Goal: Task Accomplishment & Management: Complete application form

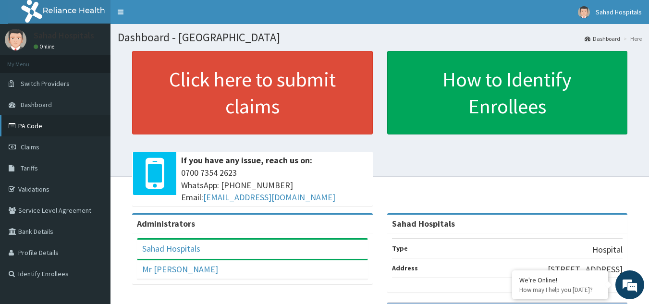
click at [37, 124] on link "PA Code" at bounding box center [55, 125] width 110 height 21
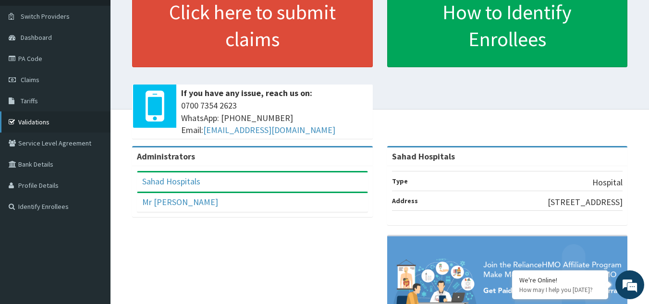
scroll to position [67, 0]
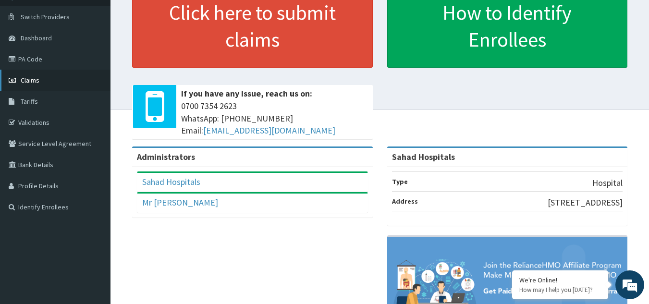
click at [37, 82] on span "Claims" at bounding box center [30, 80] width 19 height 9
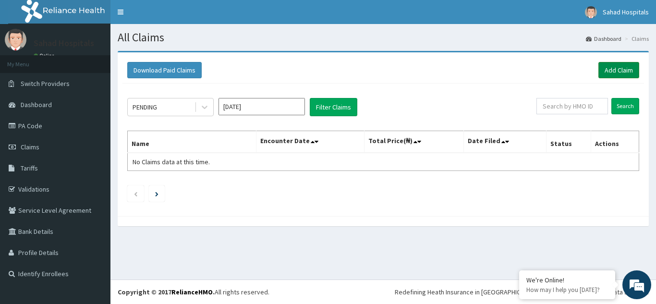
click at [621, 67] on link "Add Claim" at bounding box center [618, 70] width 41 height 16
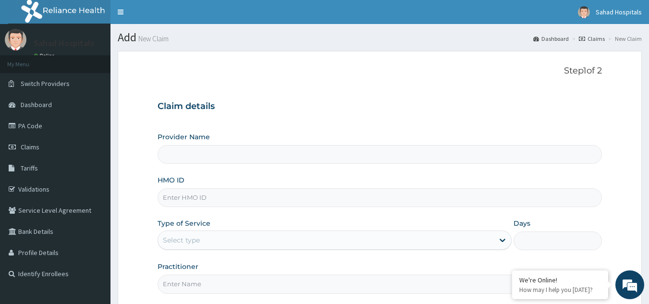
click at [318, 203] on input "HMO ID" at bounding box center [379, 197] width 445 height 19
type input "Sahad Hospitals"
paste input "GCE/10003/B"
type input "GCE/10003/B"
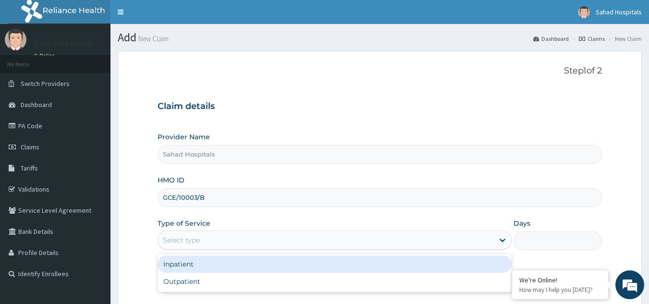
click at [228, 240] on div "Select type" at bounding box center [326, 239] width 336 height 15
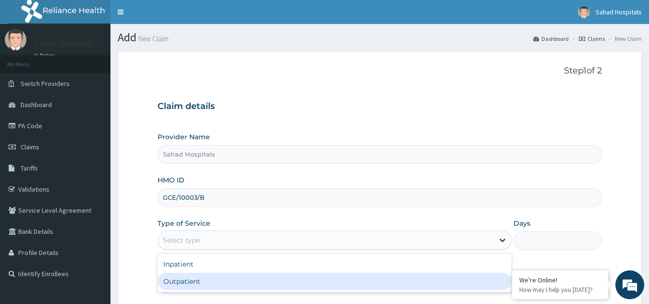
click at [201, 277] on div "Outpatient" at bounding box center [334, 281] width 354 height 17
type input "1"
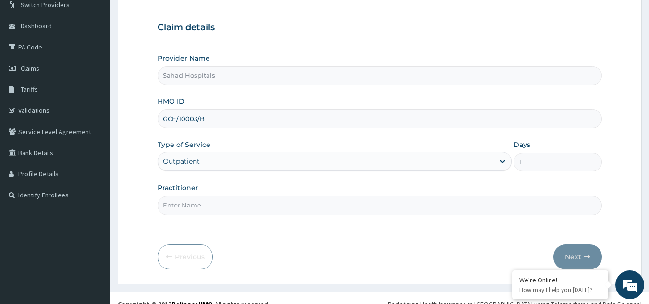
scroll to position [79, 0]
click at [227, 205] on input "Practitioner" at bounding box center [379, 204] width 445 height 19
type input "GP"
click at [573, 259] on button "Next" at bounding box center [577, 256] width 48 height 25
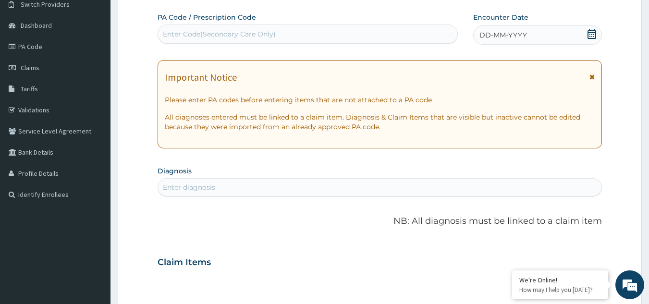
scroll to position [0, 0]
click at [383, 34] on div "Enter Code(Secondary Care Only)" at bounding box center [308, 33] width 300 height 15
paste input "PA/448517"
type input "PA/448517"
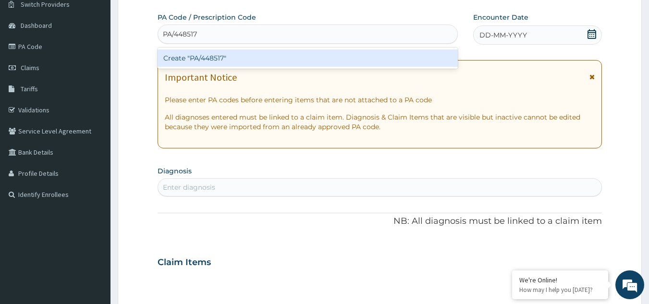
click at [190, 60] on div "Create "PA/448517"" at bounding box center [307, 57] width 301 height 17
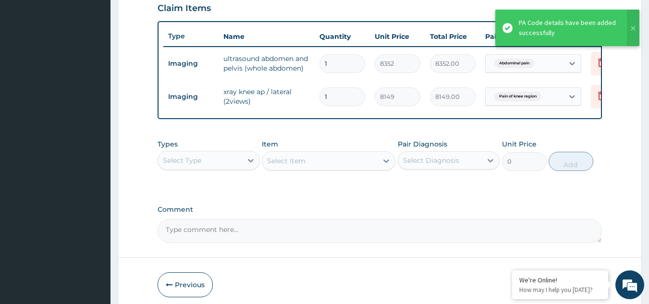
scroll to position [383, 0]
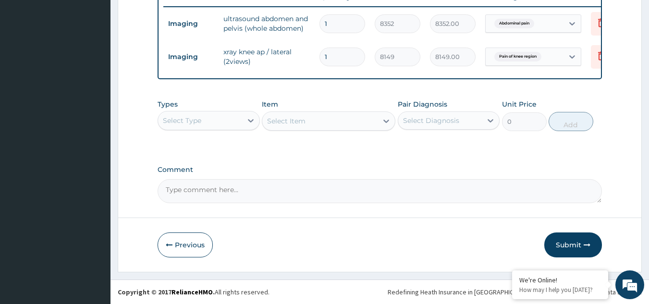
click at [234, 124] on div "Select Type" at bounding box center [200, 120] width 84 height 15
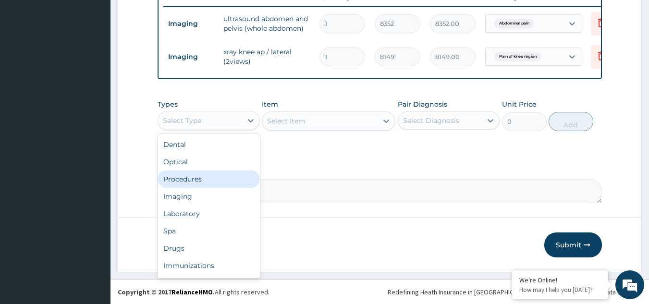
click at [198, 179] on div "Procedures" at bounding box center [208, 178] width 102 height 17
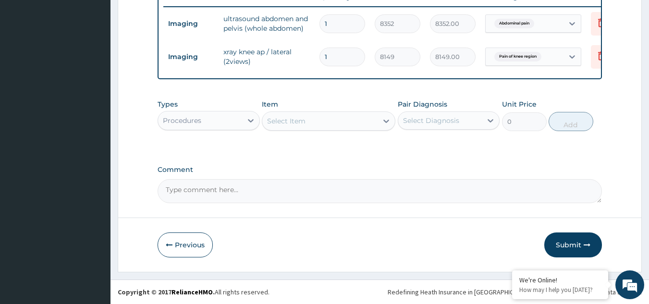
click at [385, 121] on icon at bounding box center [386, 121] width 6 height 3
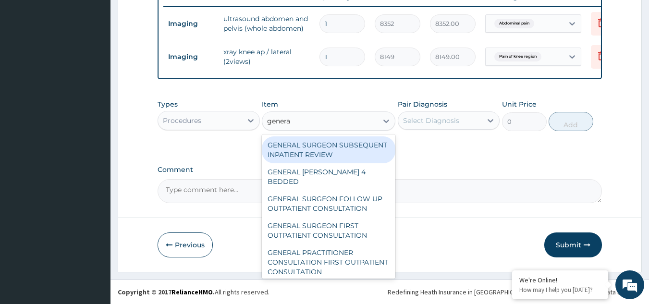
type input "general"
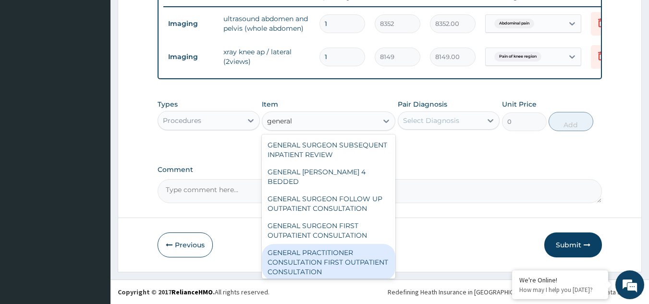
click at [332, 260] on div "GENERAL PRACTITIONER CONSULTATION FIRST OUTPATIENT CONSULTATION" at bounding box center [328, 262] width 133 height 36
type input "3000"
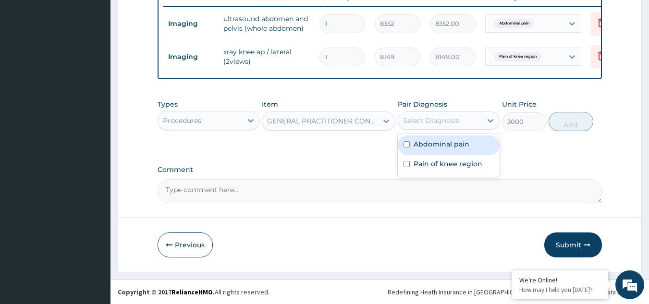
click at [455, 121] on div "Select Diagnosis" at bounding box center [431, 121] width 56 height 10
click at [418, 148] on label "Abdominal pain" at bounding box center [441, 144] width 56 height 10
checkbox input "true"
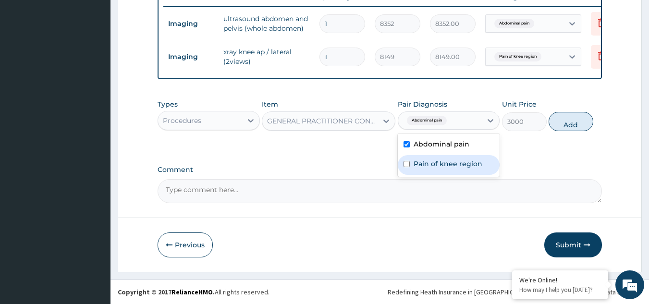
click at [410, 162] on div "Pain of knee region" at bounding box center [449, 165] width 102 height 20
checkbox input "true"
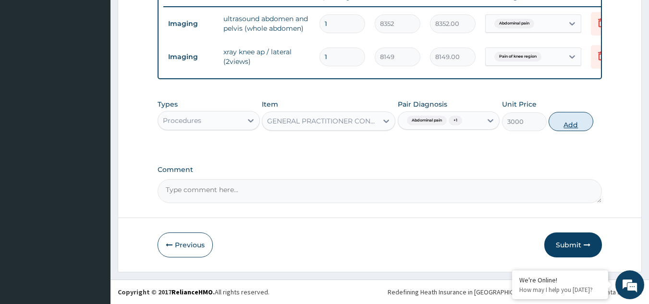
click at [567, 121] on button "Add" at bounding box center [570, 121] width 45 height 19
type input "0"
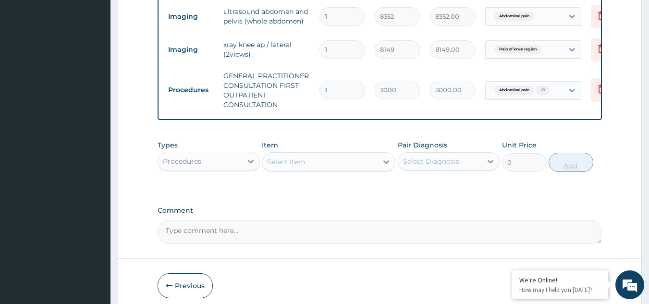
scroll to position [431, 0]
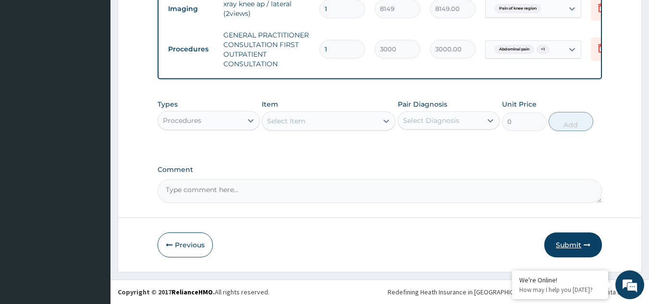
click at [565, 243] on button "Submit" at bounding box center [573, 244] width 58 height 25
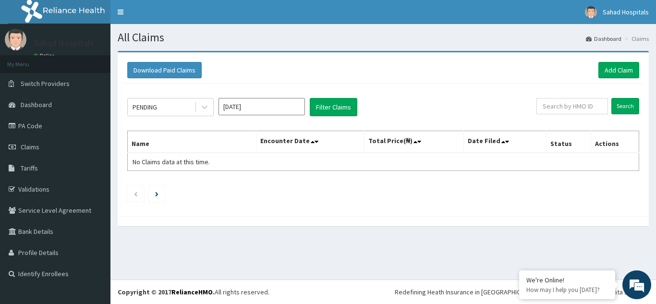
click at [297, 105] on input "Sep 2025" at bounding box center [261, 106] width 86 height 17
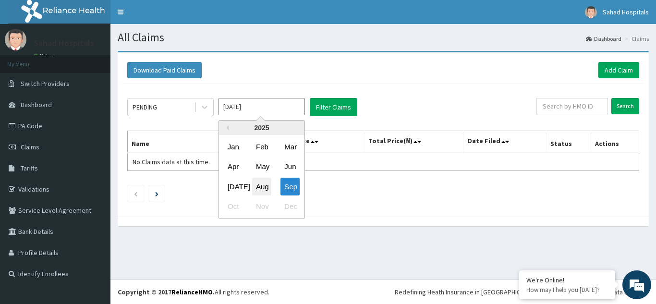
click at [265, 188] on div "Aug" at bounding box center [261, 187] width 19 height 18
type input "Aug 2025"
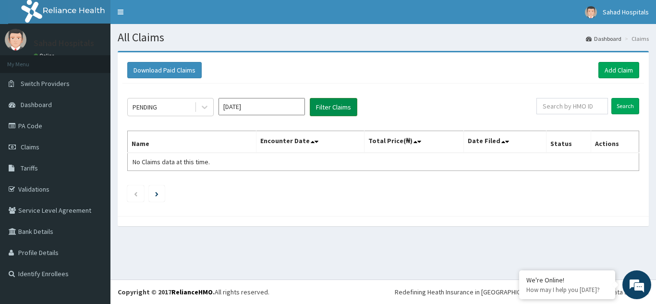
click at [325, 103] on button "Filter Claims" at bounding box center [334, 107] width 48 height 18
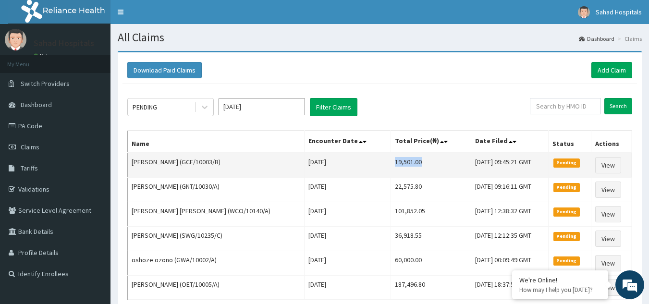
drag, startPoint x: 348, startPoint y: 162, endPoint x: 394, endPoint y: 164, distance: 46.2
click at [394, 164] on td "19,501.00" at bounding box center [431, 165] width 80 height 25
copy td "19,501.00"
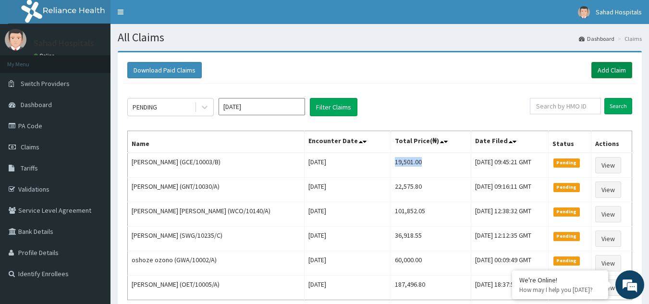
click at [610, 69] on link "Add Claim" at bounding box center [611, 70] width 41 height 16
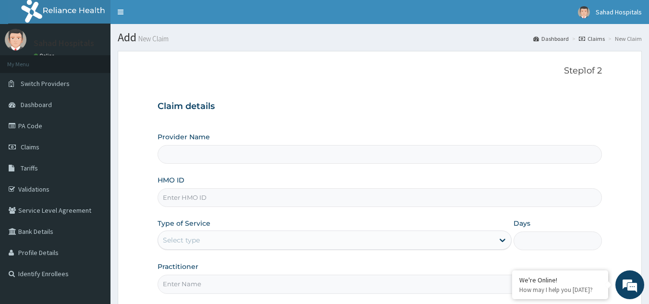
click at [309, 192] on input "HMO ID" at bounding box center [379, 197] width 445 height 19
paste input "" EGB/10010/A""
type input "" EGB/10010/A""
type input "Sahad Hospitals"
type input "EGB/10010/A"
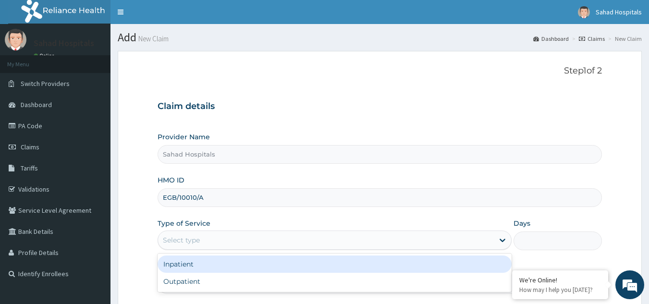
click at [300, 237] on div "Select type" at bounding box center [326, 239] width 336 height 15
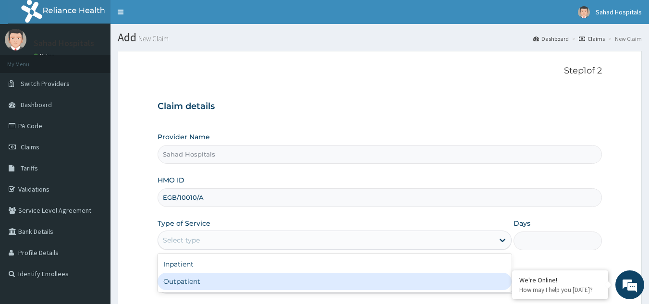
click at [256, 280] on div "Outpatient" at bounding box center [334, 281] width 354 height 17
type input "1"
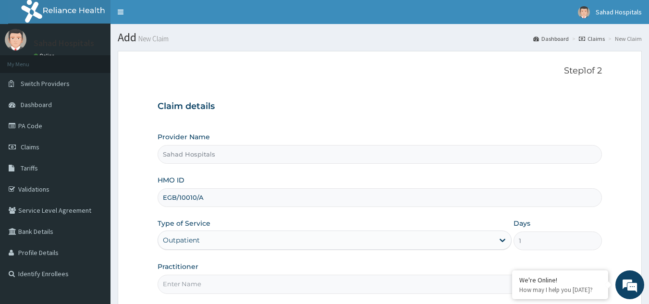
click at [256, 280] on input "Practitioner" at bounding box center [379, 284] width 445 height 19
type input "GP"
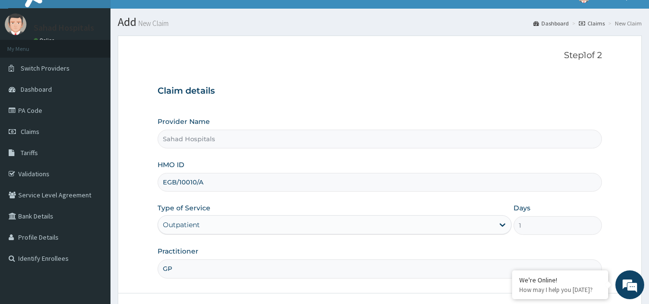
scroll to position [91, 0]
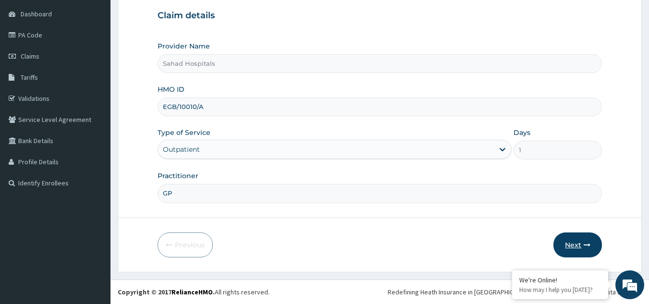
click at [569, 244] on button "Next" at bounding box center [577, 244] width 48 height 25
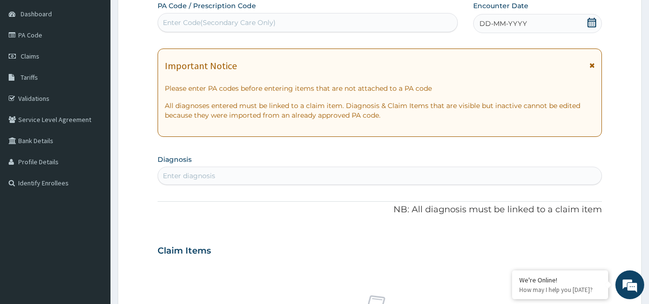
click at [420, 22] on div "Enter Code(Secondary Care Only)" at bounding box center [308, 22] width 300 height 15
paste input "PA/1849DC"
type input "PA/1849DC"
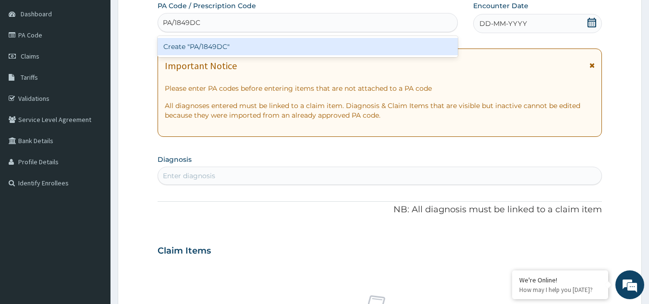
click at [198, 43] on div "Create "PA/1849DC"" at bounding box center [307, 46] width 301 height 17
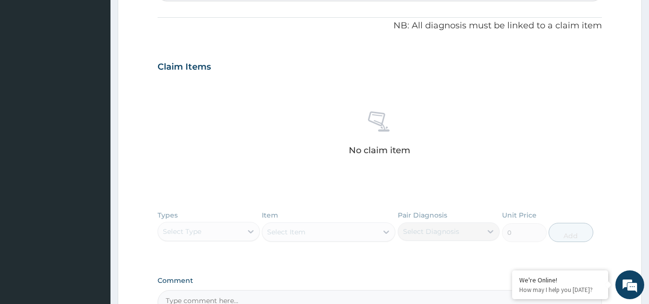
scroll to position [394, 0]
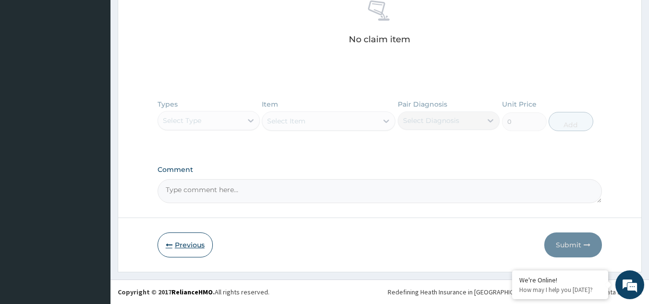
click at [182, 244] on button "Previous" at bounding box center [184, 244] width 55 height 25
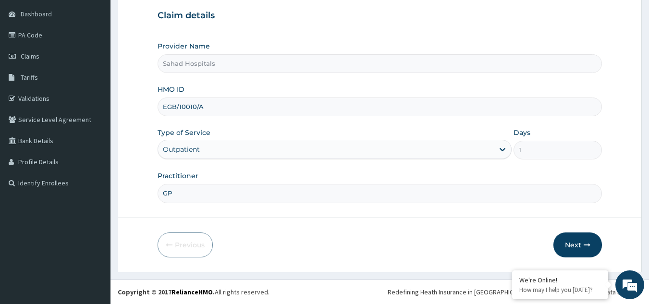
drag, startPoint x: 221, startPoint y: 104, endPoint x: 152, endPoint y: 121, distance: 71.7
click at [152, 121] on form "Step 1 of 2 Claim details Provider Name Sahad Hospitals HMO ID EGB/10010/A Type…" at bounding box center [380, 116] width 524 height 312
paste input "APG/10098"
type input "APG/10098/A"
click at [577, 245] on button "Next" at bounding box center [577, 244] width 48 height 25
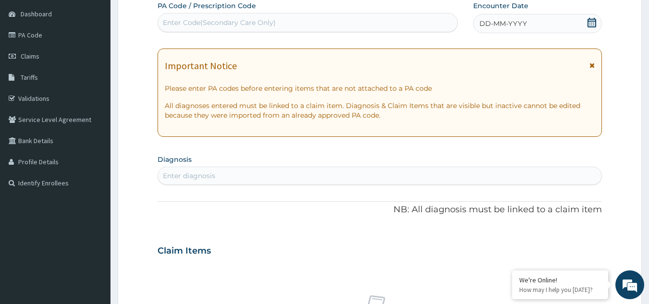
click at [590, 26] on icon at bounding box center [592, 23] width 10 height 10
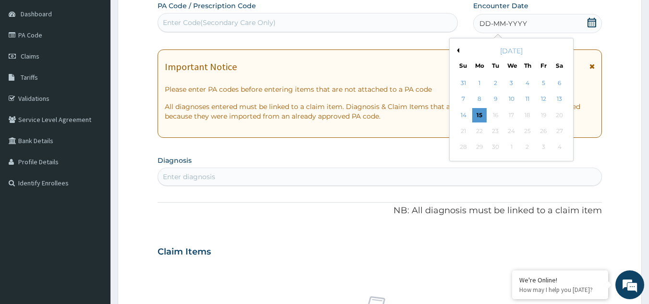
click at [457, 44] on div "September 2025 Su Mo Tu We Th Fr Sa" at bounding box center [511, 56] width 116 height 28
click at [459, 53] on div "September 2025" at bounding box center [511, 51] width 116 height 10
click at [456, 51] on button "Previous Month" at bounding box center [456, 50] width 5 height 5
click at [464, 135] on div "17" at bounding box center [463, 131] width 14 height 14
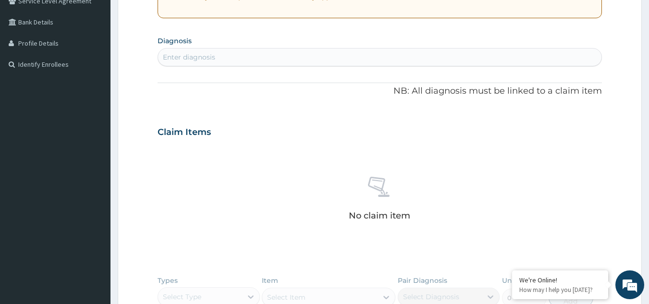
scroll to position [217, 0]
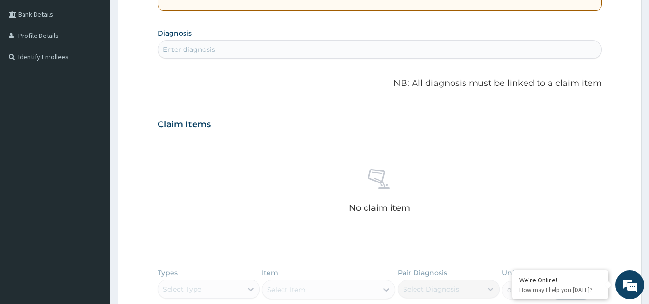
click at [357, 45] on div "Enter diagnosis" at bounding box center [380, 49] width 444 height 15
type input "MALARIA"
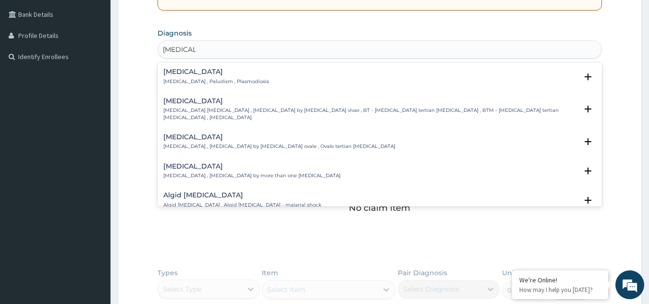
click at [174, 74] on h4 "Malaria" at bounding box center [216, 71] width 106 height 7
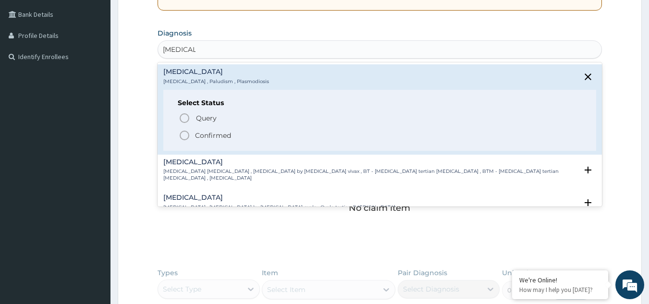
click at [183, 136] on icon "status option filled" at bounding box center [185, 136] width 12 height 12
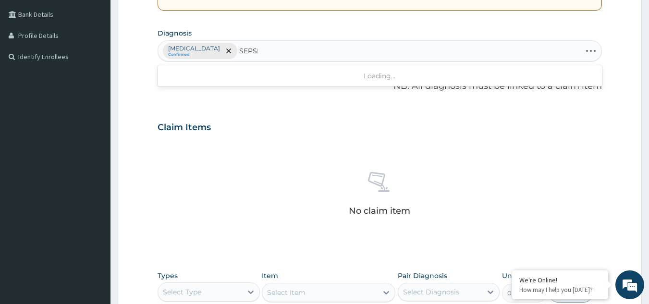
type input "SEPSIS"
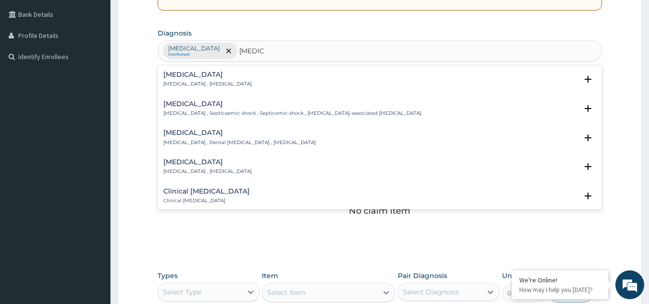
click at [172, 78] on h4 "Sepsis" at bounding box center [207, 74] width 88 height 7
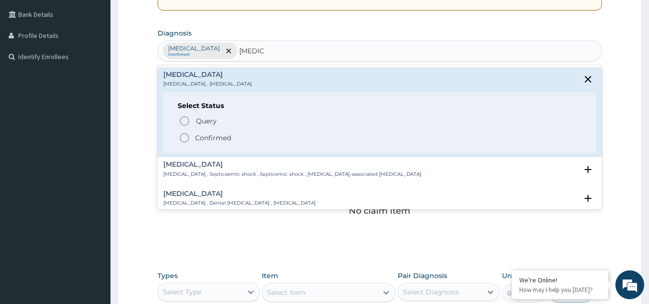
click at [185, 140] on icon "status option filled" at bounding box center [185, 138] width 12 height 12
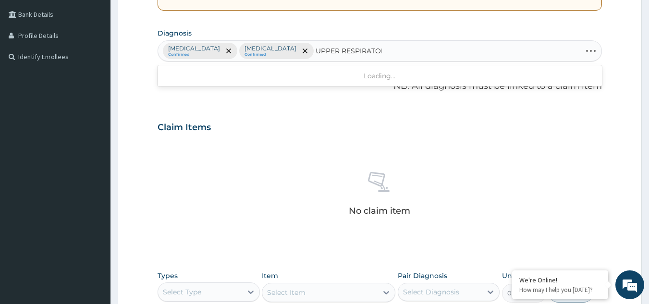
type input "UPPER RESPIRATORY"
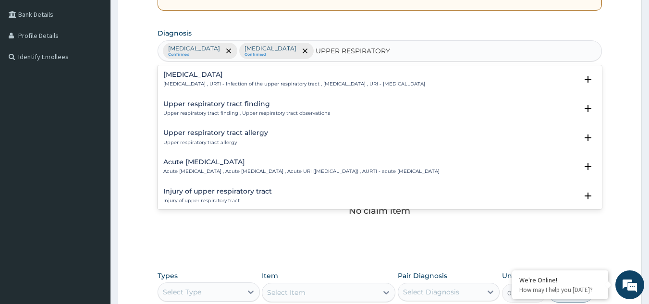
click at [213, 76] on h4 "Upper respiratory infection" at bounding box center [294, 74] width 262 height 7
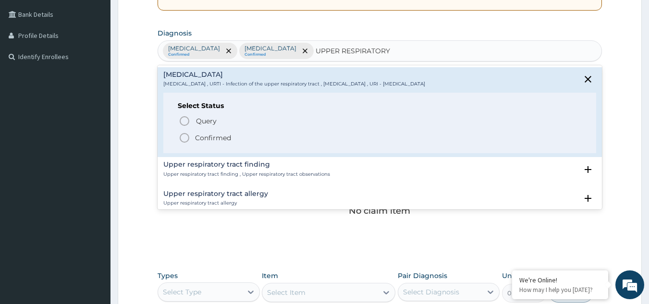
click at [185, 138] on icon "status option filled" at bounding box center [185, 138] width 12 height 12
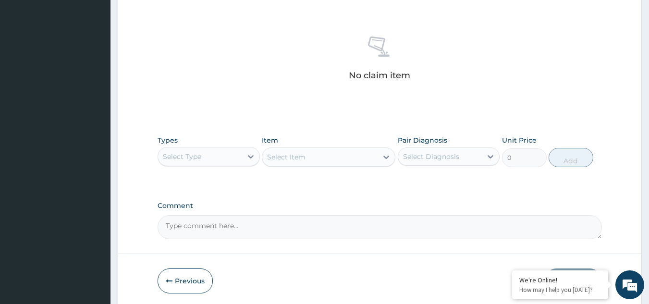
scroll to position [388, 0]
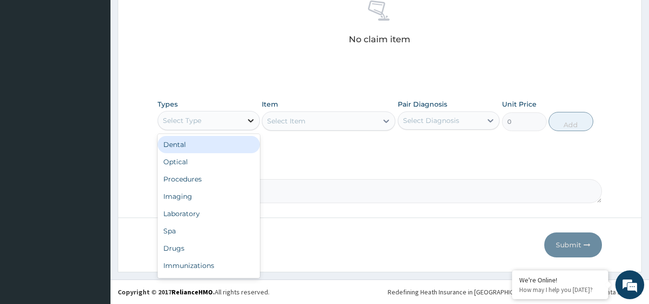
click at [248, 121] on icon at bounding box center [251, 121] width 10 height 10
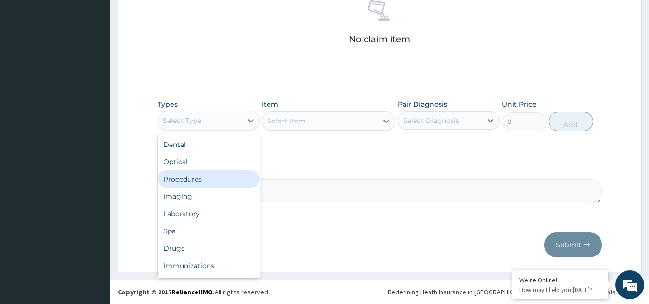
click at [191, 175] on div "Procedures" at bounding box center [208, 178] width 102 height 17
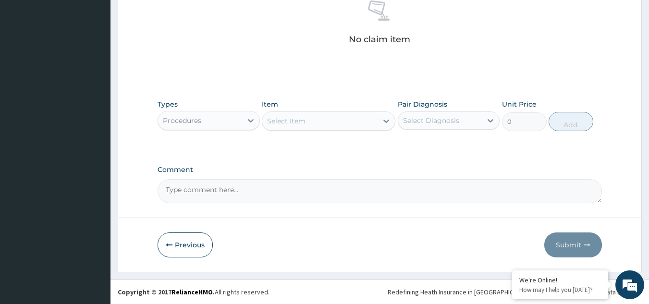
click at [309, 121] on div "Select Item" at bounding box center [319, 120] width 115 height 15
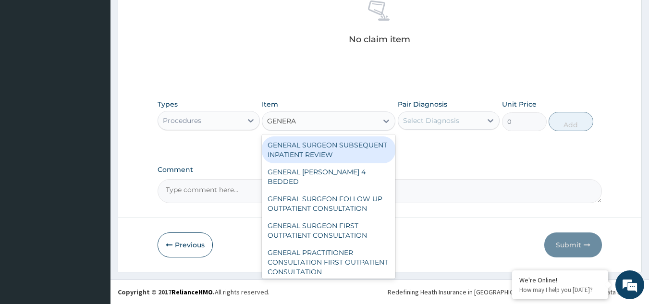
type input "GENERAL"
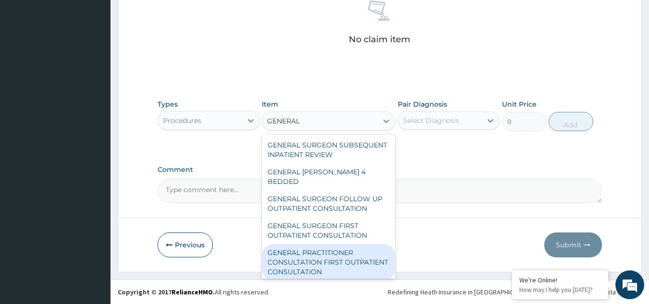
click at [294, 253] on div "GENERAL PRACTITIONER CONSULTATION FIRST OUTPATIENT CONSULTATION" at bounding box center [328, 262] width 133 height 36
type input "3000"
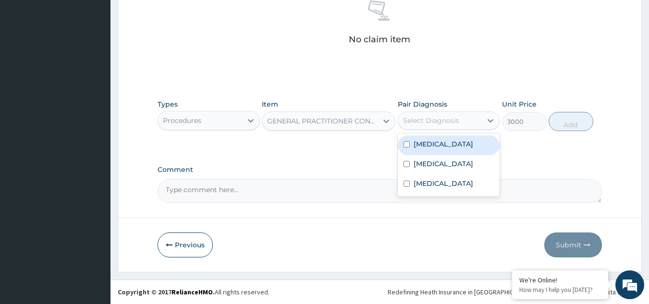
click at [461, 124] on div "Select Diagnosis" at bounding box center [440, 120] width 84 height 15
click at [434, 147] on label "Malaria" at bounding box center [443, 144] width 60 height 10
checkbox input "true"
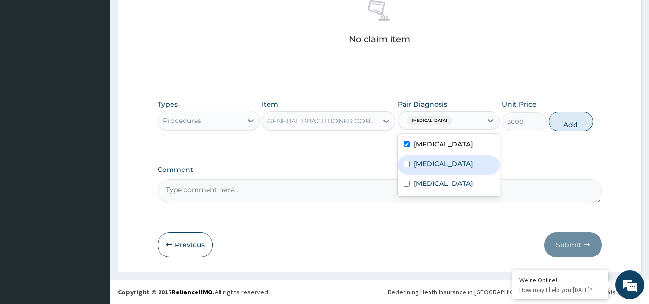
click at [424, 161] on label "Sepsis" at bounding box center [443, 164] width 60 height 10
checkbox input "true"
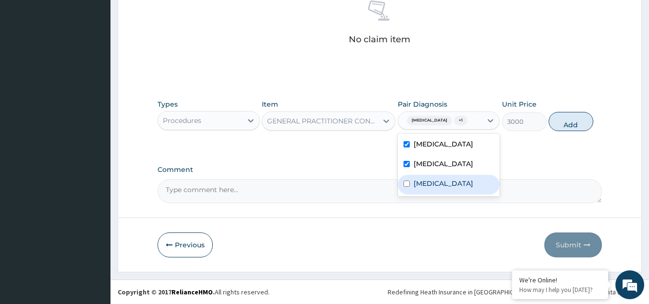
click at [412, 183] on div "Upper respiratory infection" at bounding box center [449, 185] width 102 height 20
checkbox input "true"
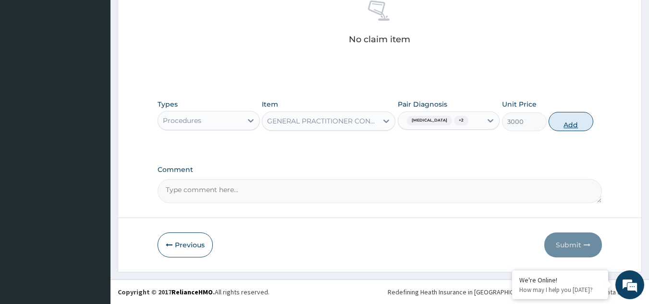
click at [557, 124] on button "Add" at bounding box center [570, 121] width 45 height 19
type input "0"
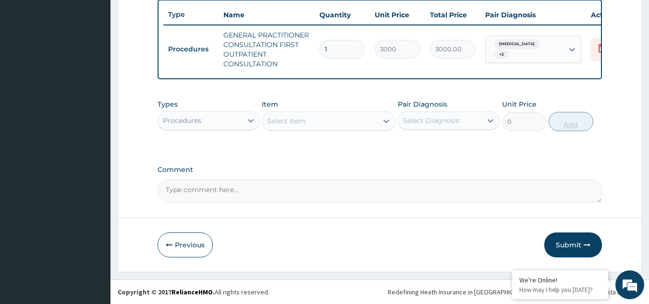
scroll to position [365, 0]
click at [340, 126] on div "Select Item" at bounding box center [319, 120] width 115 height 15
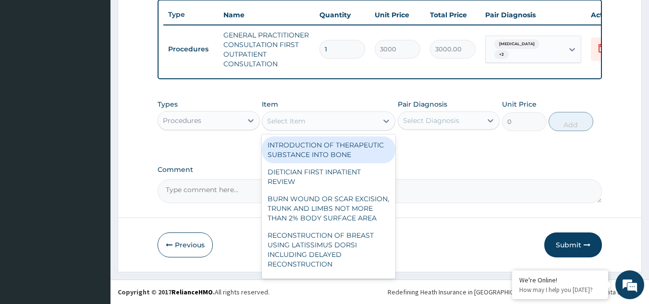
type input "G"
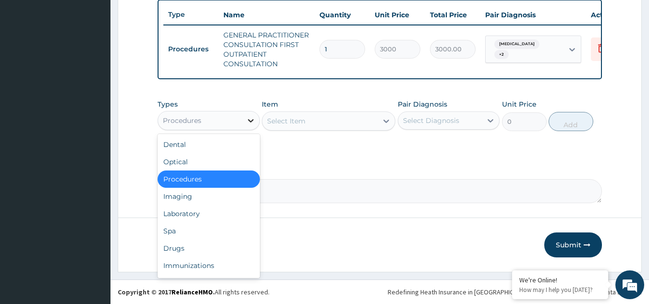
click at [247, 125] on icon at bounding box center [251, 121] width 10 height 10
click at [179, 217] on div "Laboratory" at bounding box center [208, 213] width 102 height 17
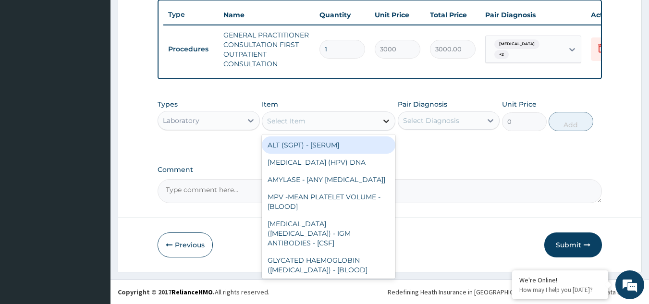
click at [378, 129] on div at bounding box center [385, 120] width 17 height 17
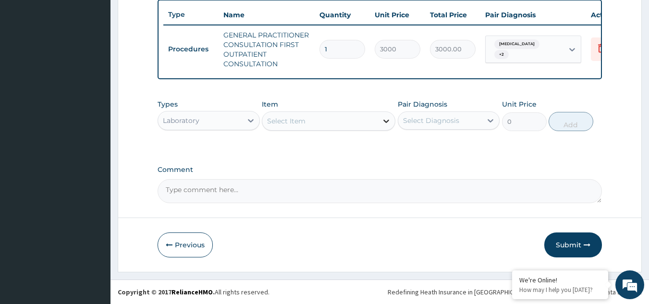
click at [378, 129] on div at bounding box center [385, 120] width 17 height 17
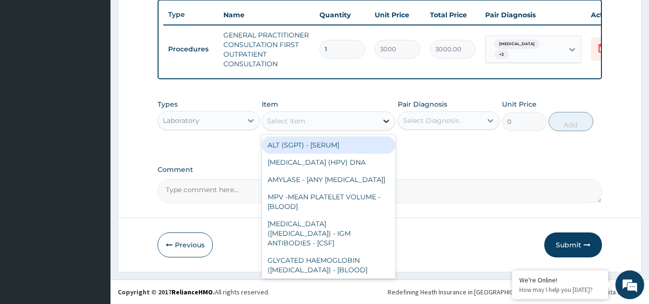
click at [378, 129] on div at bounding box center [385, 120] width 17 height 17
type input "FBC"
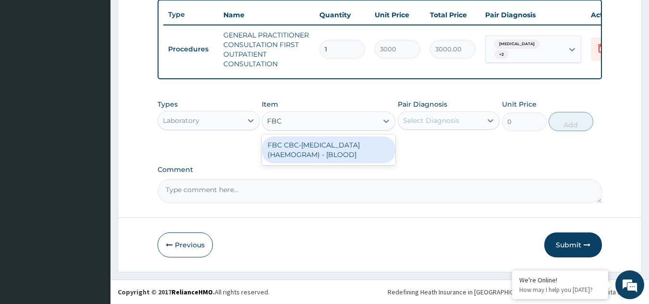
click at [366, 151] on div "FBC CBC-COMPLETE BLOOD COUNT (HAEMOGRAM) - [BLOOD]" at bounding box center [328, 149] width 133 height 27
type input "3000"
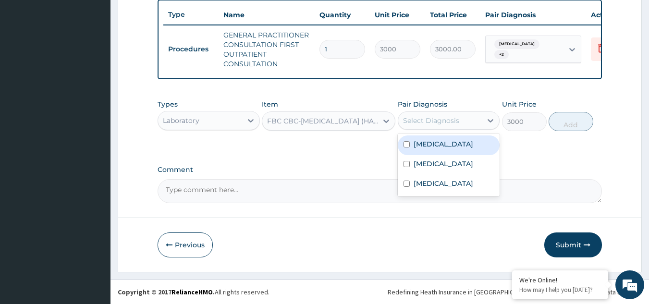
click at [456, 119] on div "Select Diagnosis" at bounding box center [431, 121] width 56 height 10
click at [428, 145] on label "Malaria" at bounding box center [443, 144] width 60 height 10
checkbox input "true"
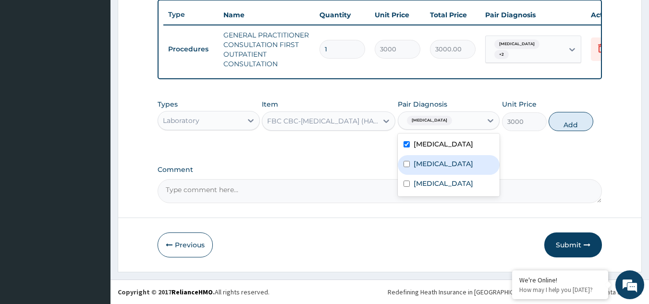
click at [418, 163] on label "Sepsis" at bounding box center [443, 164] width 60 height 10
checkbox input "true"
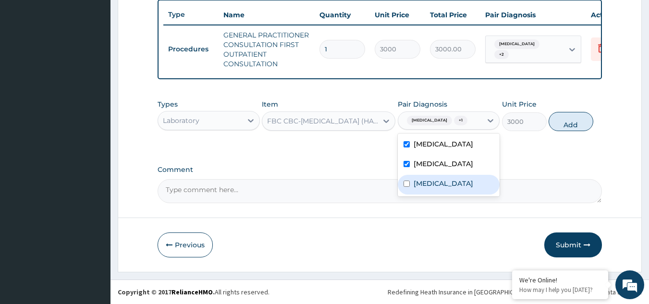
click at [411, 182] on div "Upper respiratory infection" at bounding box center [449, 185] width 102 height 20
checkbox input "true"
click at [575, 122] on button "Add" at bounding box center [570, 121] width 45 height 19
type input "0"
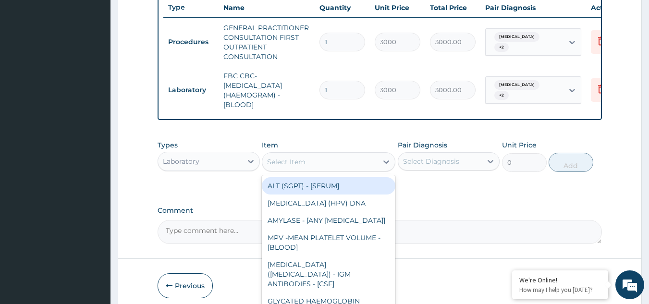
click at [339, 165] on div "Select Item" at bounding box center [319, 161] width 115 height 15
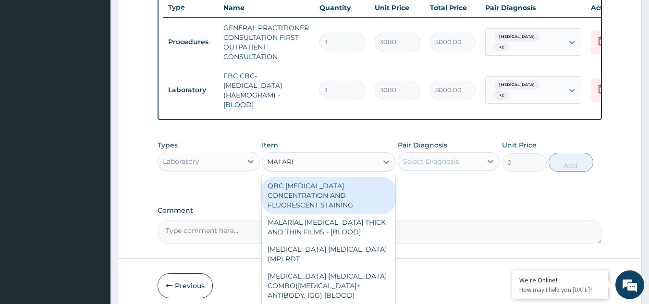
type input "MALARIA"
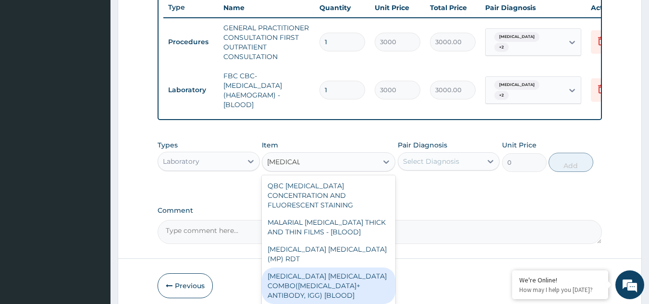
click at [315, 273] on div "MALARIA PARASITE COMBO(BLOOD FILM+ ANTIBODY, IGG) [BLOOD]" at bounding box center [328, 285] width 133 height 36
type input "2000"
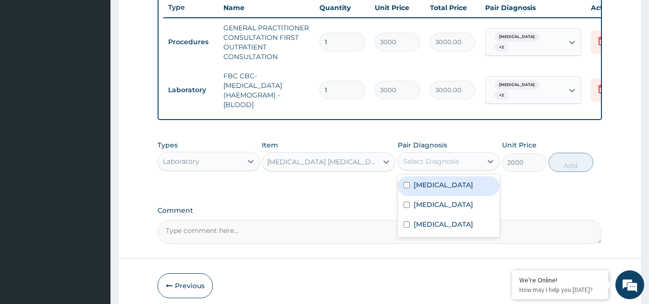
click at [451, 166] on div "Select Diagnosis" at bounding box center [431, 162] width 56 height 10
click at [419, 190] on label "[MEDICAL_DATA]" at bounding box center [443, 185] width 60 height 10
checkbox input "true"
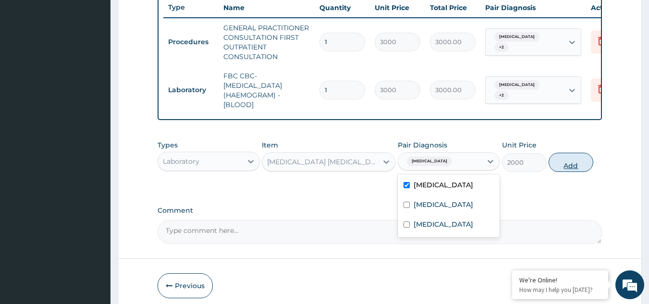
click at [574, 162] on button "Add" at bounding box center [570, 162] width 45 height 19
type input "0"
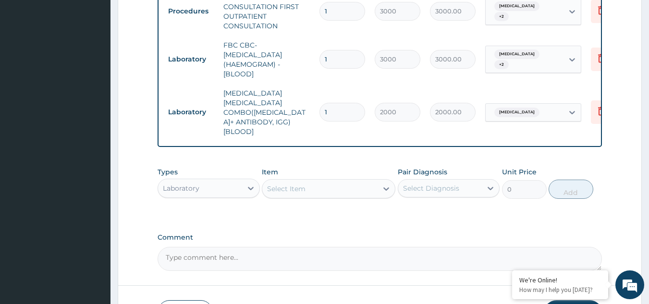
scroll to position [396, 0]
click at [321, 181] on div "Select Item" at bounding box center [319, 188] width 115 height 15
type input "W"
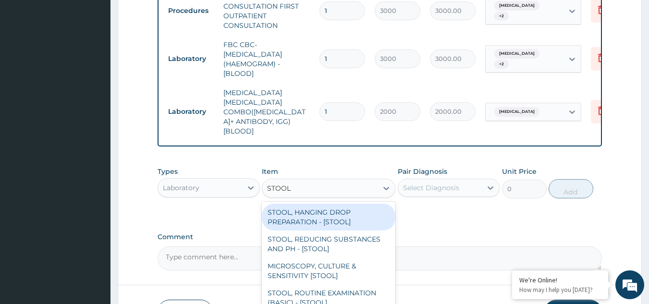
type input "STOOL M"
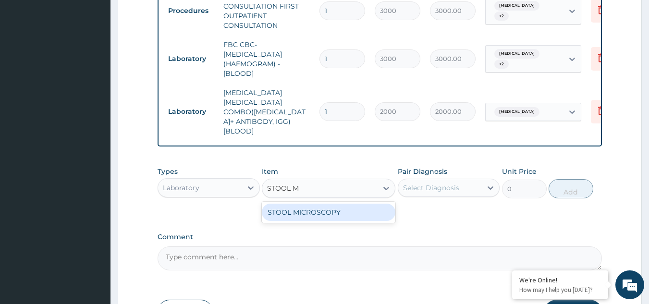
click at [314, 204] on div "STOOL MICROSCOPY" at bounding box center [328, 212] width 133 height 17
type input "2000"
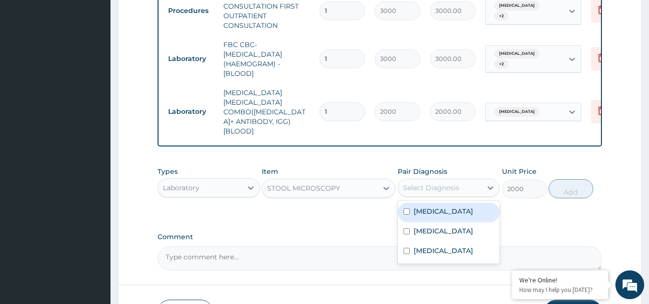
click at [469, 180] on div "Select Diagnosis" at bounding box center [440, 187] width 84 height 15
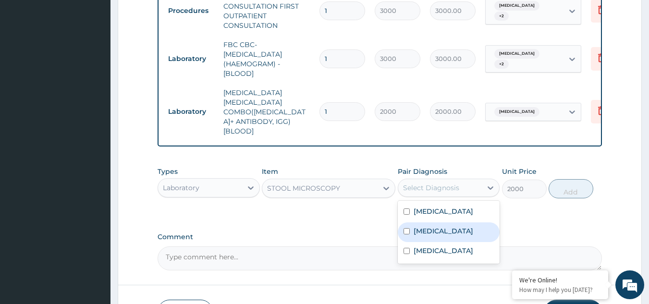
click at [427, 226] on label "[MEDICAL_DATA]" at bounding box center [443, 231] width 60 height 10
checkbox input "true"
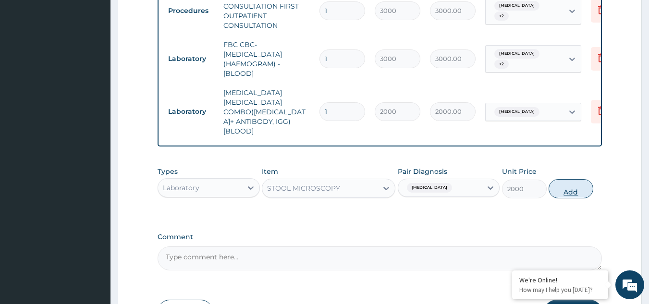
click at [564, 179] on button "Add" at bounding box center [570, 188] width 45 height 19
type input "0"
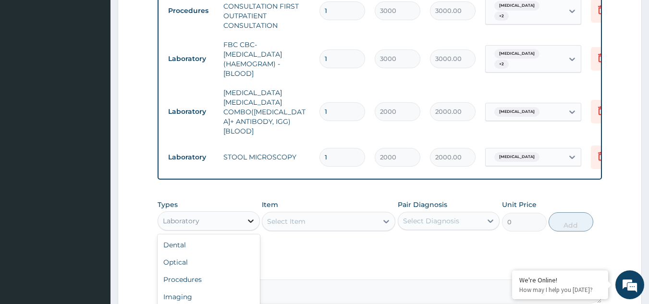
click at [249, 216] on icon at bounding box center [251, 221] width 10 height 10
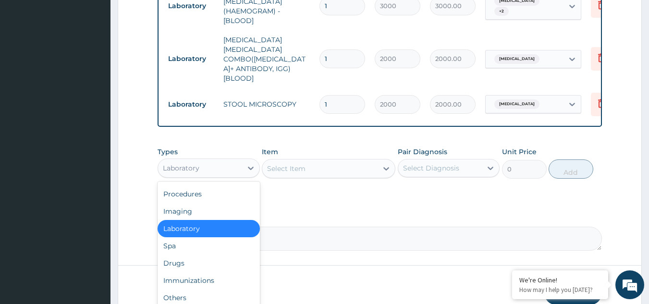
scroll to position [449, 0]
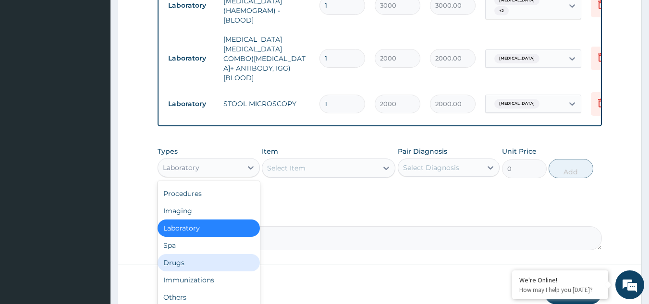
click at [193, 254] on div "Drugs" at bounding box center [208, 262] width 102 height 17
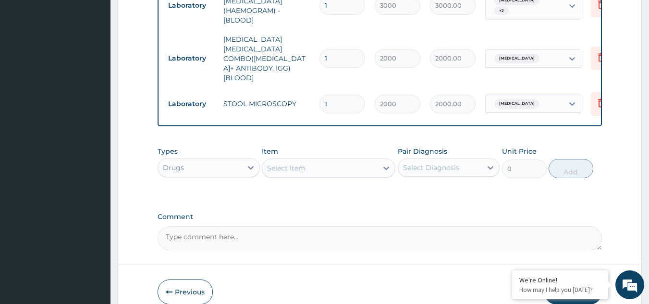
click at [386, 163] on icon at bounding box center [386, 168] width 10 height 10
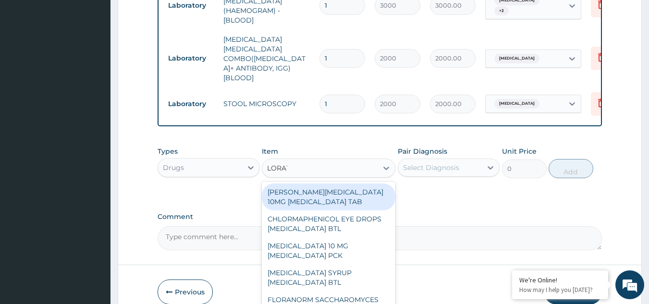
type input "LORATA"
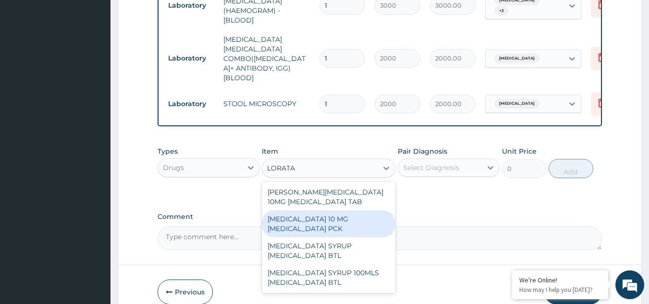
click at [326, 210] on div "[MEDICAL_DATA] 10 MG [MEDICAL_DATA] PCK" at bounding box center [328, 223] width 133 height 27
type input "1328.25"
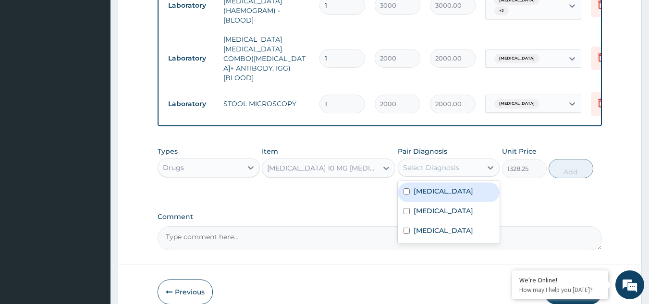
click at [452, 163] on div "Select Diagnosis" at bounding box center [431, 168] width 56 height 10
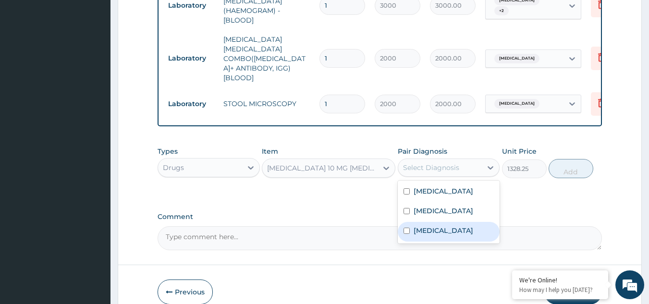
click at [425, 226] on label "Upper respiratory infection" at bounding box center [443, 231] width 60 height 10
checkbox input "true"
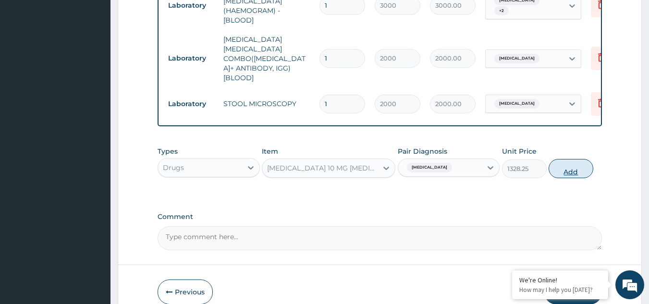
click at [556, 159] on button "Add" at bounding box center [570, 168] width 45 height 19
type input "0"
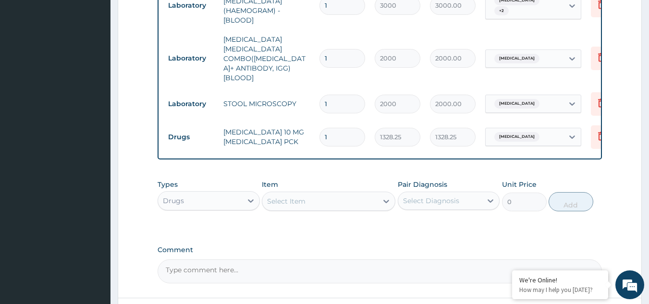
click at [301, 196] on div "Select Item" at bounding box center [286, 201] width 38 height 10
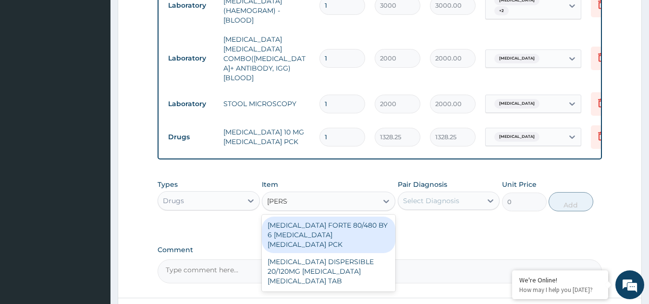
type input "COART"
click at [314, 217] on div "[MEDICAL_DATA] FORTE 80/480 BY 6 [MEDICAL_DATA] [MEDICAL_DATA] PCK" at bounding box center [328, 235] width 133 height 36
type input "5313"
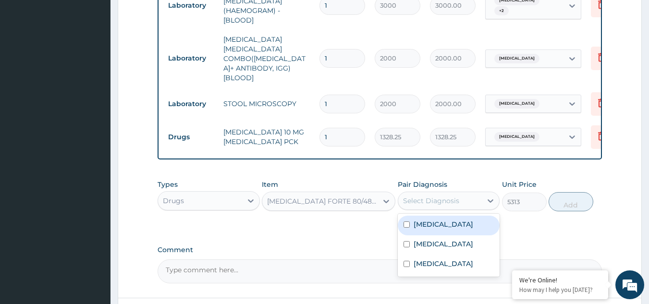
click at [419, 196] on div "Select Diagnosis" at bounding box center [431, 201] width 56 height 10
click at [419, 219] on label "[MEDICAL_DATA]" at bounding box center [443, 224] width 60 height 10
checkbox input "true"
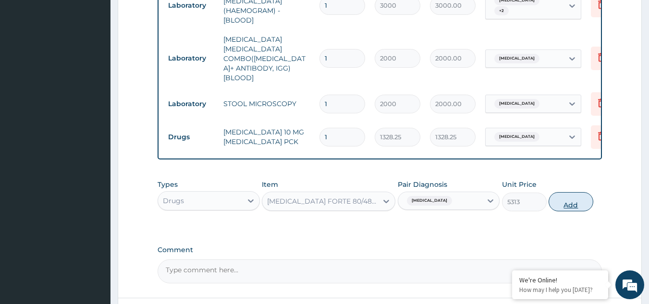
click at [567, 192] on button "Add" at bounding box center [570, 201] width 45 height 19
type input "0"
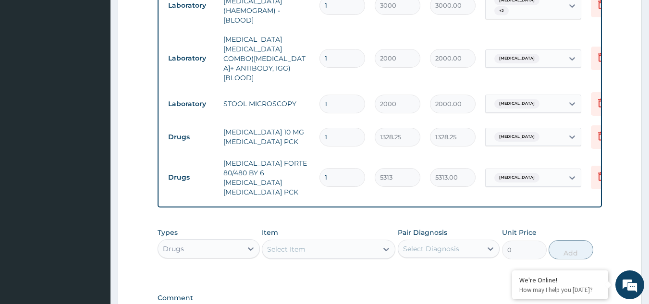
click at [345, 241] on div "Select Item" at bounding box center [319, 248] width 115 height 15
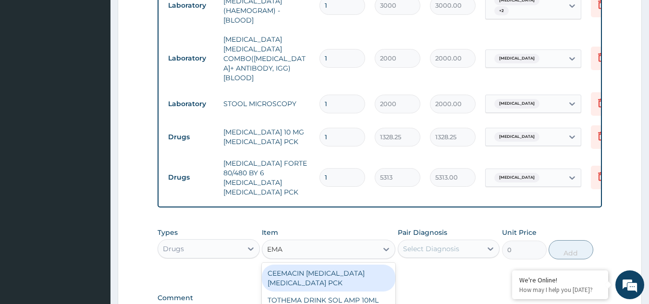
type input "EMAL"
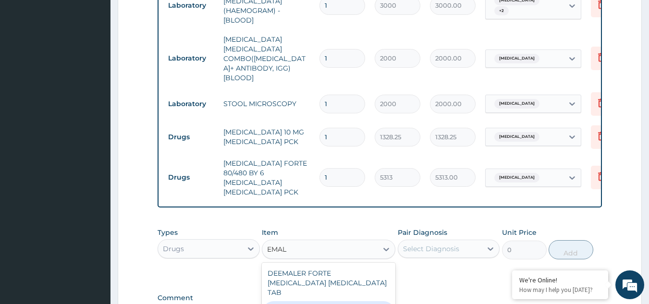
type input "4685.18017578125"
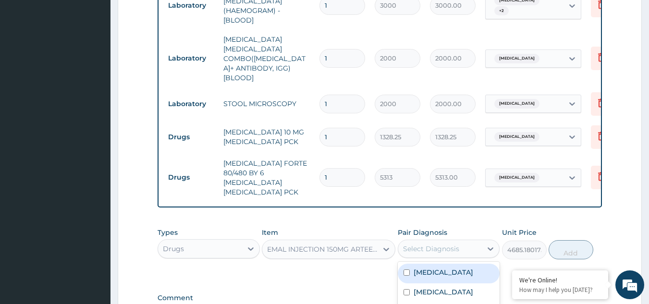
click at [446, 244] on div "Select Diagnosis" at bounding box center [431, 249] width 56 height 10
click at [429, 267] on label "[MEDICAL_DATA]" at bounding box center [443, 272] width 60 height 10
checkbox input "true"
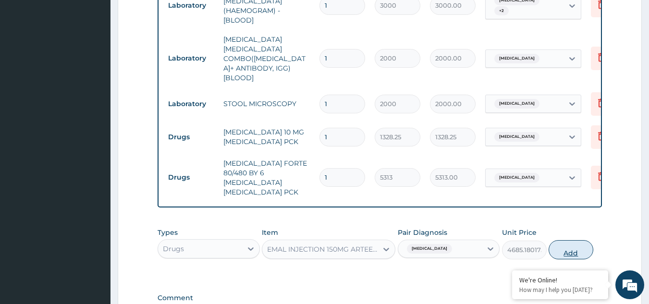
click at [561, 240] on button "Add" at bounding box center [570, 249] width 45 height 19
type input "0"
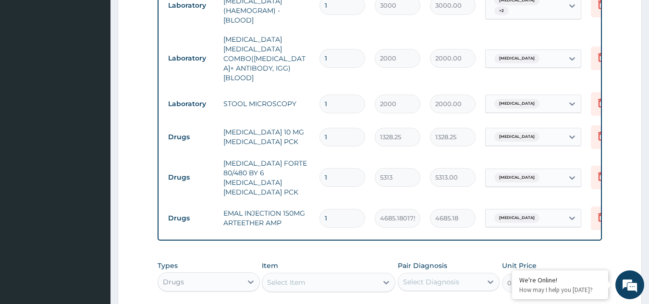
scroll to position [589, 0]
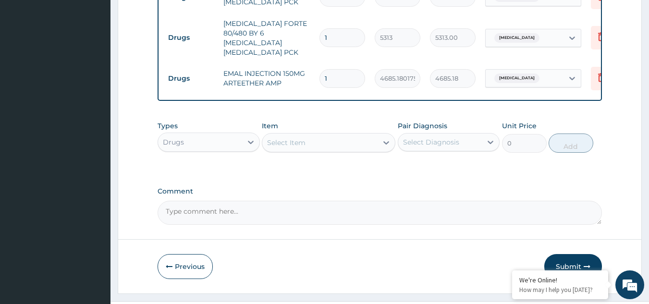
click at [362, 135] on div "Select Item" at bounding box center [319, 142] width 115 height 15
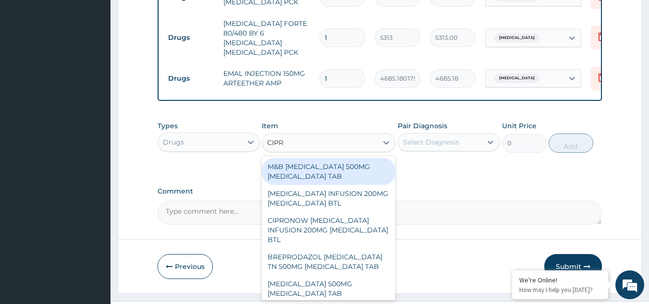
type input "CIPRO"
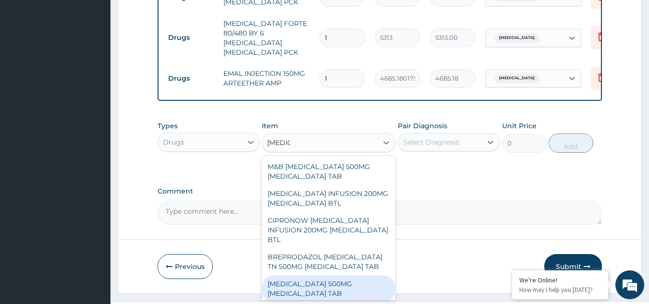
click at [312, 275] on div "[MEDICAL_DATA] 500MG [MEDICAL_DATA] TAB" at bounding box center [328, 288] width 133 height 27
type input "474.3800048828125"
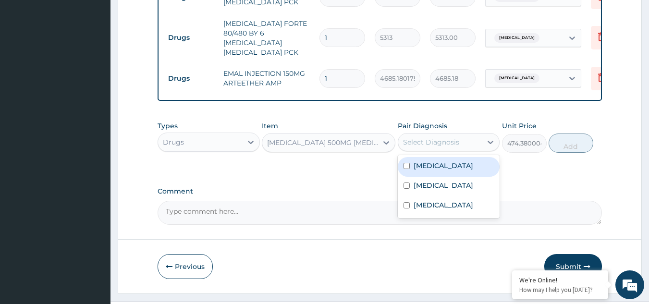
click at [446, 137] on div "Select Diagnosis" at bounding box center [431, 142] width 56 height 10
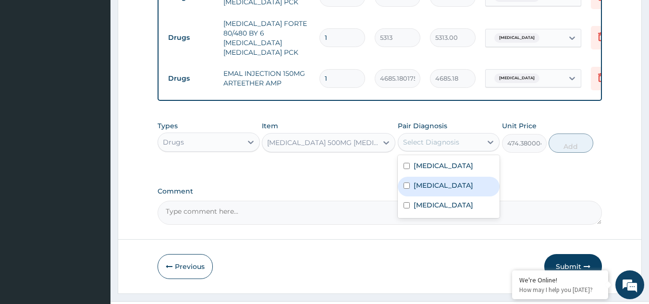
click at [417, 181] on label "[MEDICAL_DATA]" at bounding box center [443, 186] width 60 height 10
checkbox input "true"
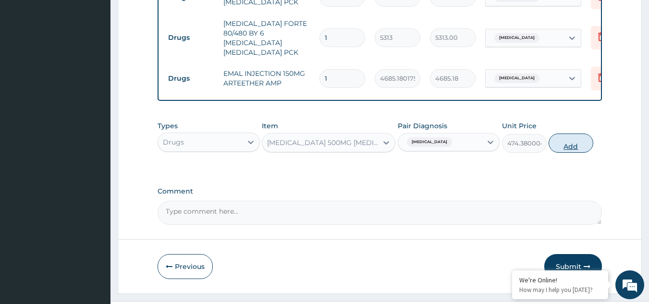
click at [566, 133] on button "Add" at bounding box center [570, 142] width 45 height 19
type input "0"
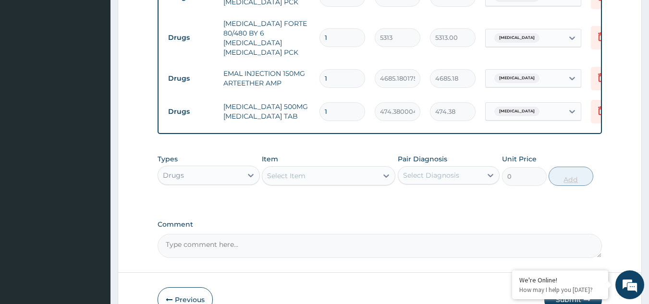
type input "10"
type input "4743.80"
type input "10"
click at [316, 168] on div "Select Item" at bounding box center [319, 175] width 115 height 15
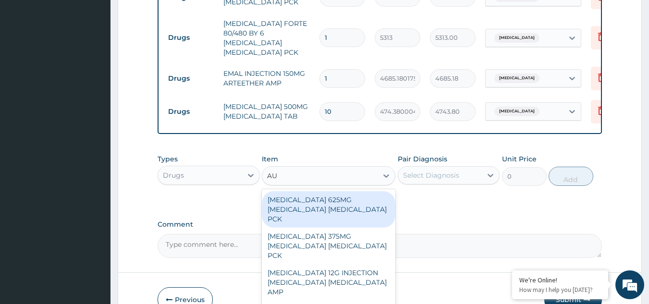
type input "AUG"
click at [310, 194] on div "[MEDICAL_DATA] 625MG [MEDICAL_DATA] [MEDICAL_DATA] PCK" at bounding box center [328, 209] width 133 height 36
type input "17600"
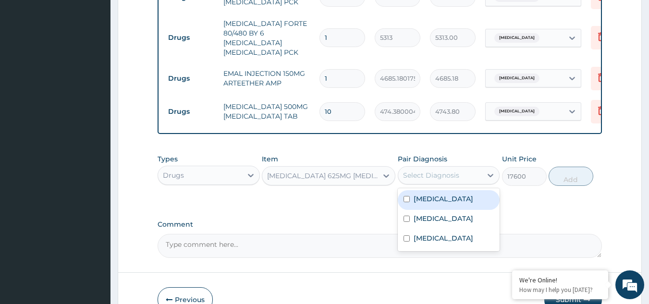
click at [462, 168] on div "Select Diagnosis" at bounding box center [440, 175] width 84 height 15
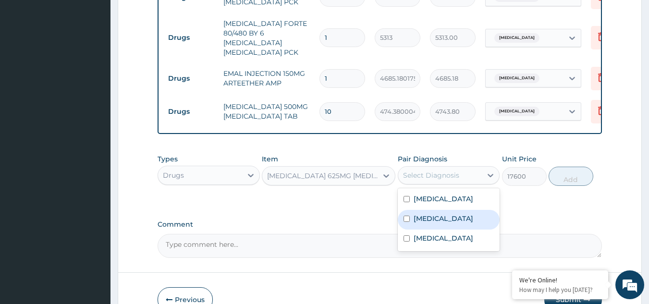
click at [419, 214] on label "[MEDICAL_DATA]" at bounding box center [443, 219] width 60 height 10
checkbox input "true"
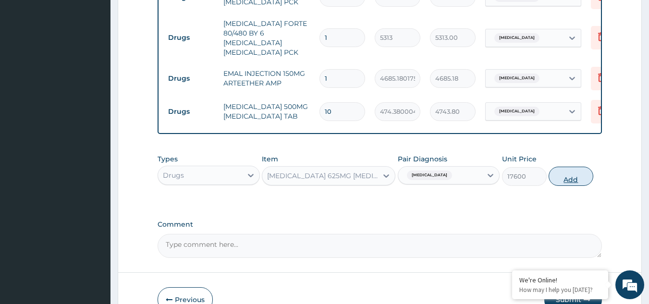
click at [567, 167] on button "Add" at bounding box center [570, 176] width 45 height 19
type input "0"
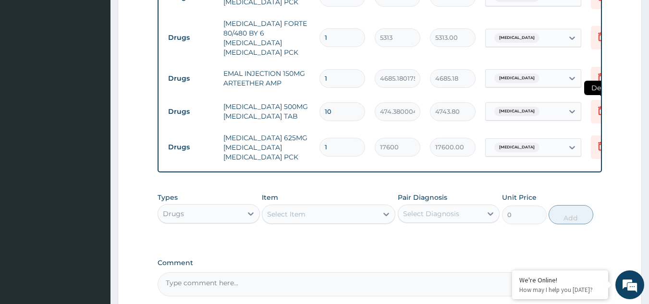
click at [596, 105] on icon at bounding box center [601, 111] width 12 height 12
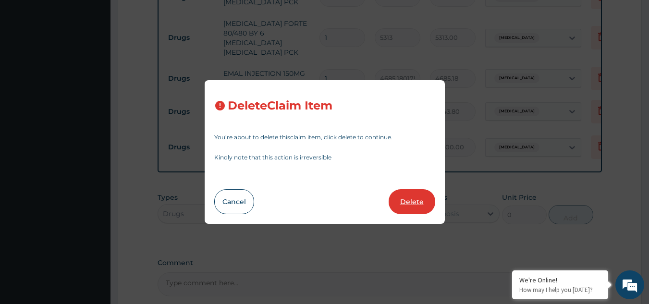
click at [413, 203] on button "Delete" at bounding box center [411, 201] width 47 height 25
type input "1"
type input "17600"
type input "17600.00"
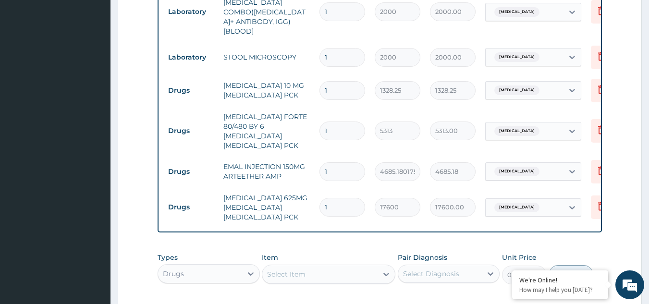
scroll to position [497, 0]
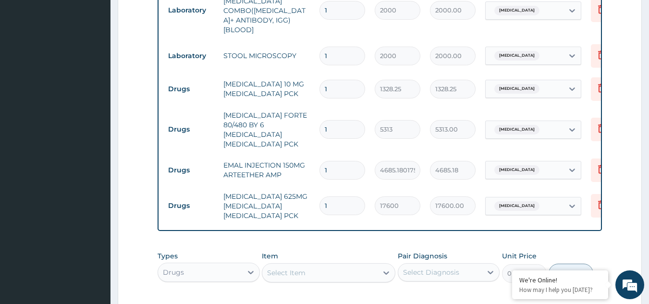
click at [327, 265] on div "Select Item" at bounding box center [319, 272] width 115 height 15
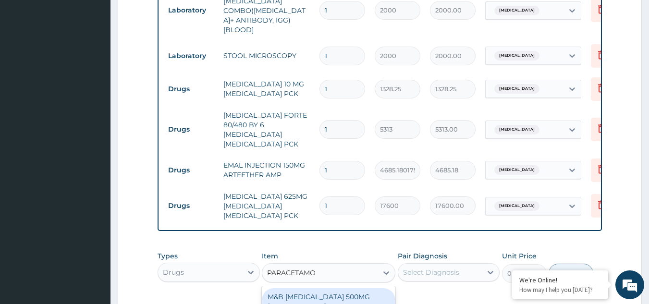
type input "PARACETAMOL"
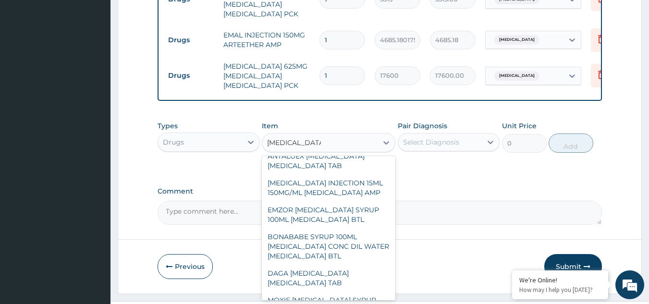
scroll to position [355, 0]
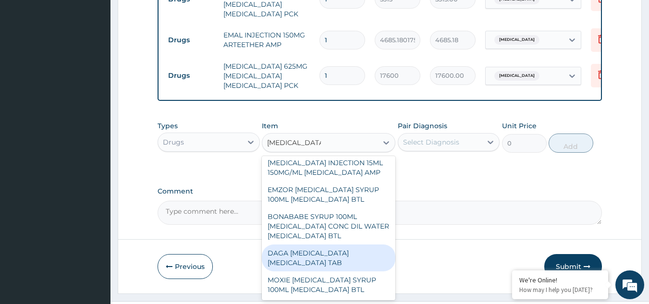
click at [322, 244] on div "DAGA [MEDICAL_DATA] [MEDICAL_DATA] TAB" at bounding box center [328, 257] width 133 height 27
type input "37.95000076293945"
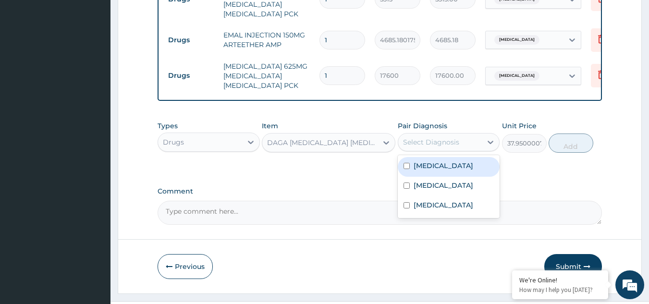
click at [465, 134] on div "Select Diagnosis" at bounding box center [440, 141] width 84 height 15
click at [430, 161] on label "[MEDICAL_DATA]" at bounding box center [443, 166] width 60 height 10
checkbox input "true"
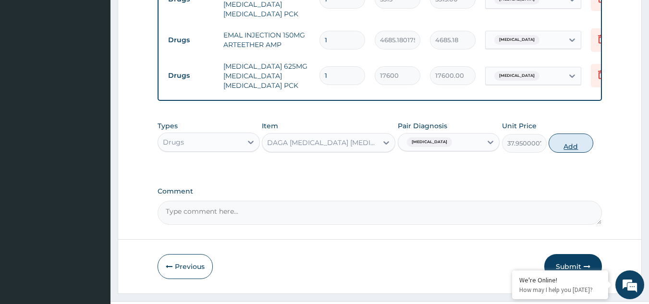
click at [554, 133] on button "Add" at bounding box center [570, 142] width 45 height 19
type input "0"
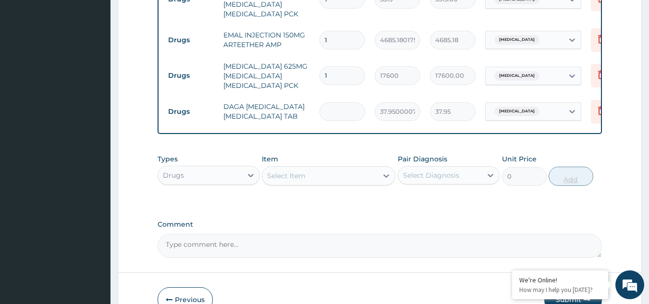
type input "0.00"
type input "2"
type input "75.90"
type input "24"
type input "910.80"
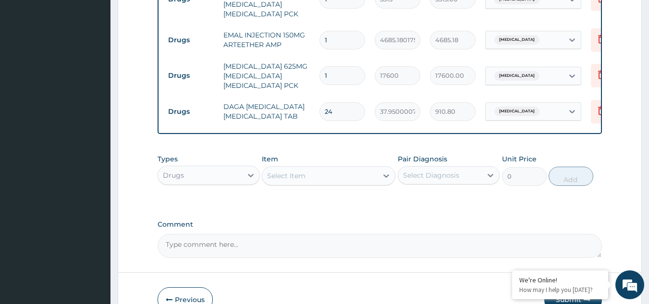
type input "24"
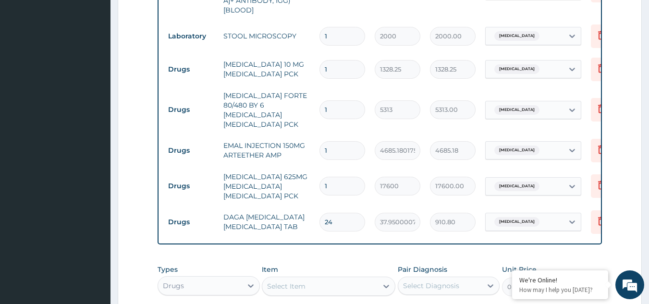
scroll to position [661, 0]
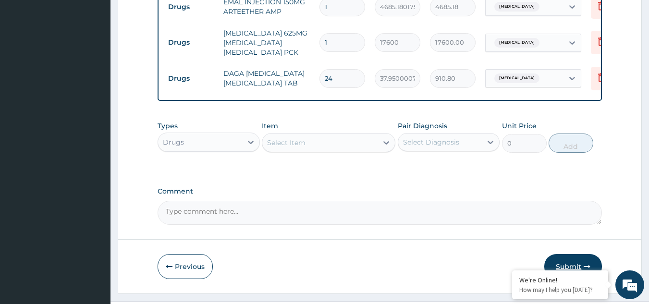
click at [568, 254] on button "Submit" at bounding box center [573, 266] width 58 height 25
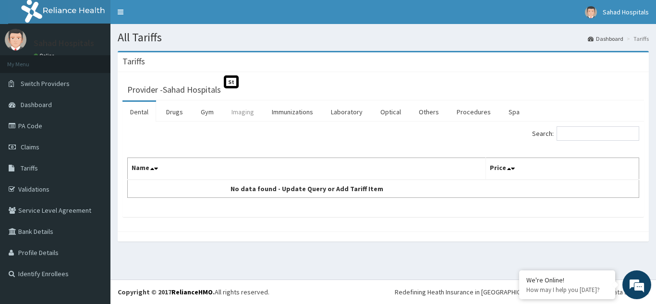
click at [237, 115] on link "Imaging" at bounding box center [243, 112] width 38 height 20
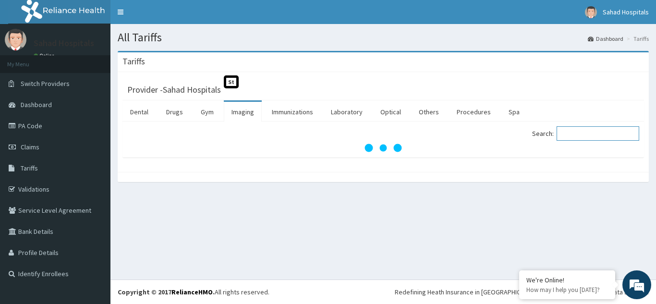
click at [584, 132] on input "Search:" at bounding box center [597, 133] width 83 height 14
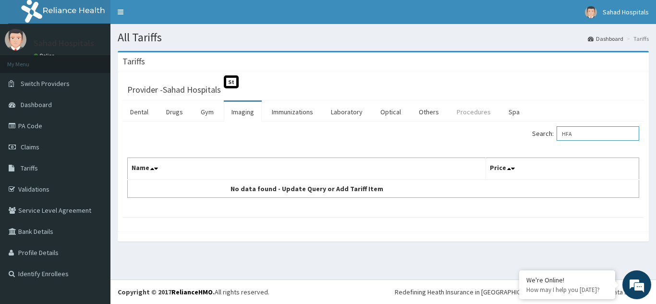
type input "HFA"
click at [462, 109] on link "Procedures" at bounding box center [473, 112] width 49 height 20
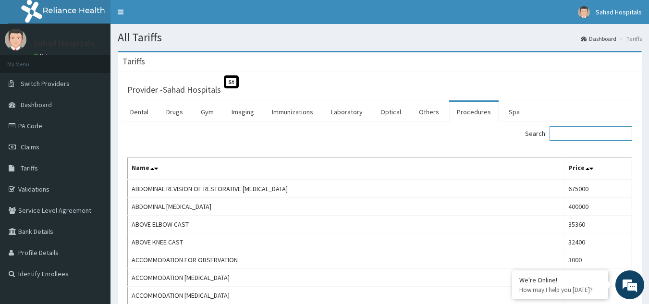
click at [593, 131] on input "Search:" at bounding box center [590, 133] width 83 height 14
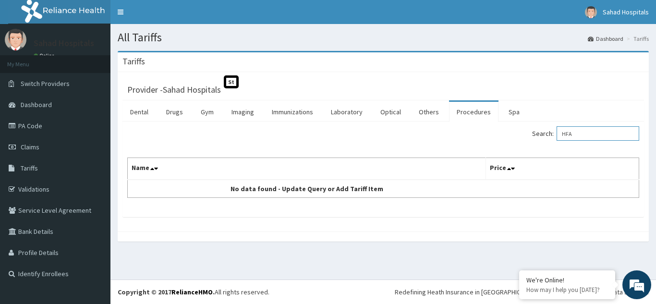
type input "HFA"
click at [35, 130] on link "PA Code" at bounding box center [55, 125] width 110 height 21
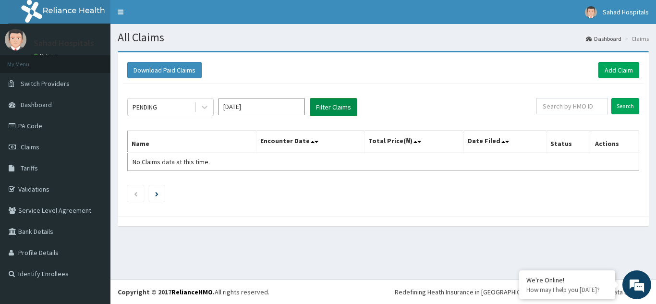
click at [344, 104] on button "Filter Claims" at bounding box center [334, 107] width 48 height 18
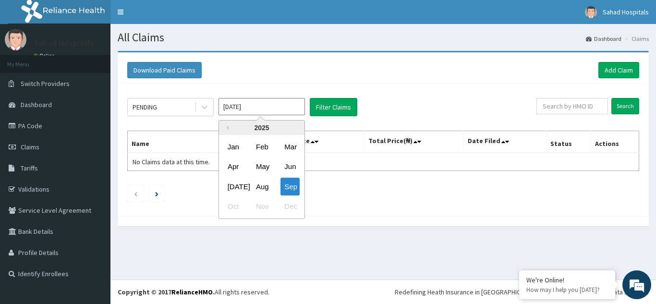
click at [276, 111] on input "Sep 2025" at bounding box center [261, 106] width 86 height 17
click at [262, 189] on div "Aug" at bounding box center [261, 187] width 19 height 18
type input "Aug 2025"
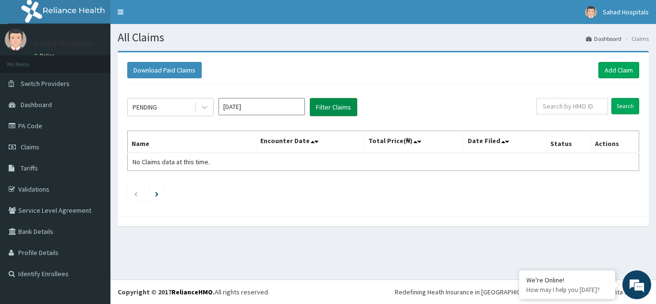
click at [334, 108] on button "Filter Claims" at bounding box center [334, 107] width 48 height 18
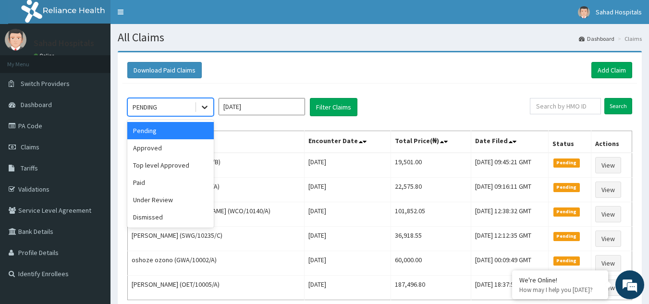
click at [205, 106] on icon at bounding box center [205, 107] width 10 height 10
click at [173, 153] on div "Approved" at bounding box center [170, 147] width 86 height 17
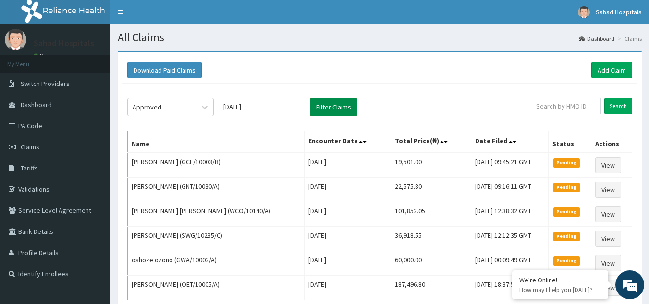
click at [323, 105] on button "Filter Claims" at bounding box center [334, 107] width 48 height 18
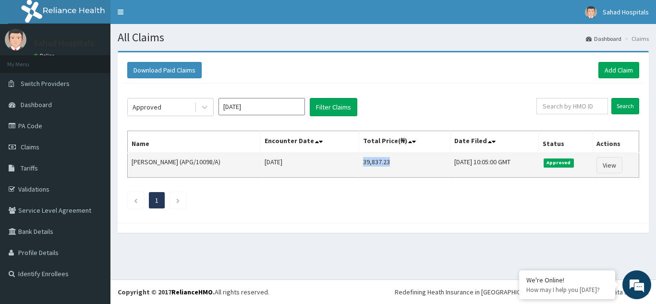
drag, startPoint x: 337, startPoint y: 161, endPoint x: 386, endPoint y: 165, distance: 49.1
click at [386, 165] on td "39,837.23" at bounding box center [404, 165] width 91 height 25
copy td "39,837.23"
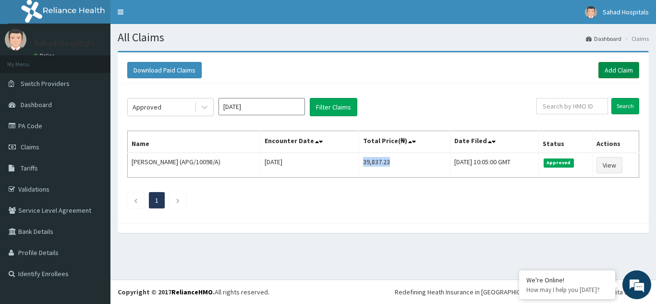
click at [616, 67] on link "Add Claim" at bounding box center [618, 70] width 41 height 16
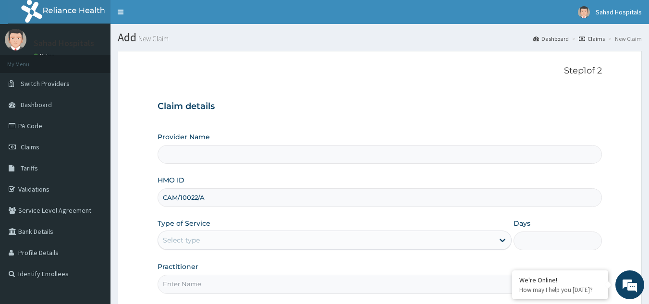
type input "CAM/10022/A"
click at [185, 237] on div "Select type" at bounding box center [181, 240] width 37 height 10
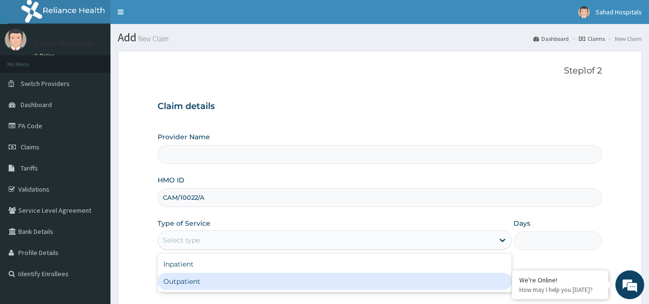
click at [178, 279] on div "Outpatient" at bounding box center [334, 281] width 354 height 17
type input "1"
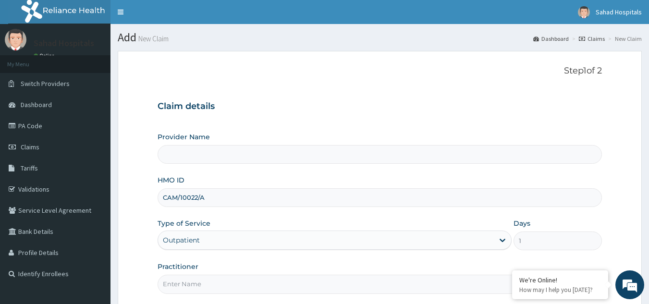
type input "Sahad Hospitals"
click at [178, 279] on input "Practitioner" at bounding box center [379, 284] width 445 height 19
type input "GP"
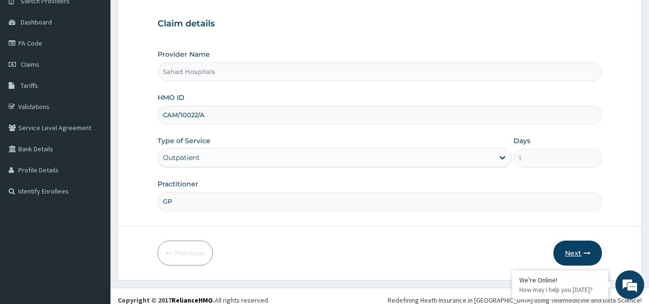
click at [582, 247] on button "Next" at bounding box center [577, 253] width 48 height 25
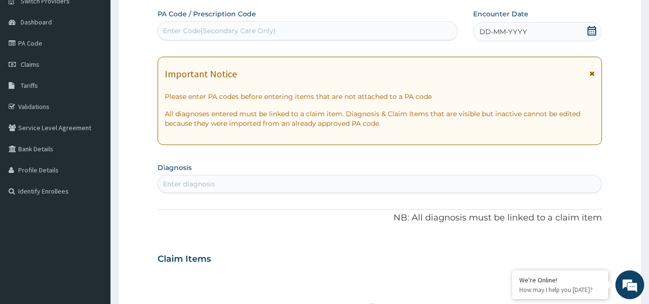
click at [403, 33] on div "Enter Code(Secondary Care Only)" at bounding box center [308, 30] width 300 height 15
paste input "PA/BABA84"
type input "PA/BABA84"
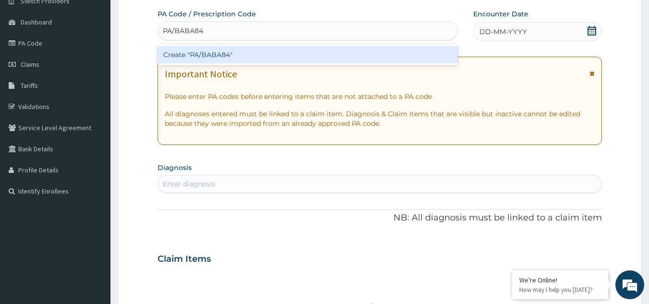
click at [183, 52] on div "Create "PA/BABA84"" at bounding box center [307, 54] width 301 height 17
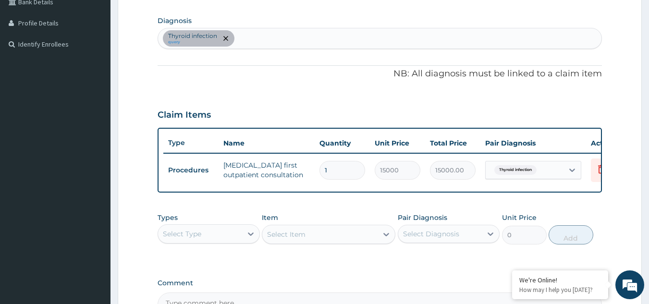
scroll to position [350, 0]
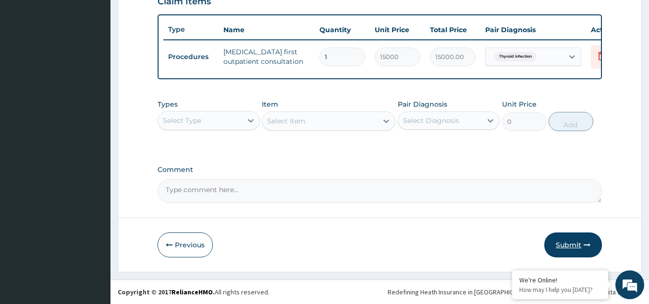
click at [574, 244] on button "Submit" at bounding box center [573, 244] width 58 height 25
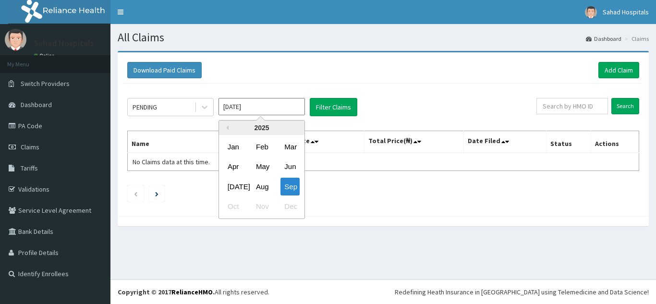
click at [282, 108] on input "[DATE]" at bounding box center [261, 106] width 86 height 17
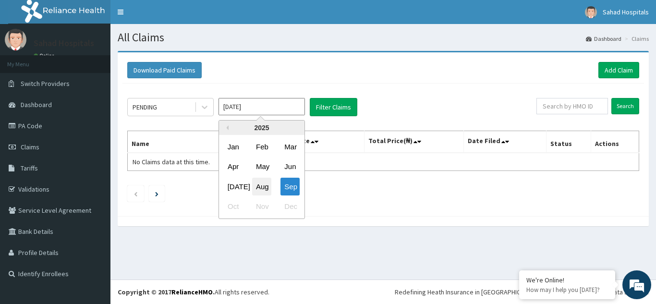
click at [260, 188] on div "Aug" at bounding box center [261, 187] width 19 height 18
type input "[DATE]"
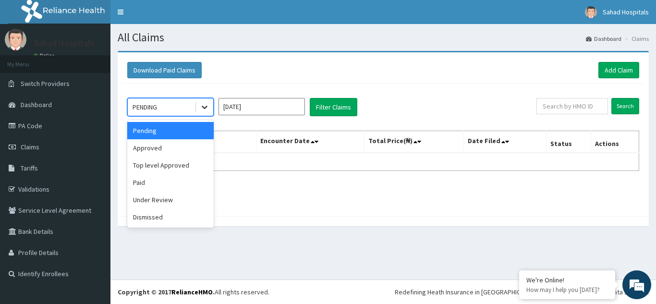
click at [197, 108] on div at bounding box center [204, 106] width 17 height 17
click at [160, 150] on div "Approved" at bounding box center [170, 147] width 86 height 17
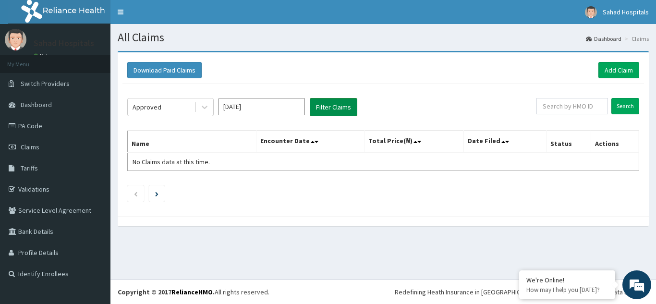
click at [327, 109] on button "Filter Claims" at bounding box center [334, 107] width 48 height 18
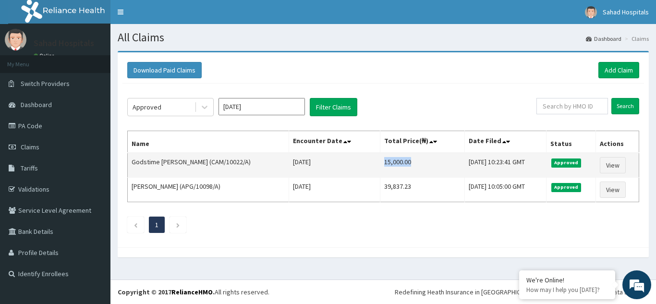
drag, startPoint x: 359, startPoint y: 161, endPoint x: 393, endPoint y: 163, distance: 34.1
click at [393, 163] on td "15,000.00" at bounding box center [422, 165] width 84 height 25
copy td "15,000.00"
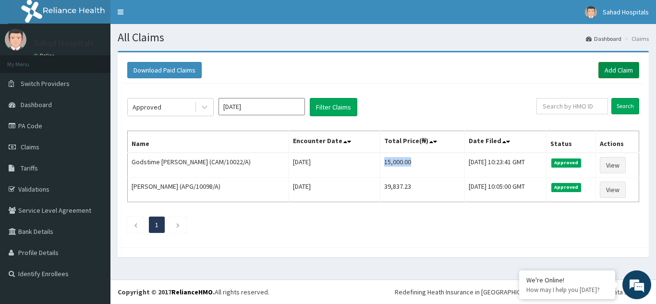
click at [626, 76] on link "Add Claim" at bounding box center [618, 70] width 41 height 16
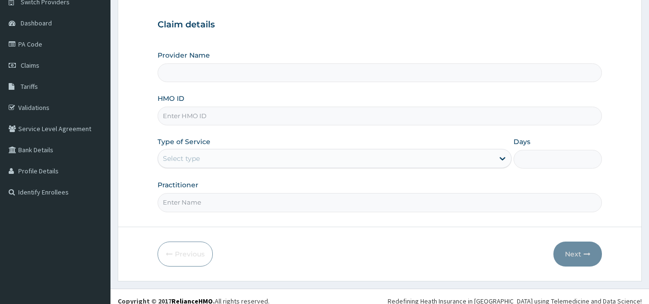
scroll to position [82, 0]
type input "Sahad Hospitals"
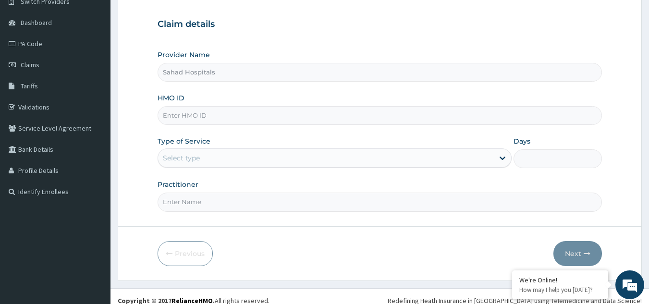
click at [289, 108] on input "HMO ID" at bounding box center [379, 115] width 445 height 19
paste input "FMC/11429/A"
type input "FMC/11429/A"
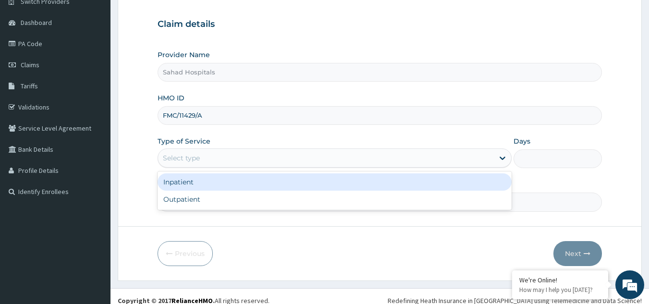
click at [236, 156] on div "Select type" at bounding box center [326, 157] width 336 height 15
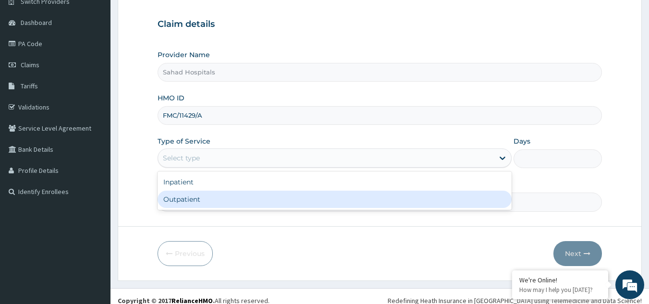
click at [211, 194] on div "Outpatient" at bounding box center [334, 199] width 354 height 17
type input "1"
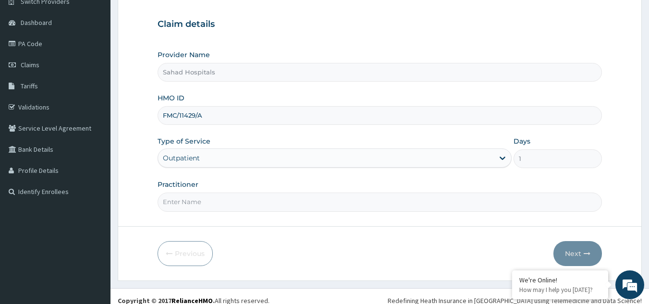
click at [211, 194] on input "Practitioner" at bounding box center [379, 202] width 445 height 19
type input "GP"
click at [565, 253] on button "Next" at bounding box center [577, 253] width 48 height 25
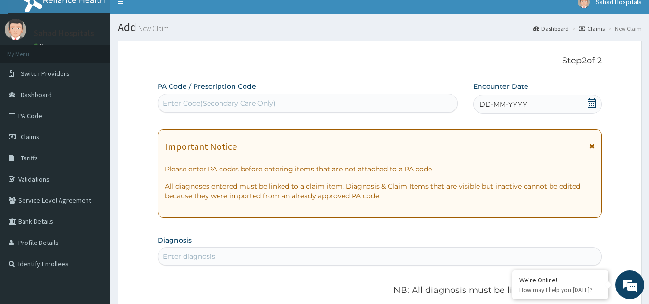
scroll to position [0, 0]
click at [590, 104] on icon at bounding box center [592, 103] width 10 height 10
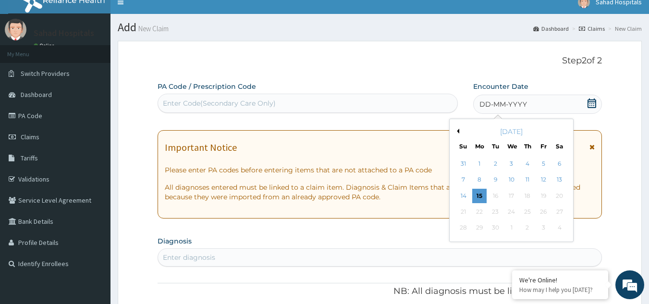
click at [459, 130] on div "September 2025" at bounding box center [511, 132] width 116 height 10
click at [455, 131] on button "Previous Month" at bounding box center [456, 131] width 5 height 5
click at [465, 206] on div "17" at bounding box center [463, 212] width 14 height 14
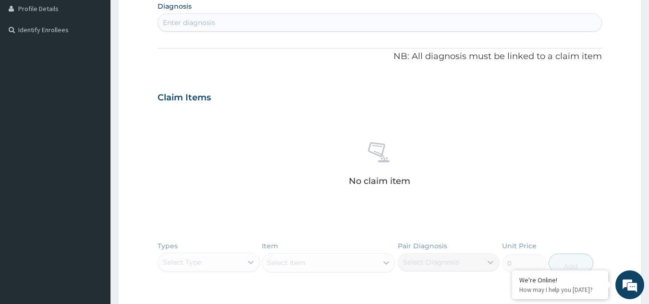
scroll to position [244, 0]
click at [399, 27] on div "Enter diagnosis" at bounding box center [380, 21] width 444 height 15
type input "MALARIA"
click at [206, 25] on div "Enter diagnosis" at bounding box center [380, 21] width 444 height 15
type input "MALARIA"
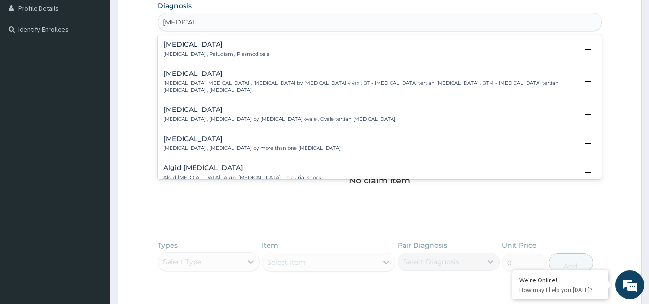
click at [168, 53] on p "Malaria , Paludism , Plasmodiosis" at bounding box center [216, 54] width 106 height 7
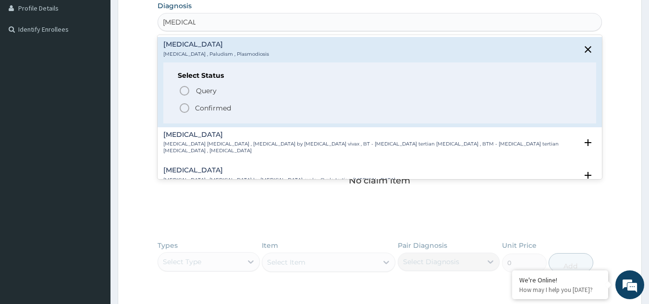
click at [182, 109] on icon "status option filled" at bounding box center [185, 108] width 12 height 12
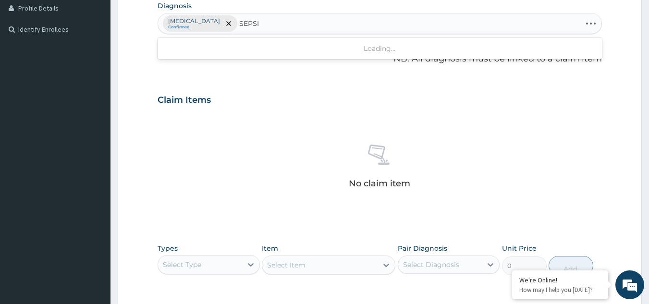
type input "SEPSIS"
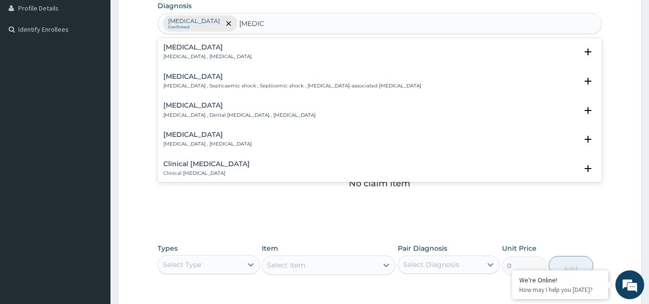
click at [167, 49] on h4 "Sepsis" at bounding box center [207, 47] width 88 height 7
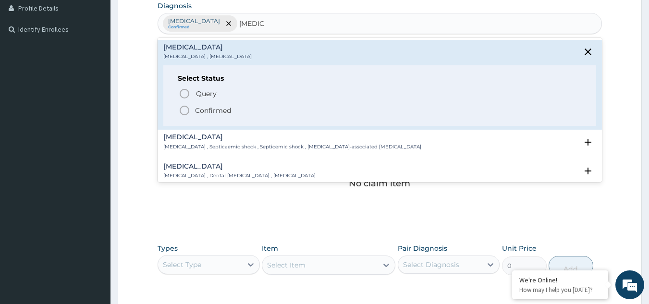
click at [185, 108] on icon "status option filled" at bounding box center [185, 111] width 12 height 12
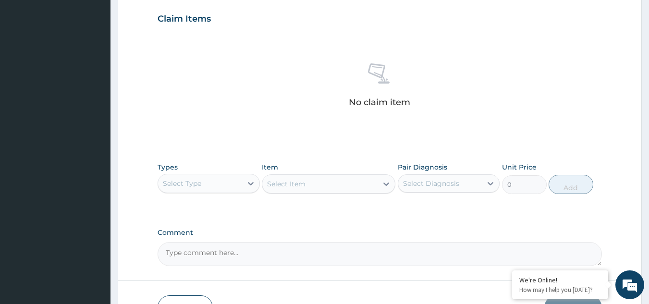
scroll to position [388, 0]
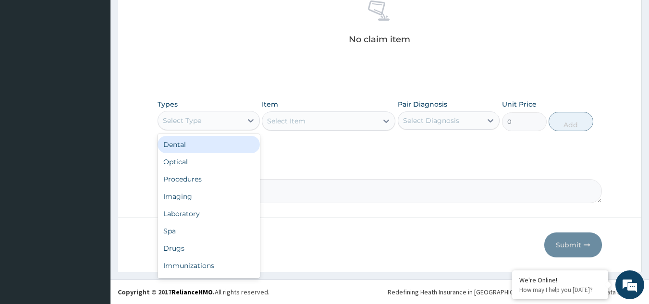
click at [222, 119] on div "Select Type" at bounding box center [200, 120] width 84 height 15
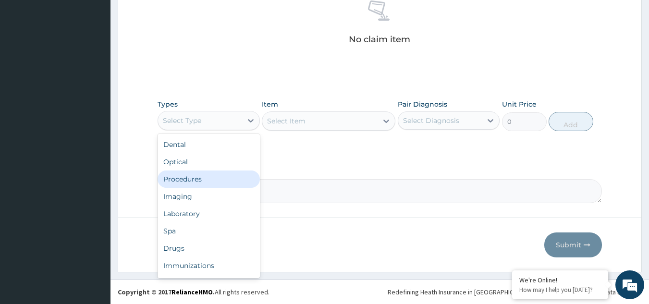
click at [186, 179] on div "Procedures" at bounding box center [208, 178] width 102 height 17
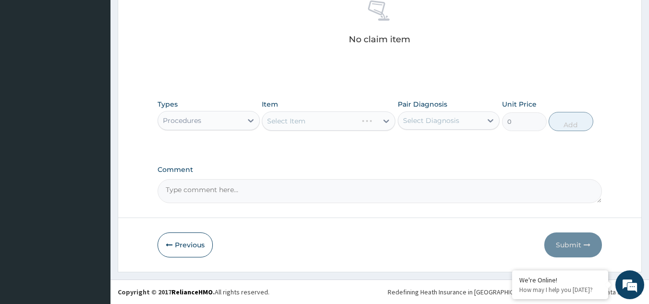
click at [384, 121] on div "Select Item" at bounding box center [328, 120] width 133 height 19
click at [386, 119] on icon at bounding box center [386, 121] width 10 height 10
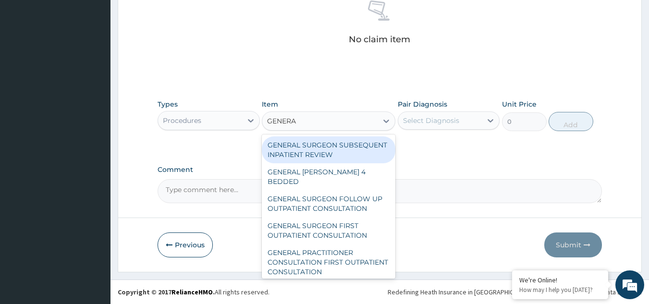
type input "GENERAL"
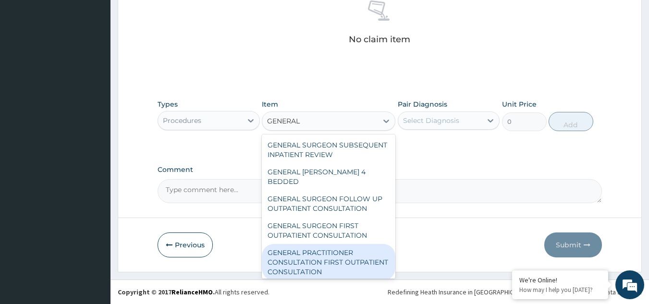
click at [301, 261] on div "GENERAL PRACTITIONER CONSULTATION FIRST OUTPATIENT CONSULTATION" at bounding box center [328, 262] width 133 height 36
type input "3000"
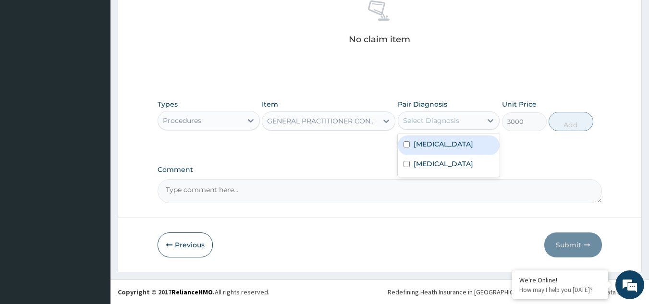
click at [452, 119] on div "Select Diagnosis" at bounding box center [431, 121] width 56 height 10
click at [437, 144] on label "Malaria" at bounding box center [443, 144] width 60 height 10
checkbox input "true"
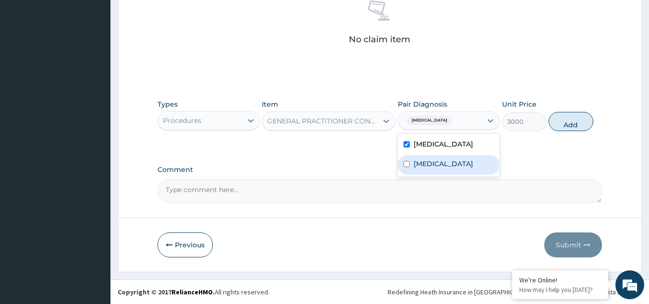
click at [427, 165] on label "Sepsis" at bounding box center [443, 164] width 60 height 10
checkbox input "true"
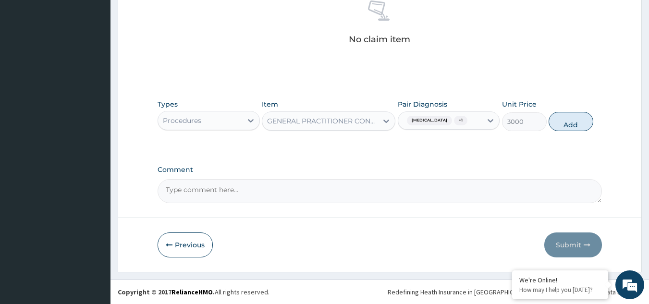
click at [563, 121] on button "Add" at bounding box center [570, 121] width 45 height 19
type input "0"
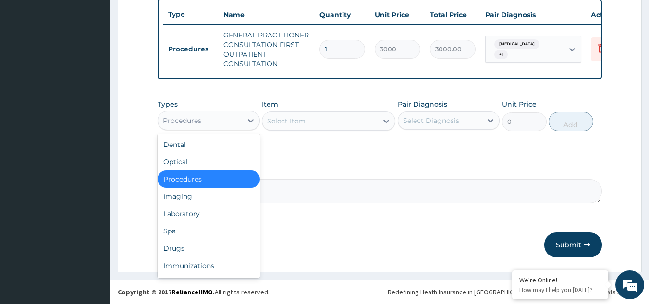
click at [239, 118] on div "Procedures" at bounding box center [200, 120] width 84 height 15
click at [196, 215] on div "Laboratory" at bounding box center [208, 213] width 102 height 17
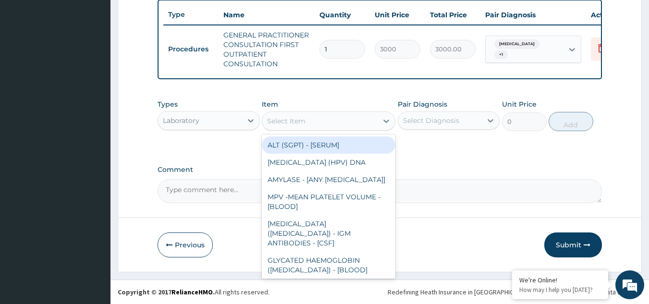
click at [384, 119] on icon at bounding box center [386, 121] width 10 height 10
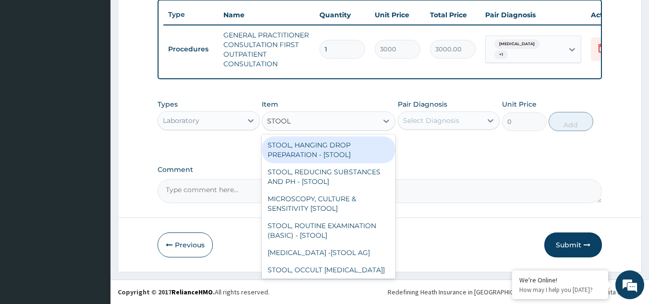
type input "STOOL M"
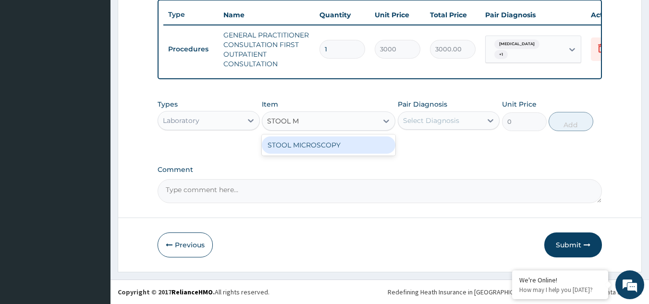
click at [366, 148] on div "STOOL MICROSCOPY" at bounding box center [328, 144] width 133 height 17
type input "2000"
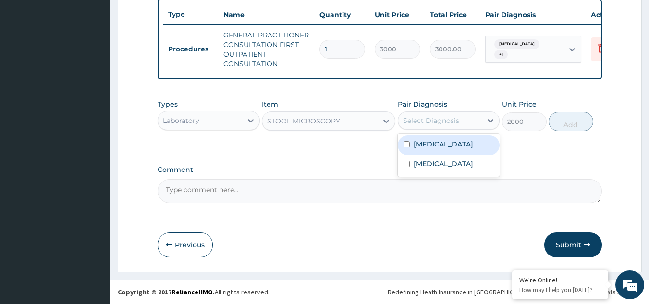
click at [457, 122] on div "Select Diagnosis" at bounding box center [431, 121] width 56 height 10
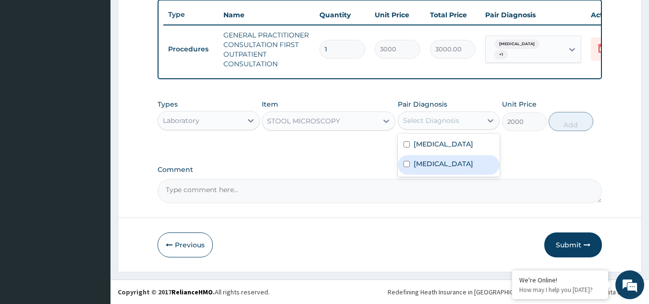
click at [427, 170] on div "Sepsis" at bounding box center [449, 165] width 102 height 20
checkbox input "true"
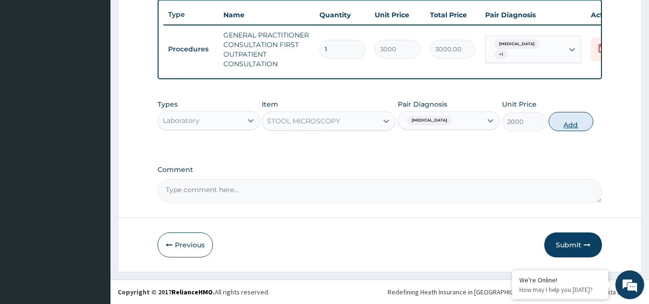
click at [558, 119] on button "Add" at bounding box center [570, 121] width 45 height 19
type input "0"
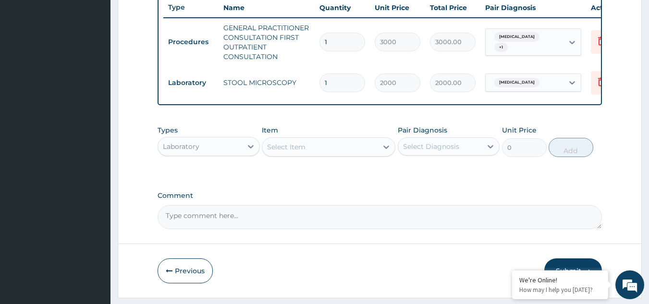
click at [330, 155] on div "Select Item" at bounding box center [319, 146] width 115 height 15
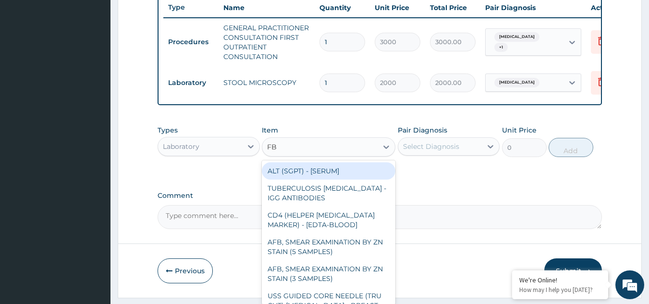
type input "FBC"
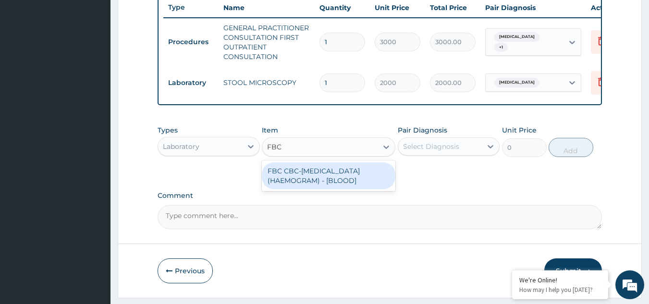
click at [322, 183] on div "FBC CBC-COMPLETE BLOOD COUNT (HAEMOGRAM) - [BLOOD]" at bounding box center [328, 175] width 133 height 27
type input "3000"
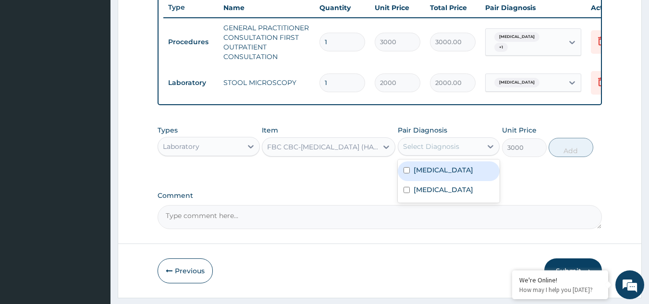
click at [411, 151] on div "Select Diagnosis" at bounding box center [431, 147] width 56 height 10
click at [410, 174] on div "Malaria" at bounding box center [449, 171] width 102 height 20
checkbox input "true"
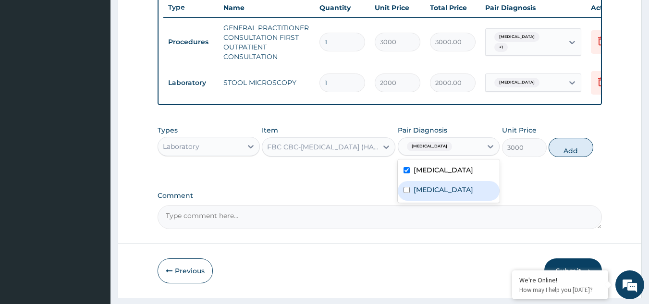
click at [405, 193] on input "checkbox" at bounding box center [406, 190] width 6 height 6
checkbox input "true"
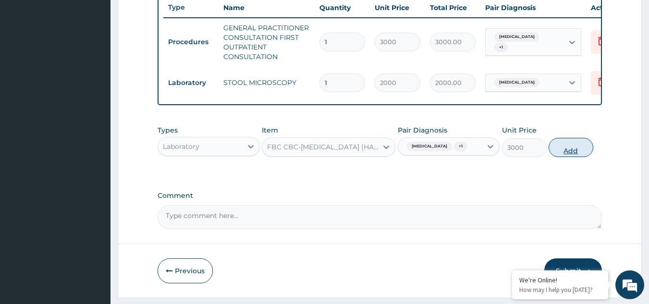
click at [557, 156] on button "Add" at bounding box center [570, 147] width 45 height 19
type input "0"
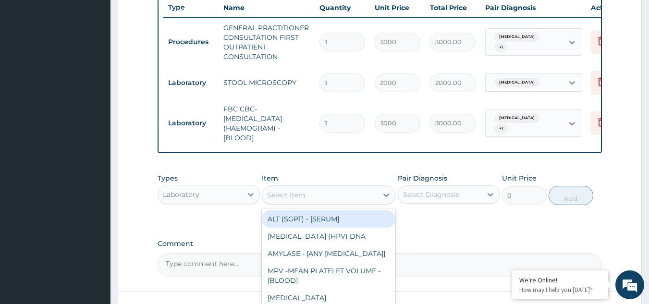
click at [368, 201] on div "Select Item" at bounding box center [319, 194] width 115 height 15
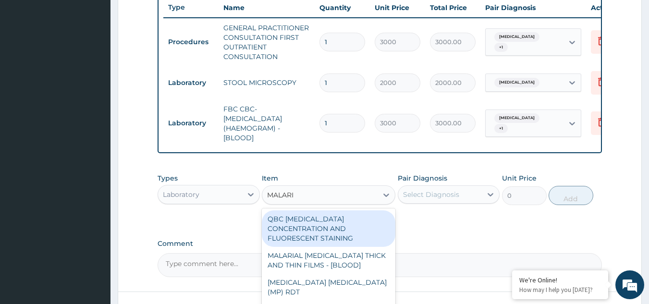
type input "MALARIA"
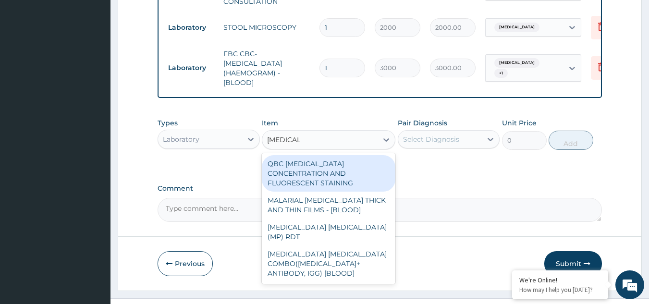
scroll to position [421, 0]
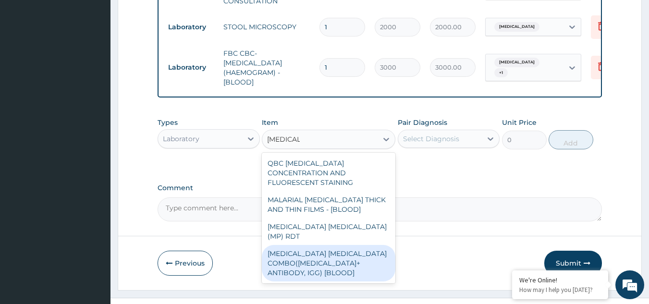
click at [325, 245] on div "MALARIA PARASITE COMBO(BLOOD FILM+ ANTIBODY, IGG) [BLOOD]" at bounding box center [328, 263] width 133 height 36
type input "2000"
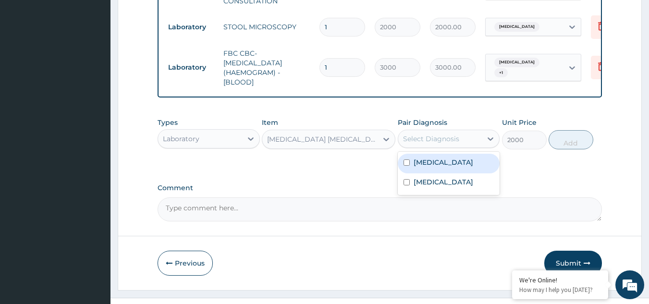
click at [471, 146] on div "Select Diagnosis" at bounding box center [440, 138] width 84 height 15
click at [445, 167] on div "Malaria" at bounding box center [449, 164] width 102 height 20
checkbox input "true"
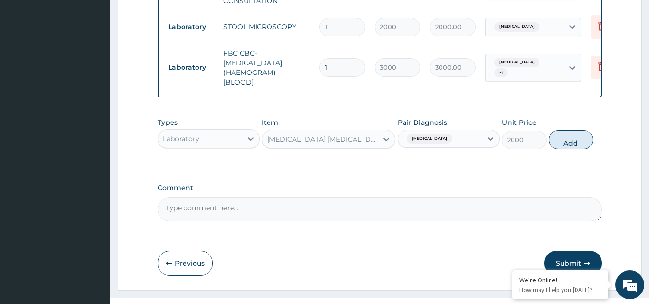
click at [563, 146] on button "Add" at bounding box center [570, 139] width 45 height 19
type input "0"
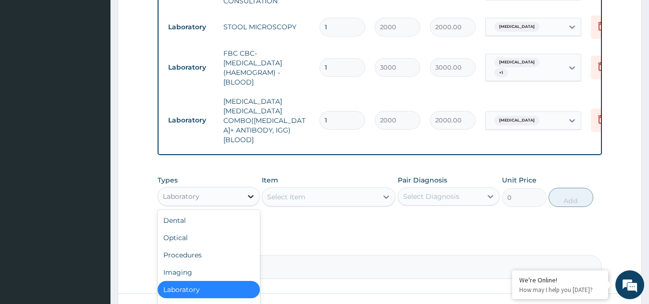
click at [249, 195] on icon at bounding box center [251, 196] width 6 height 3
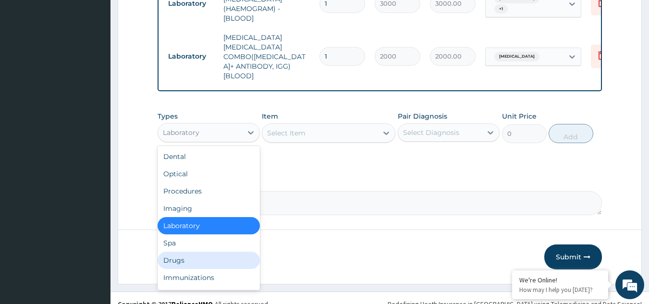
click at [193, 254] on div "Drugs" at bounding box center [208, 260] width 102 height 17
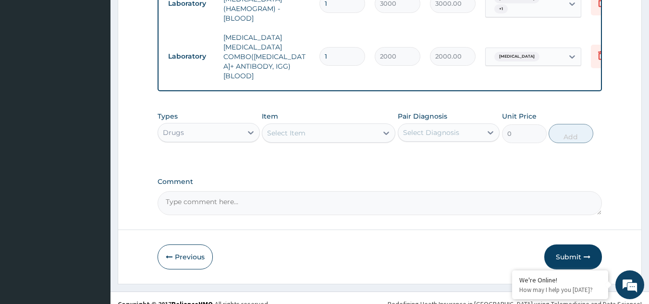
click at [307, 128] on div "Select Item" at bounding box center [319, 132] width 115 height 15
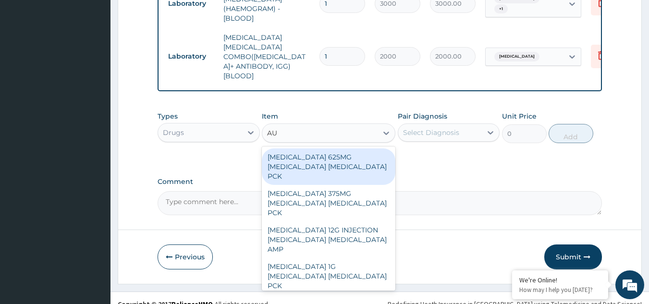
type input "AUG"
click at [306, 148] on div "AUGMENTIN 625MG AMOXICILLIN CLAVULANIC ACID PCK" at bounding box center [328, 166] width 133 height 36
type input "17600"
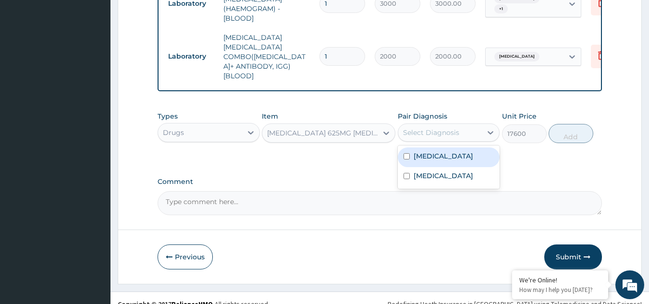
click at [438, 128] on div "Select Diagnosis" at bounding box center [431, 133] width 56 height 10
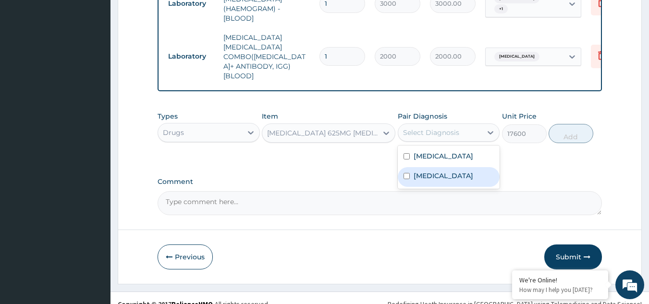
click at [420, 171] on label "Sepsis" at bounding box center [443, 176] width 60 height 10
checkbox input "true"
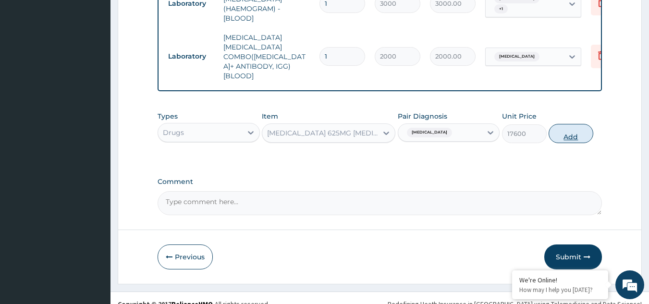
click at [562, 124] on button "Add" at bounding box center [570, 133] width 45 height 19
type input "0"
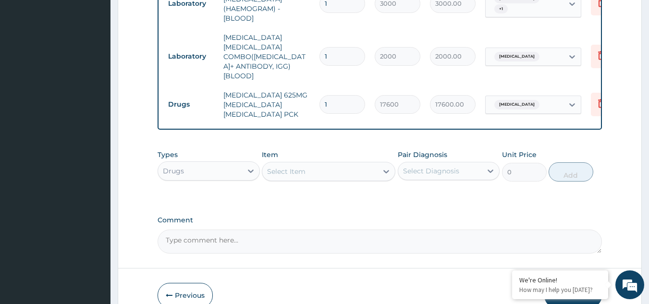
click at [343, 164] on div "Select Item" at bounding box center [319, 171] width 115 height 15
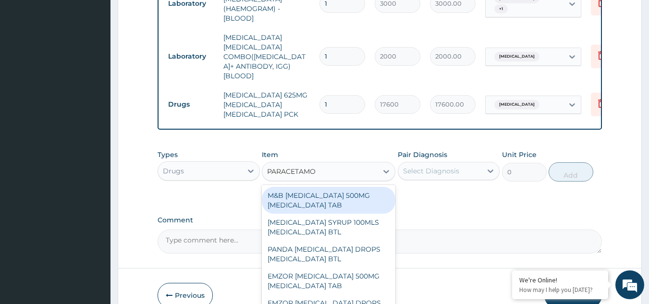
type input "PARACETAMOL"
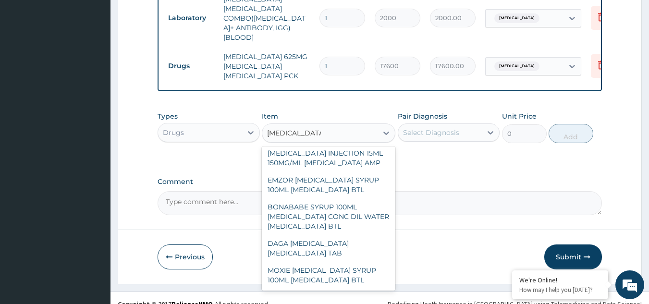
scroll to position [355, 0]
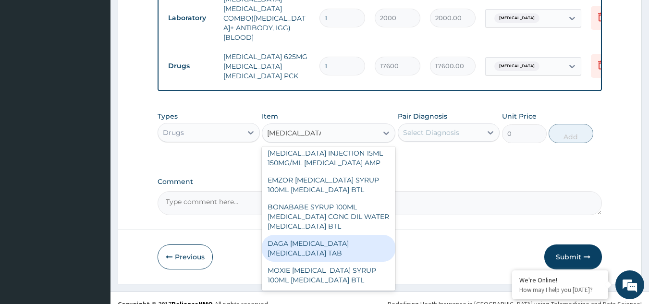
click at [316, 235] on div "DAGA PARACETAMOL ACETAMINOPHEN TAB" at bounding box center [328, 248] width 133 height 27
type input "37.95000076293945"
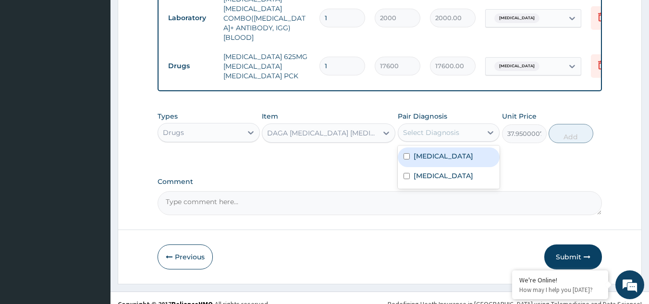
click at [461, 125] on div "Select Diagnosis" at bounding box center [440, 132] width 84 height 15
click at [433, 151] on label "Malaria" at bounding box center [443, 156] width 60 height 10
checkbox input "true"
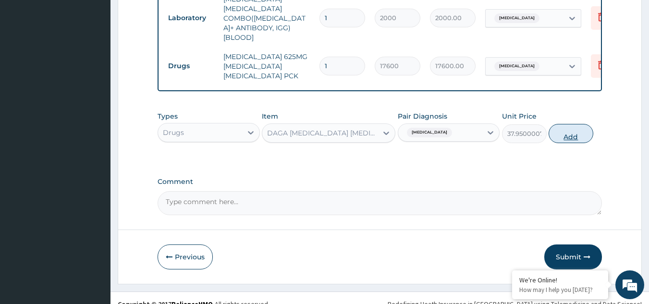
click at [566, 124] on button "Add" at bounding box center [570, 133] width 45 height 19
type input "0"
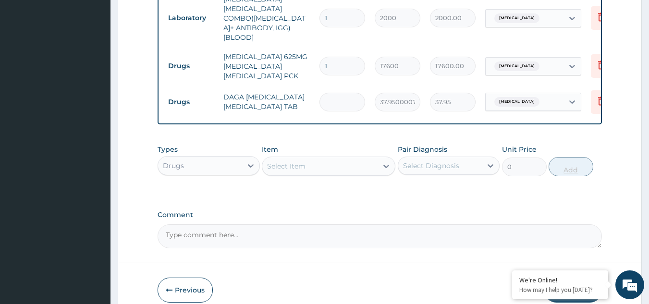
type input "0.00"
type input "2"
type input "75.90"
type input "24"
type input "910.80"
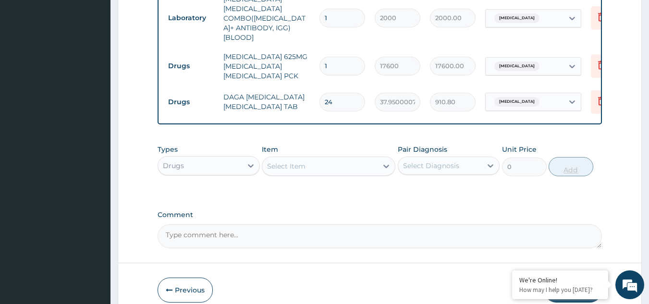
scroll to position [556, 0]
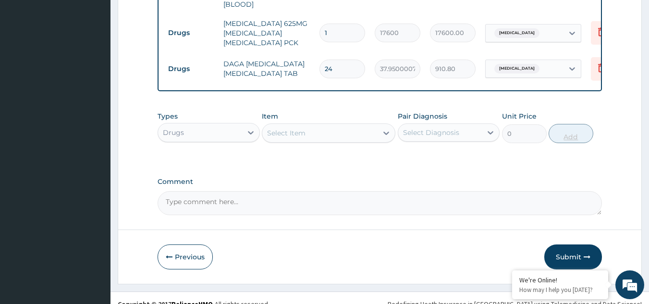
type input "24"
drag, startPoint x: 566, startPoint y: 120, endPoint x: 391, endPoint y: 172, distance: 183.0
click at [391, 178] on label "Comment" at bounding box center [379, 182] width 445 height 8
click at [391, 191] on textarea "Comment" at bounding box center [379, 203] width 445 height 24
click at [561, 244] on button "Submit" at bounding box center [573, 256] width 58 height 25
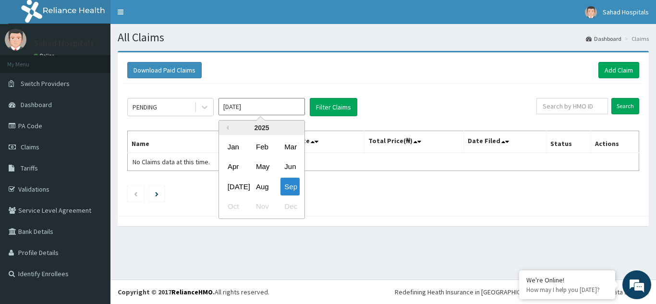
click at [266, 103] on input "[DATE]" at bounding box center [261, 106] width 86 height 17
click at [261, 184] on div "Aug" at bounding box center [261, 187] width 19 height 18
type input "[DATE]"
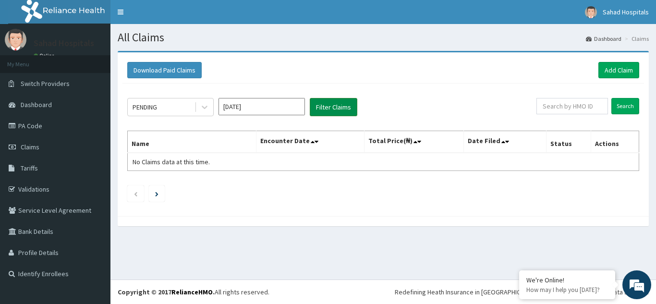
click at [337, 110] on button "Filter Claims" at bounding box center [334, 107] width 48 height 18
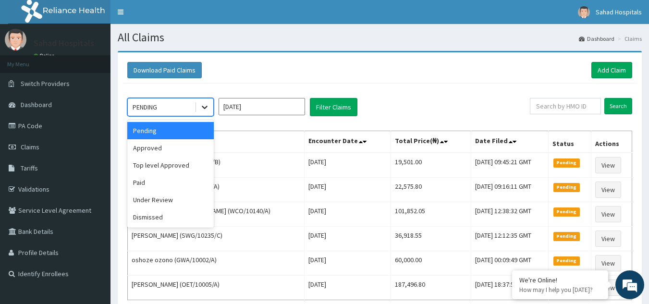
click at [203, 105] on icon at bounding box center [205, 107] width 10 height 10
click at [177, 149] on div "Approved" at bounding box center [170, 147] width 86 height 17
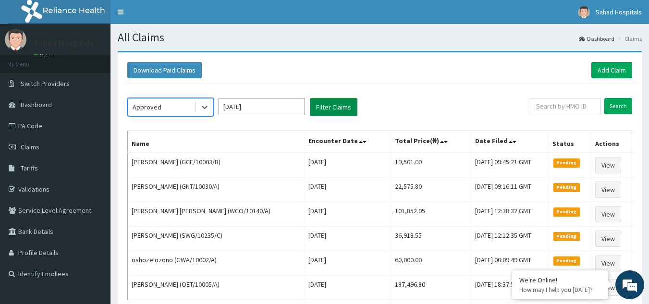
click at [323, 106] on button "Filter Claims" at bounding box center [334, 107] width 48 height 18
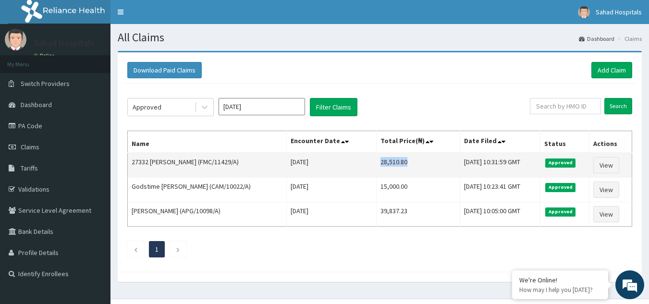
drag, startPoint x: 355, startPoint y: 162, endPoint x: 409, endPoint y: 165, distance: 53.3
click at [409, 165] on td "28,510.80" at bounding box center [418, 165] width 84 height 25
copy td "28,510.80"
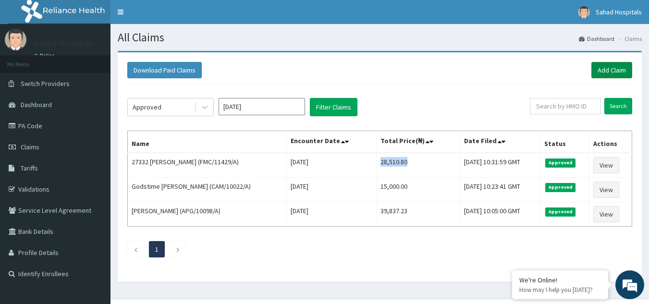
click at [623, 67] on link "Add Claim" at bounding box center [611, 70] width 41 height 16
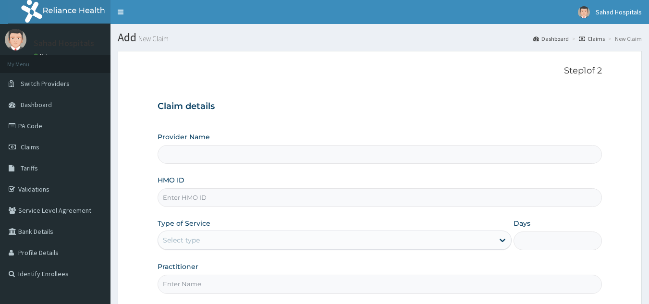
type input "Sahad Hospitals"
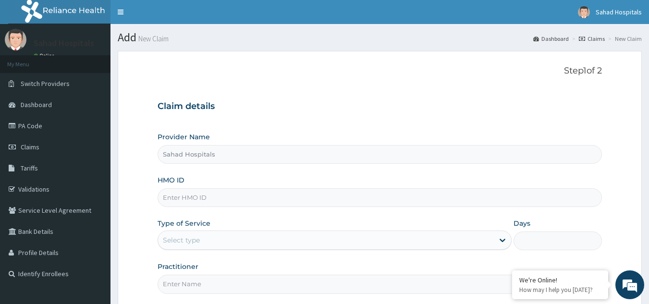
click at [448, 193] on input "HMO ID" at bounding box center [379, 197] width 445 height 19
paste input "DTS/10079/B"
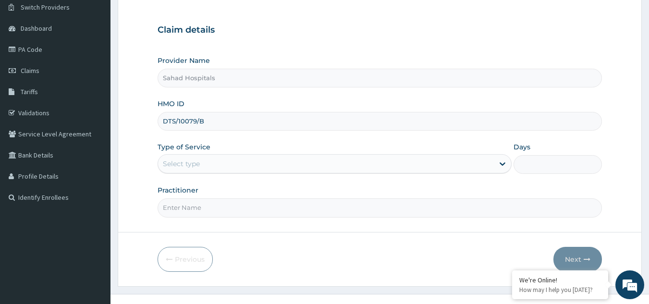
scroll to position [91, 0]
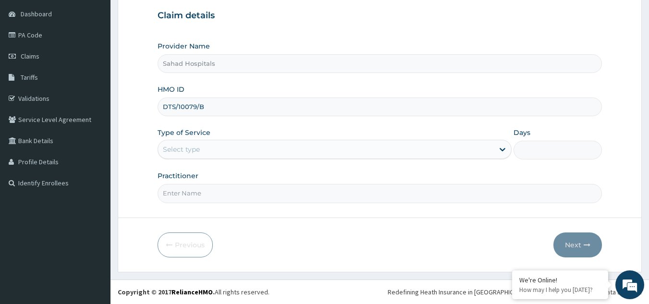
type input "DTS/10079/B"
click at [351, 151] on div "Select type" at bounding box center [326, 149] width 336 height 15
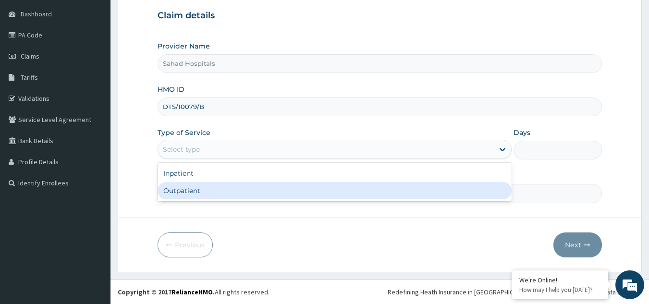
click at [329, 193] on div "Outpatient" at bounding box center [334, 190] width 354 height 17
type input "1"
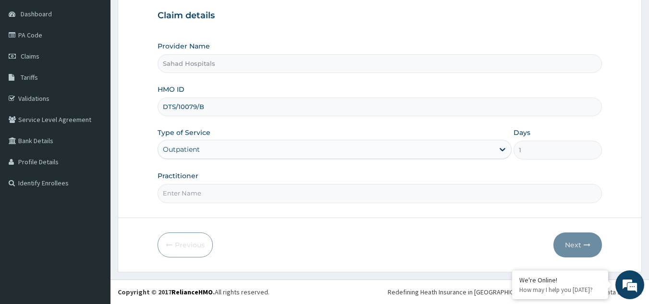
click at [329, 193] on input "Practitioner" at bounding box center [379, 193] width 445 height 19
type input "GP"
click at [572, 240] on button "Next" at bounding box center [577, 244] width 48 height 25
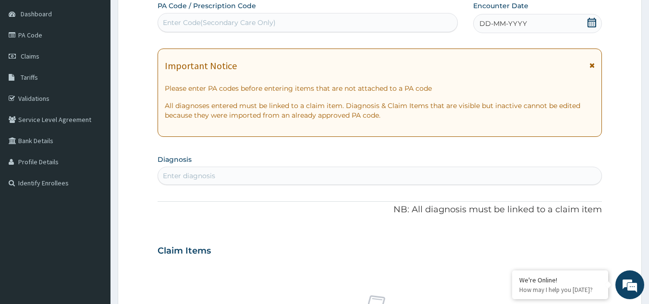
click at [408, 18] on div "Enter Code(Secondary Care Only)" at bounding box center [308, 22] width 300 height 15
paste input "PA/F6A256"
type input "PA/F6A256"
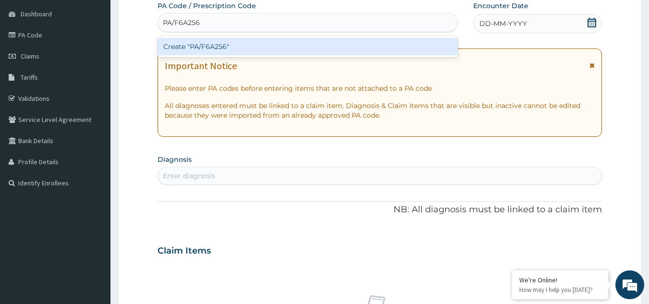
click at [253, 47] on div "Create "PA/F6A256"" at bounding box center [307, 46] width 301 height 17
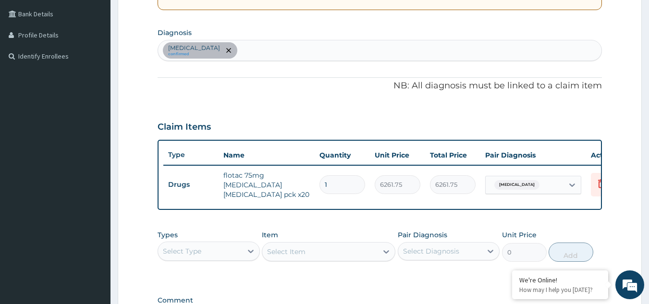
scroll to position [218, 0]
click at [248, 245] on div at bounding box center [250, 250] width 17 height 17
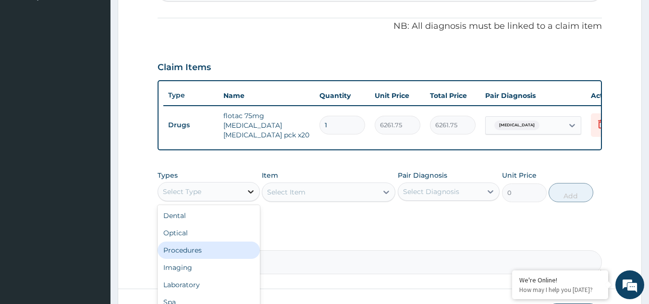
scroll to position [33, 0]
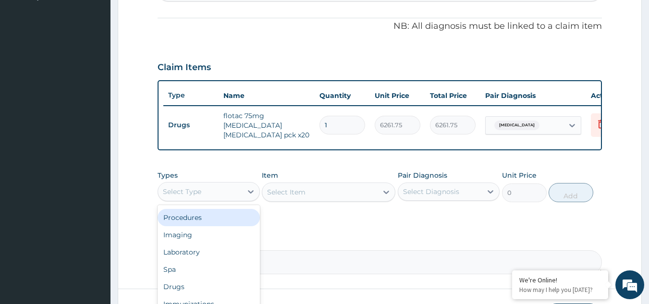
click at [229, 223] on div "Procedures" at bounding box center [208, 217] width 102 height 17
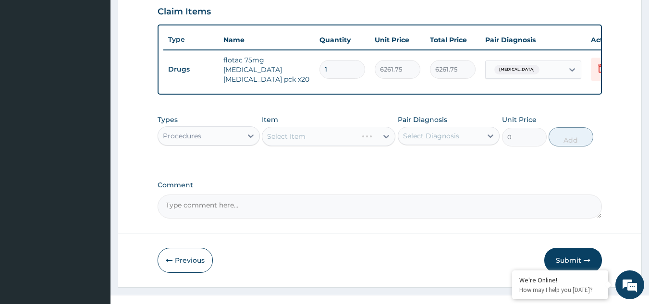
scroll to position [338, 0]
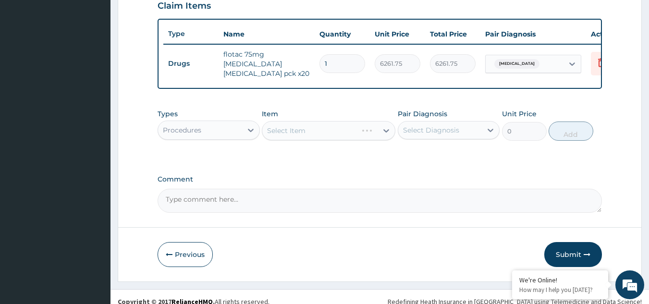
click at [390, 133] on div "Select Item" at bounding box center [328, 130] width 133 height 19
click at [374, 134] on div "Select Item" at bounding box center [319, 130] width 115 height 15
click at [359, 138] on div "Select Item" at bounding box center [319, 130] width 115 height 15
click at [451, 181] on label "Comment" at bounding box center [379, 179] width 445 height 8
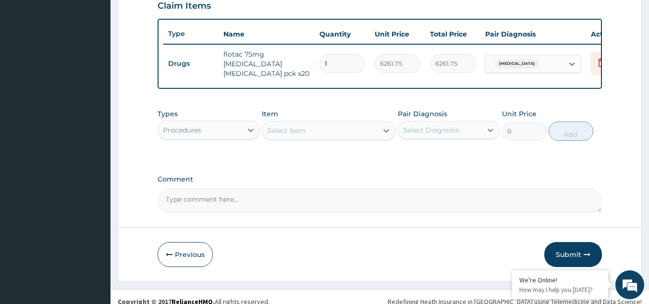
click at [451, 189] on textarea "Comment" at bounding box center [379, 201] width 445 height 24
click at [338, 133] on div "Select Item" at bounding box center [319, 130] width 115 height 15
click at [385, 135] on icon at bounding box center [386, 131] width 10 height 10
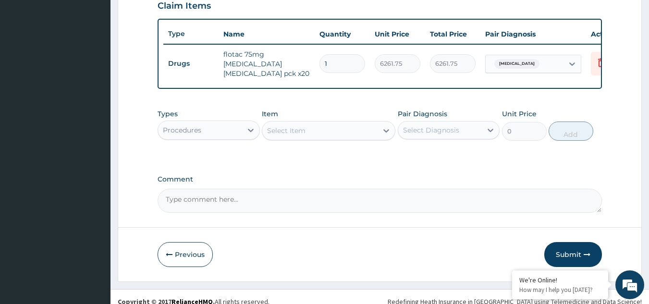
click at [286, 134] on div "Select Item" at bounding box center [286, 131] width 38 height 10
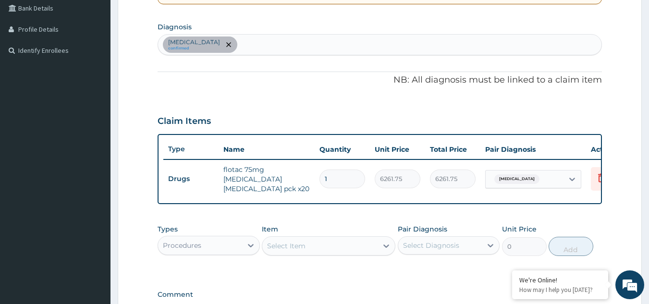
scroll to position [350, 0]
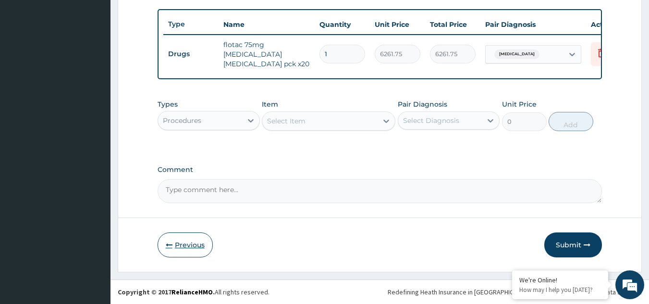
click at [189, 241] on button "Previous" at bounding box center [184, 244] width 55 height 25
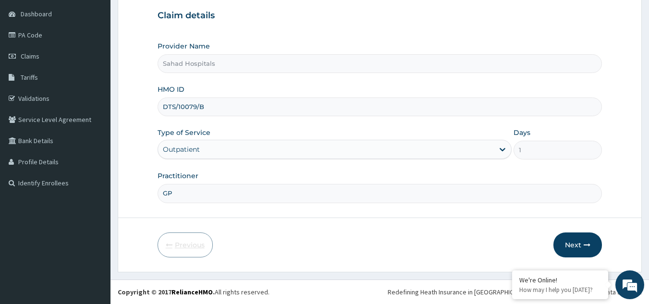
scroll to position [91, 0]
click at [580, 248] on button "Next" at bounding box center [577, 244] width 48 height 25
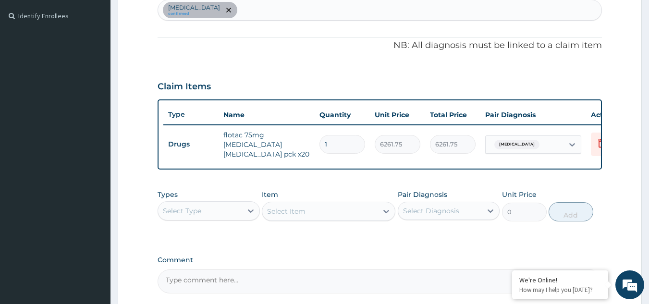
scroll to position [263, 0]
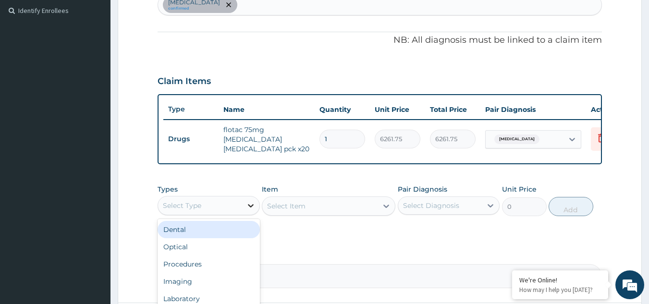
click at [248, 210] on icon at bounding box center [251, 206] width 10 height 10
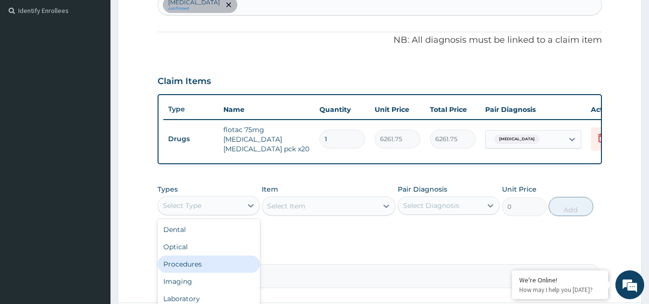
click at [216, 272] on div "Procedures" at bounding box center [208, 263] width 102 height 17
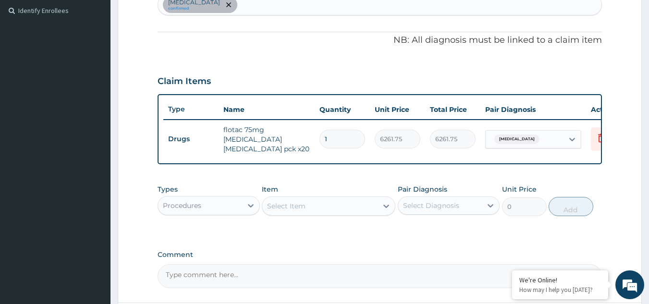
click at [384, 205] on icon at bounding box center [386, 206] width 10 height 10
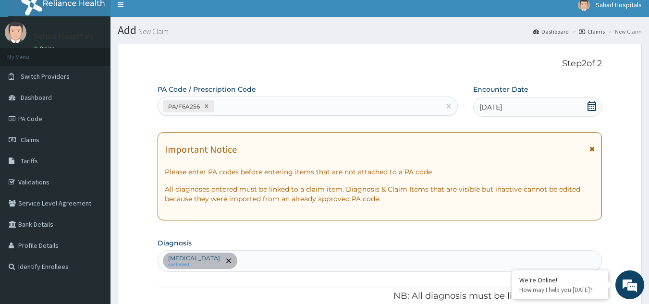
scroll to position [0, 0]
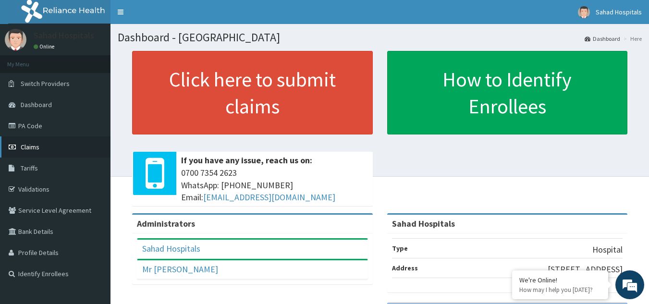
click at [32, 147] on span "Claims" at bounding box center [30, 147] width 19 height 9
click at [30, 125] on link "PA Code" at bounding box center [55, 125] width 110 height 21
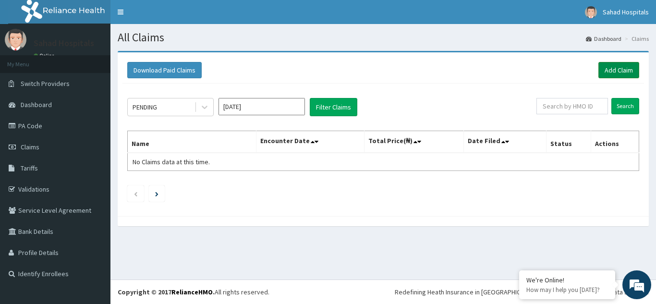
click at [620, 68] on link "Add Claim" at bounding box center [618, 70] width 41 height 16
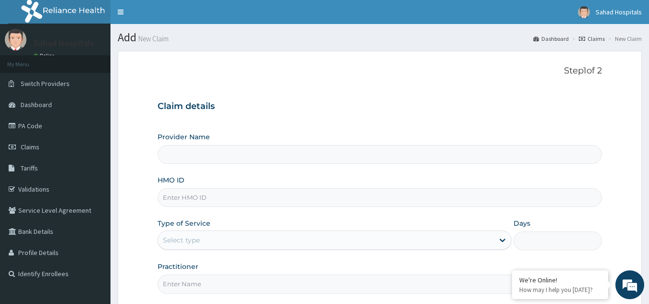
click at [390, 193] on input "HMO ID" at bounding box center [379, 197] width 445 height 19
type input "Sahad Hospitals"
paste input "DTS/10079/B"
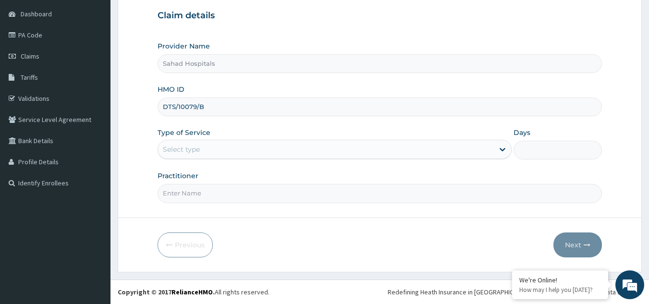
type input "DTS/10079/B"
click at [213, 144] on div "Select type" at bounding box center [326, 149] width 336 height 15
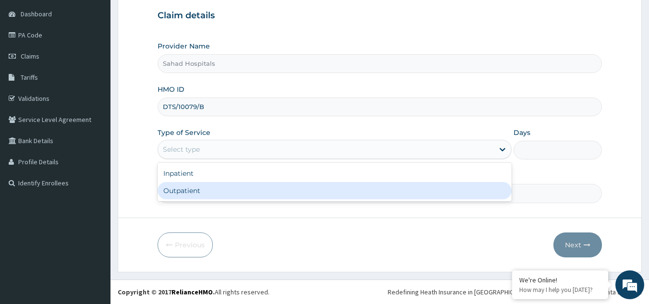
click at [195, 194] on div "Outpatient" at bounding box center [334, 190] width 354 height 17
type input "1"
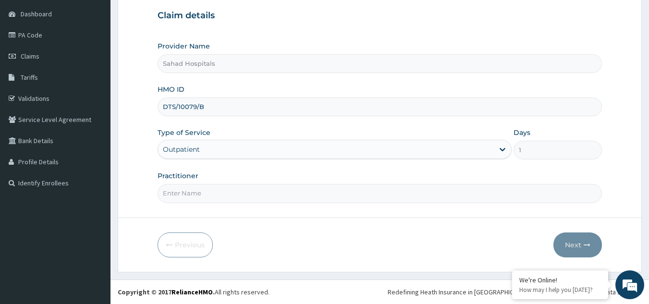
click at [195, 194] on input "Practitioner" at bounding box center [379, 193] width 445 height 19
type input "GP"
click at [581, 239] on button "Next" at bounding box center [577, 244] width 48 height 25
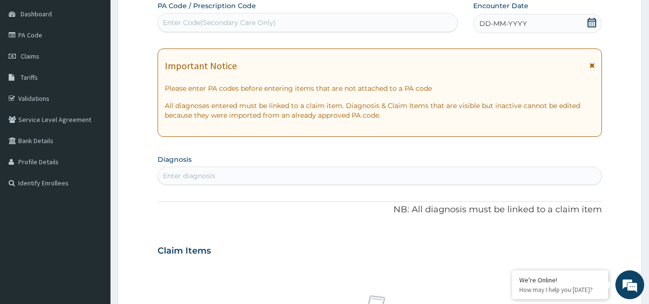
click at [393, 20] on div "Enter Code(Secondary Care Only)" at bounding box center [308, 22] width 300 height 15
paste input "PA/F6A256"
type input "PA/F6A256"
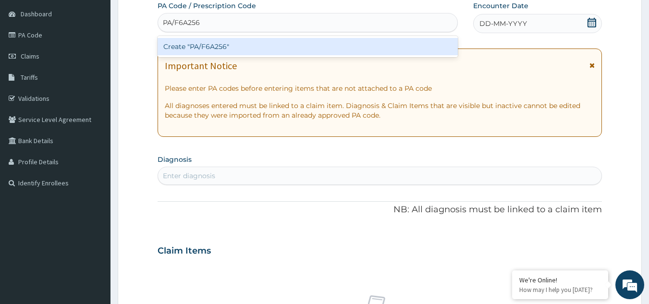
click at [179, 49] on div "Create "PA/F6A256"" at bounding box center [307, 46] width 301 height 17
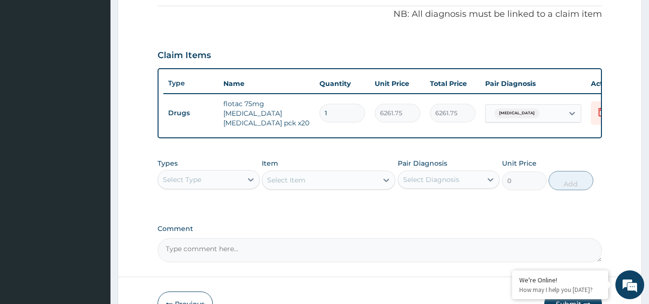
scroll to position [350, 0]
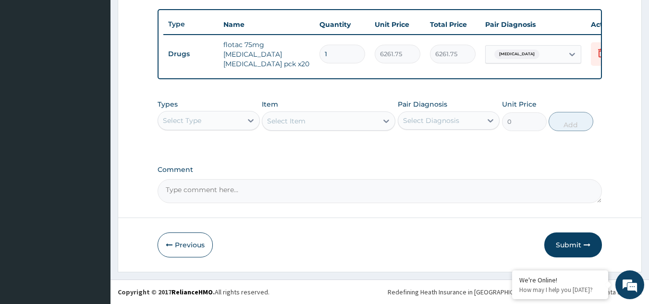
click at [240, 128] on div "Select Type" at bounding box center [200, 120] width 84 height 15
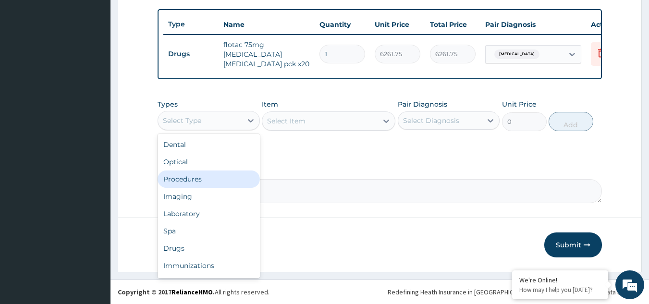
click at [204, 184] on div "Procedures" at bounding box center [208, 178] width 102 height 17
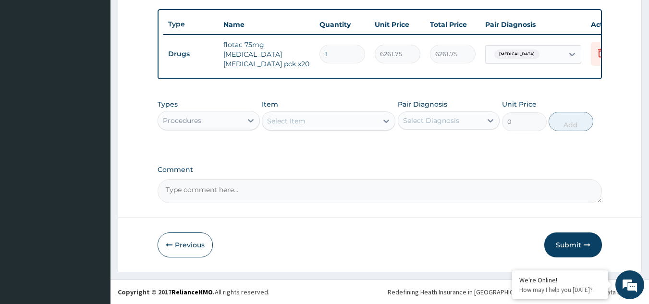
click at [379, 121] on div at bounding box center [385, 120] width 17 height 17
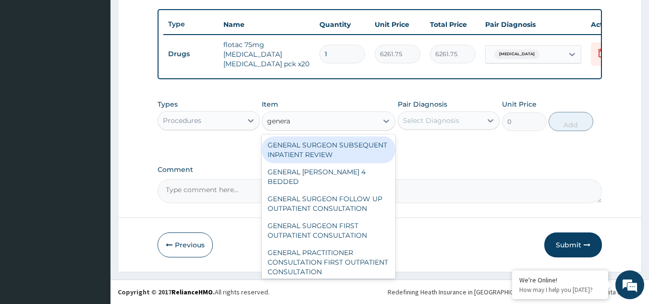
type input "general"
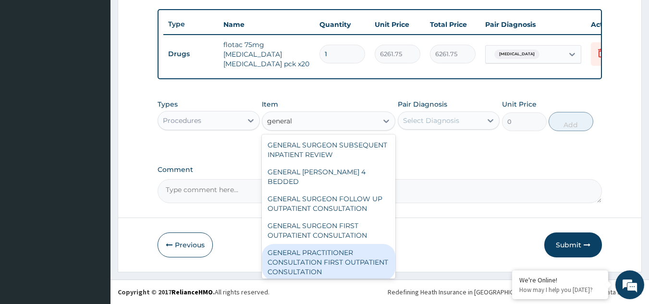
click at [343, 256] on div "GENERAL PRACTITIONER CONSULTATION FIRST OUTPATIENT CONSULTATION" at bounding box center [328, 262] width 133 height 36
type input "3000"
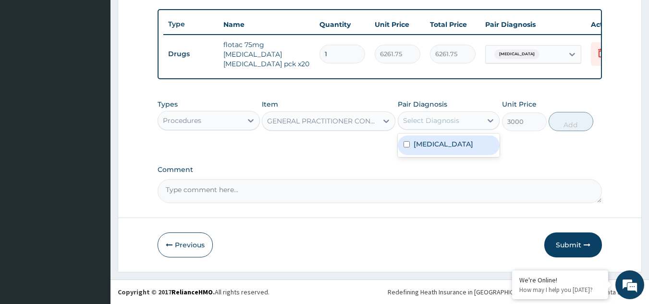
click at [461, 120] on div "Select Diagnosis" at bounding box center [440, 120] width 84 height 15
click at [436, 149] on div "Acute abdomen" at bounding box center [449, 145] width 102 height 20
checkbox input "true"
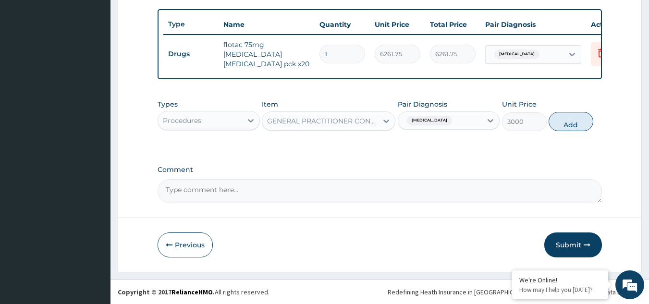
click at [568, 109] on div "Types Procedures Item GENERAL PRACTITIONER CONSULTATION FIRST OUTPATIENT CONSUL…" at bounding box center [379, 115] width 445 height 41
click at [564, 122] on button "Add" at bounding box center [570, 121] width 45 height 19
type input "0"
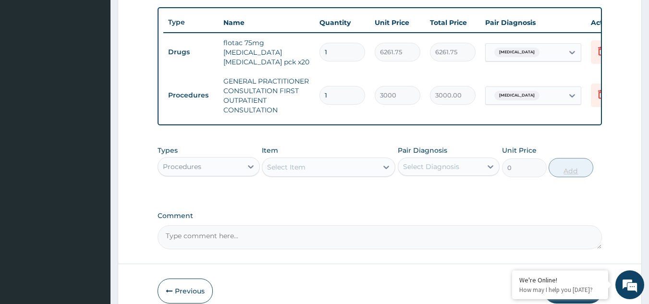
scroll to position [398, 0]
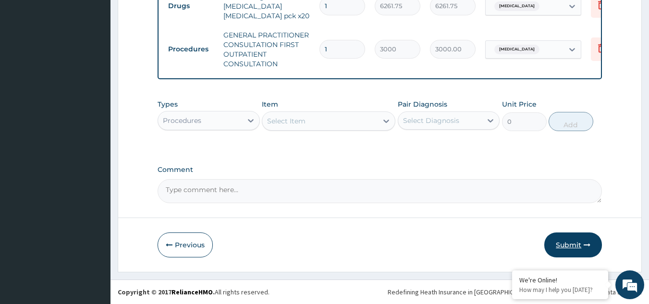
click at [564, 236] on button "Submit" at bounding box center [573, 244] width 58 height 25
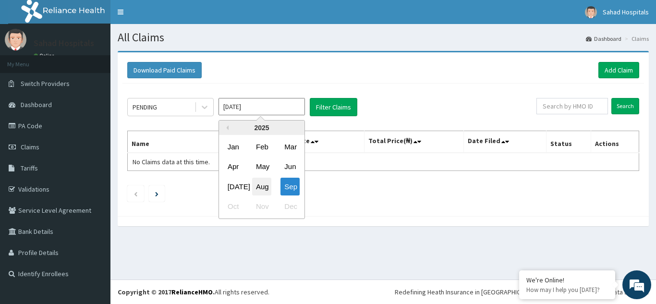
drag, startPoint x: 280, startPoint y: 107, endPoint x: 263, endPoint y: 184, distance: 79.2
click at [263, 116] on div "[DATE] Previous Year [DATE] Feb Mar Apr May Jun [DATE] Aug Sep Oct Nov Dec" at bounding box center [261, 107] width 86 height 18
click at [263, 184] on div "Aug" at bounding box center [261, 187] width 19 height 18
type input "[DATE]"
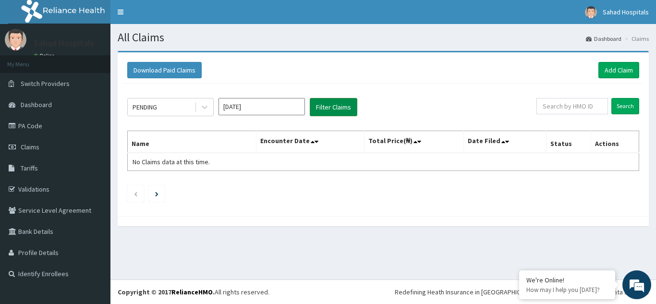
click at [344, 101] on button "Filter Claims" at bounding box center [334, 107] width 48 height 18
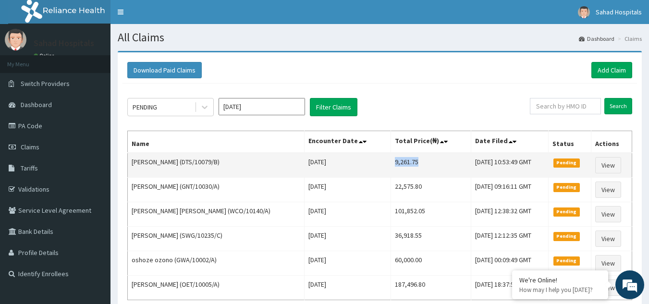
drag, startPoint x: 349, startPoint y: 162, endPoint x: 386, endPoint y: 166, distance: 37.6
click at [391, 166] on td "9,261.75" at bounding box center [431, 165] width 80 height 25
copy td "9,261.75"
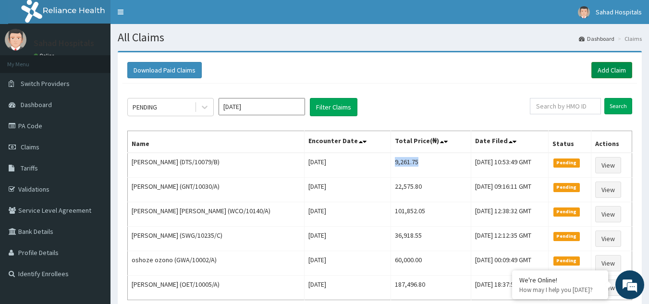
click at [611, 70] on link "Add Claim" at bounding box center [611, 70] width 41 height 16
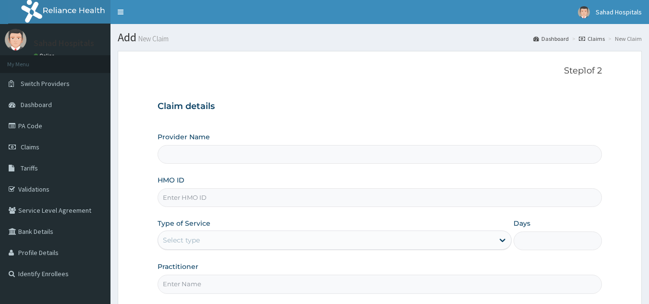
click at [378, 195] on input "HMO ID" at bounding box center [379, 197] width 445 height 19
paste input "TSH/10039/A"
type input "TSH/10039/A"
type input "Sahad Hospitals"
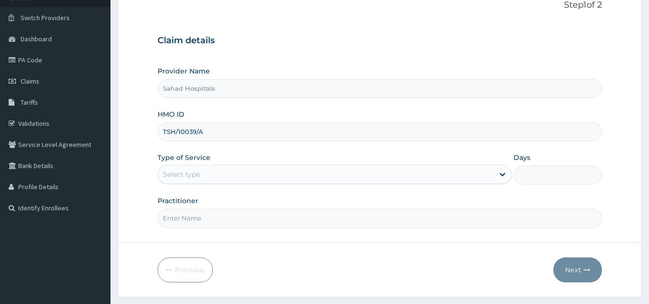
scroll to position [91, 0]
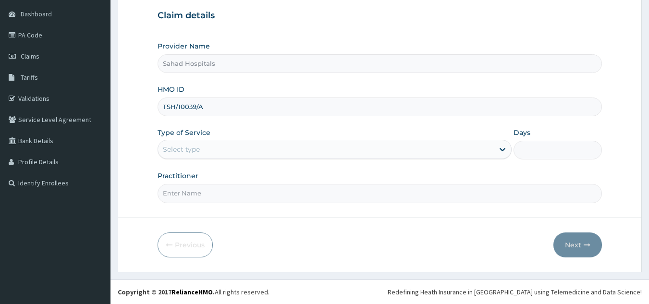
type input "TSH/10039/A"
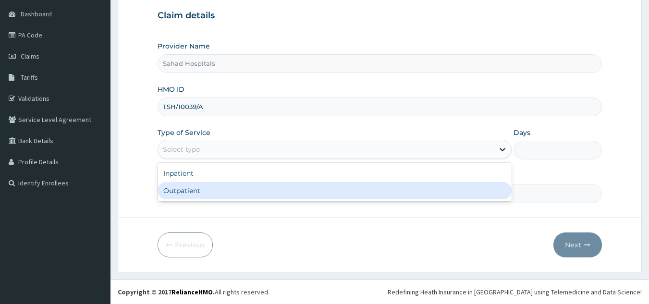
drag, startPoint x: 311, startPoint y: 150, endPoint x: 265, endPoint y: 188, distance: 59.3
click at [265, 159] on div "option Outpatient focused, 2 of 2. 2 results available. Use Up and Down to choo…" at bounding box center [334, 149] width 354 height 19
click at [265, 188] on div "Outpatient" at bounding box center [334, 190] width 354 height 17
type input "1"
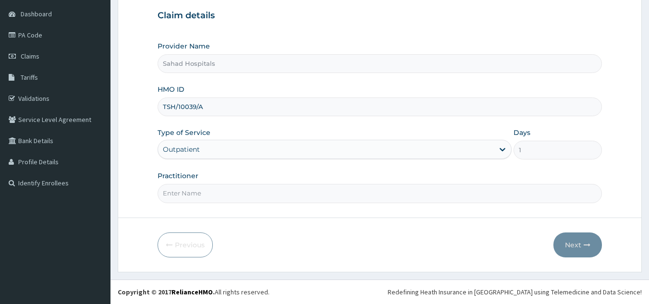
click at [265, 188] on input "Practitioner" at bounding box center [379, 193] width 445 height 19
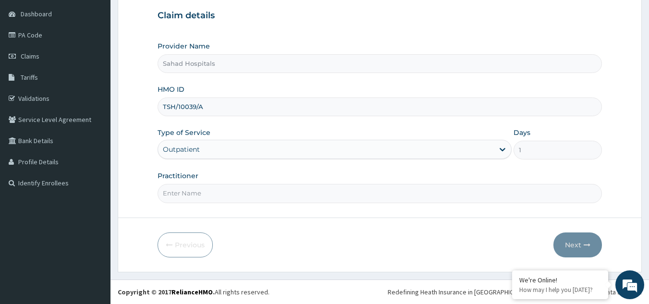
type input "GP"
click at [571, 237] on button "Next" at bounding box center [577, 244] width 48 height 25
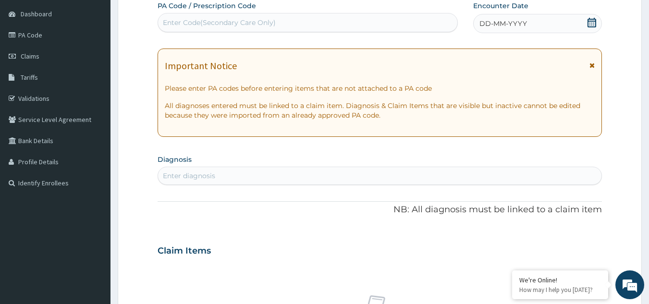
scroll to position [0, 0]
click at [192, 21] on div "Enter Code(Secondary Care Only)" at bounding box center [219, 23] width 113 height 10
paste input "PA/AE39CF"
type input "PA/AE39CF"
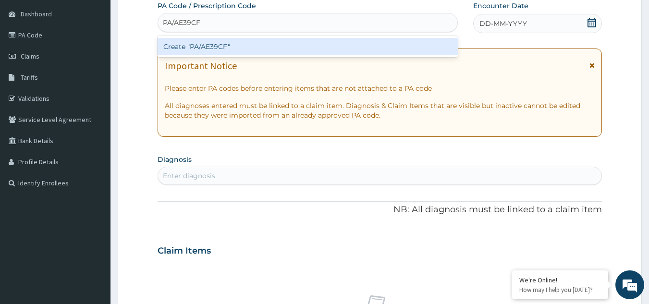
click at [193, 45] on div "Create "PA/AE39CF"" at bounding box center [307, 46] width 301 height 17
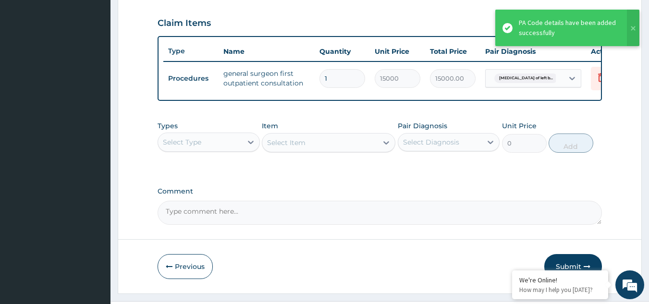
scroll to position [350, 0]
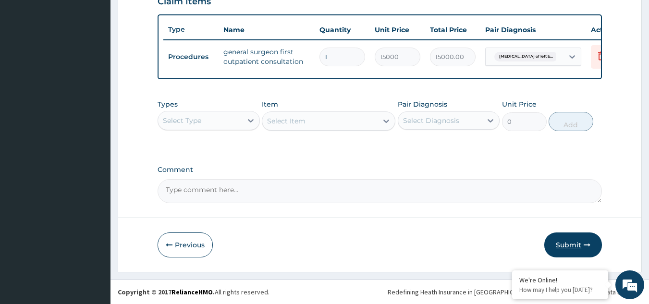
click at [568, 248] on button "Submit" at bounding box center [573, 244] width 58 height 25
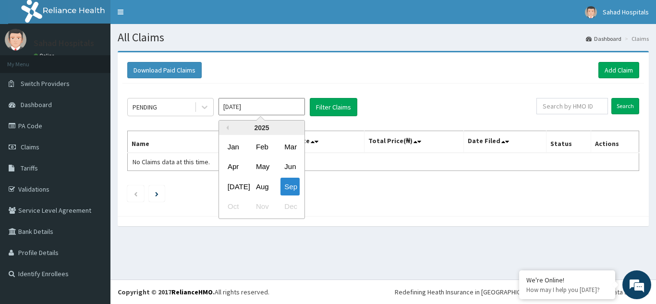
click at [294, 102] on input "[DATE]" at bounding box center [261, 106] width 86 height 17
click at [264, 185] on div "Aug" at bounding box center [261, 187] width 19 height 18
type input "[DATE]"
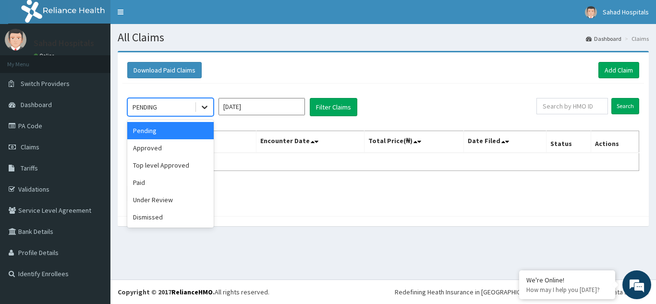
click at [200, 109] on icon at bounding box center [205, 107] width 10 height 10
click at [157, 149] on div "Approved" at bounding box center [170, 147] width 86 height 17
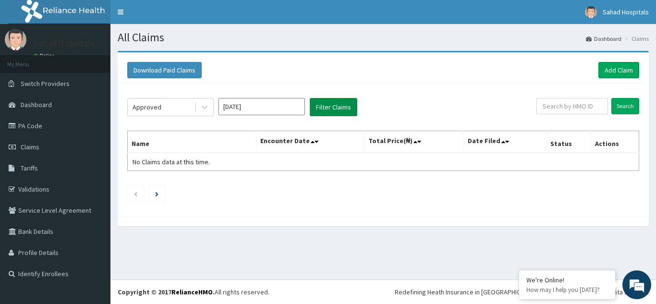
click at [315, 109] on button "Filter Claims" at bounding box center [334, 107] width 48 height 18
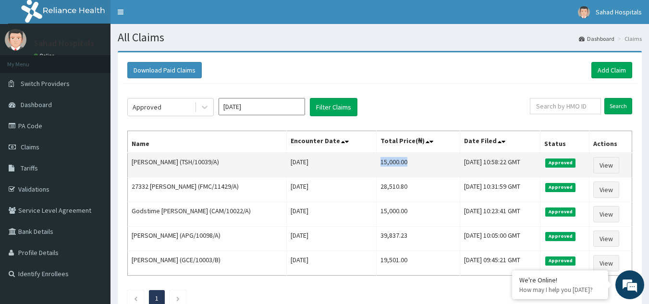
drag, startPoint x: 355, startPoint y: 163, endPoint x: 412, endPoint y: 170, distance: 57.2
click at [412, 170] on td "15,000.00" at bounding box center [418, 165] width 84 height 25
copy td "15,000.00"
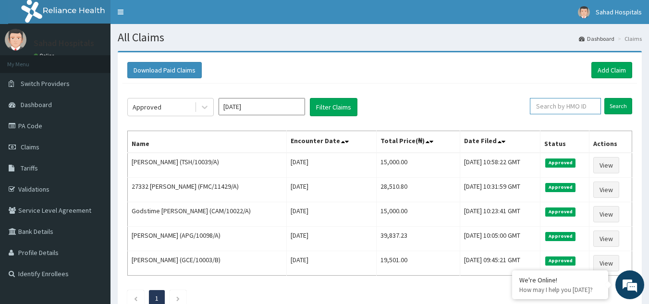
click at [555, 108] on input "text" at bounding box center [565, 106] width 71 height 16
paste input "[PERSON_NAME]"
type input "Yusuf, Aminat Olabimpe"
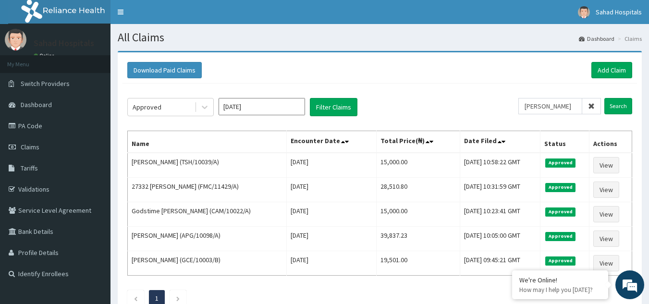
click at [591, 107] on icon at bounding box center [591, 106] width 7 height 7
click at [577, 108] on input "text" at bounding box center [565, 106] width 71 height 16
paste input "CVY/10001/A"
type input "CVY/10001/A"
click at [624, 107] on input "Search" at bounding box center [618, 106] width 28 height 16
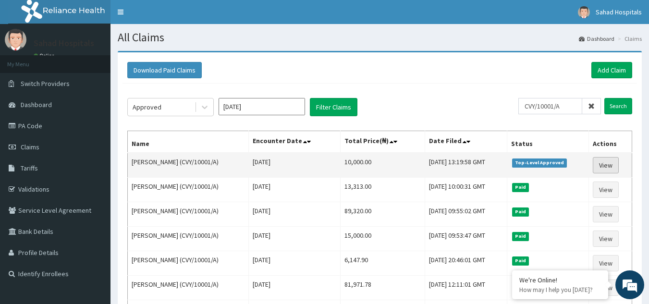
click at [607, 164] on link "View" at bounding box center [605, 165] width 26 height 16
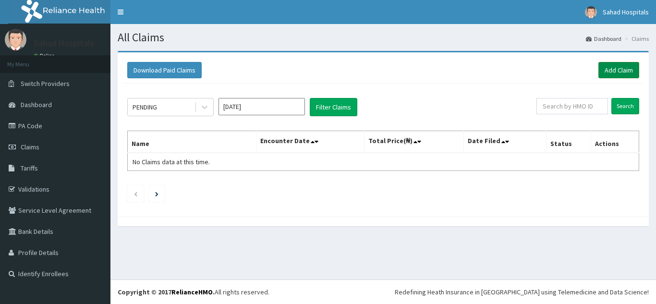
click at [617, 66] on link "Add Claim" at bounding box center [618, 70] width 41 height 16
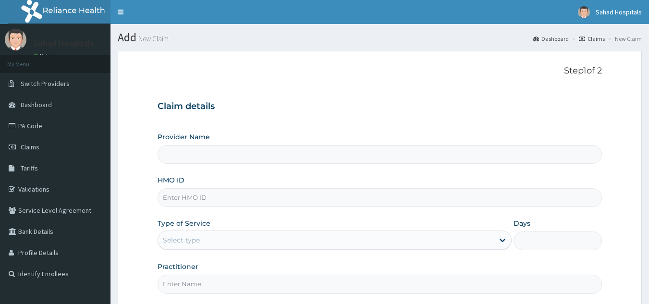
click at [350, 189] on input "HMO ID" at bounding box center [379, 197] width 445 height 19
paste input "CVY/10001/A"
type input "CVY/10001/A"
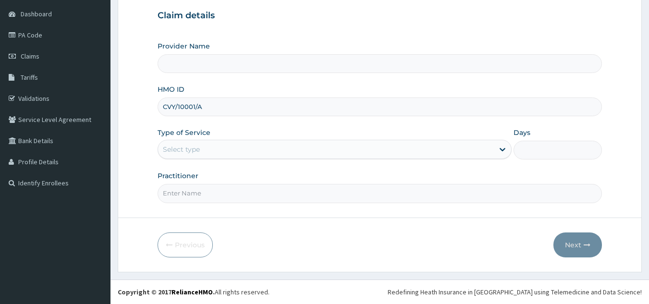
type input "Sahad Hospitals"
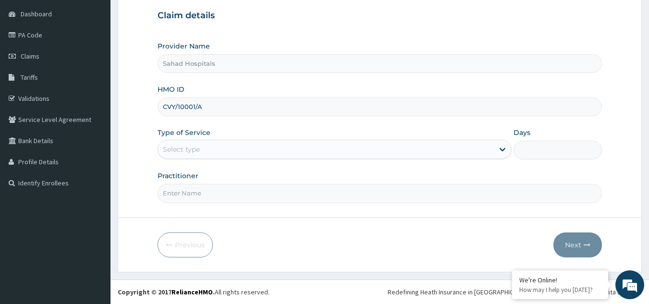
type input "CVY/10001/A"
click at [282, 147] on div "Select type" at bounding box center [326, 149] width 336 height 15
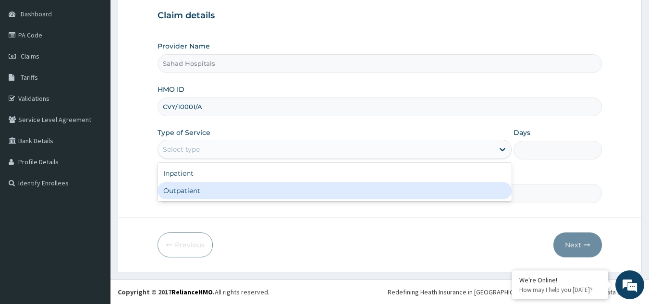
click at [249, 190] on div "Outpatient" at bounding box center [334, 190] width 354 height 17
type input "1"
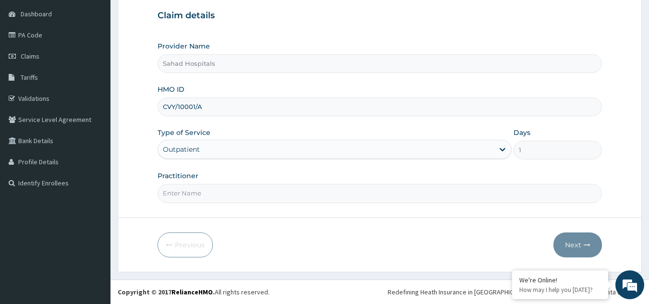
click at [249, 190] on input "Practitioner" at bounding box center [379, 193] width 445 height 19
type input "GP"
click at [574, 242] on button "Next" at bounding box center [577, 244] width 48 height 25
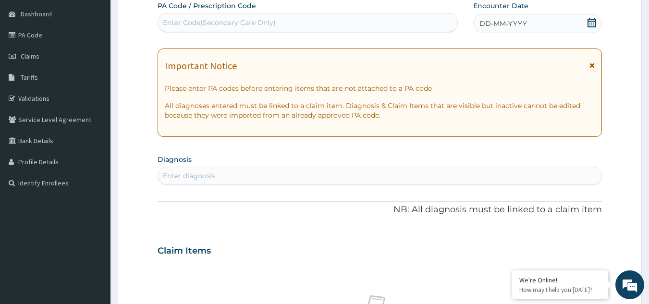
scroll to position [0, 0]
click at [592, 20] on icon at bounding box center [592, 23] width 10 height 10
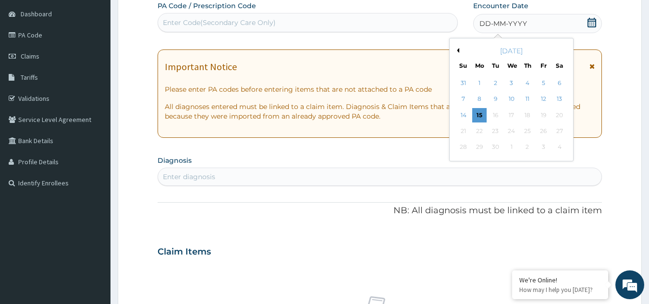
click at [461, 53] on div "[DATE]" at bounding box center [511, 51] width 116 height 10
click at [459, 50] on div "[DATE]" at bounding box center [511, 51] width 116 height 10
click at [458, 51] on button "Previous Month" at bounding box center [456, 50] width 5 height 5
click at [545, 116] on div "15" at bounding box center [543, 115] width 14 height 14
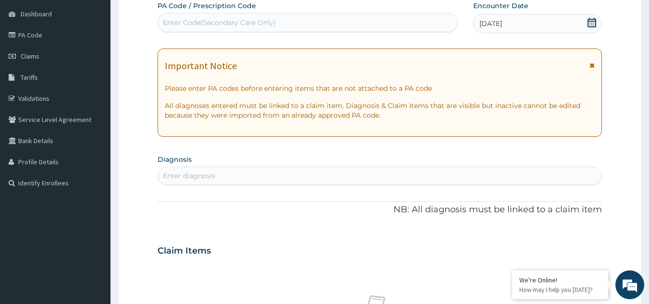
click at [292, 174] on div "Enter diagnosis" at bounding box center [380, 175] width 444 height 15
type input "[MEDICAL_DATA]"
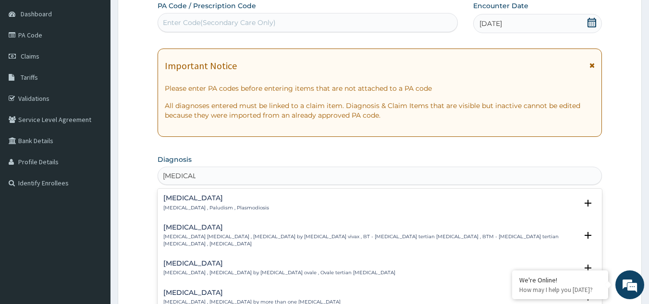
click at [178, 199] on h4 "[MEDICAL_DATA]" at bounding box center [216, 197] width 106 height 7
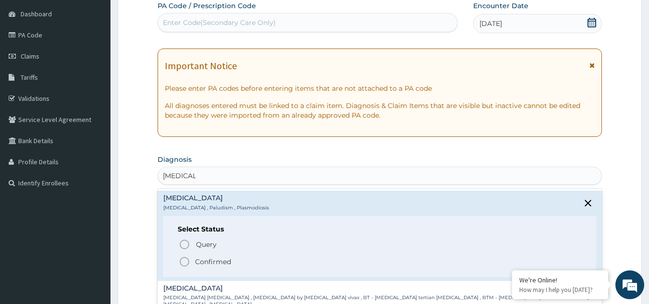
click at [183, 265] on circle "status option filled" at bounding box center [184, 261] width 9 height 9
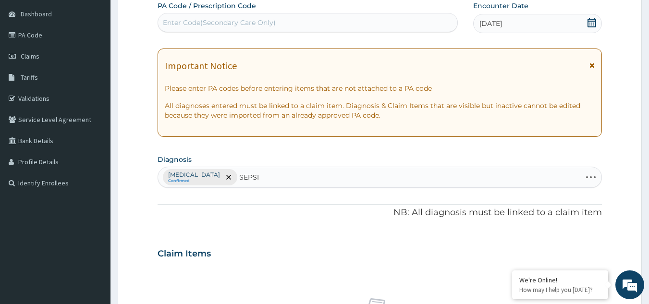
type input "[MEDICAL_DATA]"
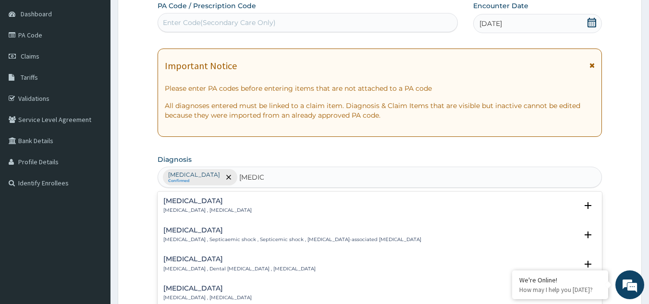
click at [176, 206] on div "[MEDICAL_DATA] [MEDICAL_DATA] , [MEDICAL_DATA]" at bounding box center [207, 205] width 88 height 17
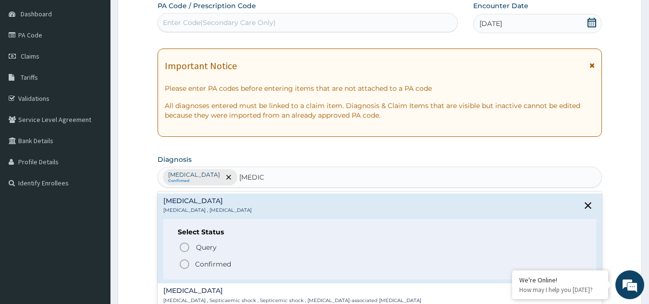
click at [185, 264] on icon "status option filled" at bounding box center [185, 264] width 12 height 12
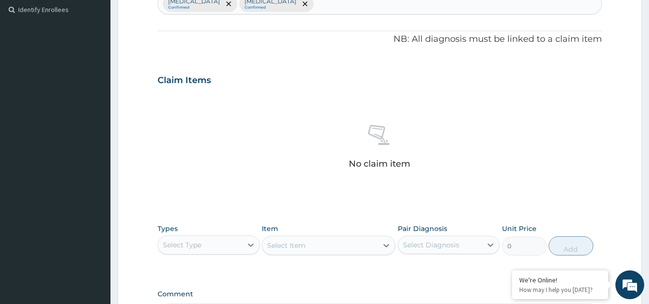
scroll to position [388, 0]
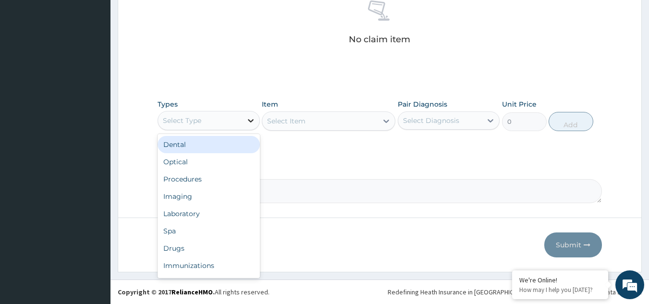
click at [251, 122] on icon at bounding box center [251, 121] width 10 height 10
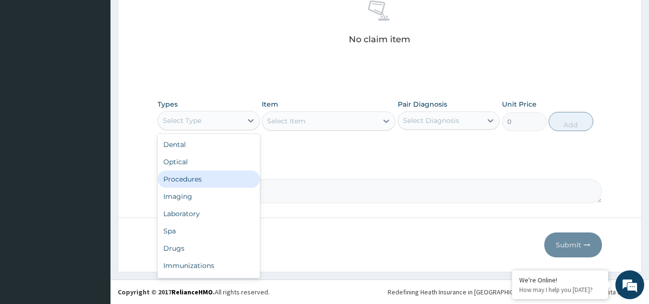
click at [186, 174] on div "Procedures" at bounding box center [208, 178] width 102 height 17
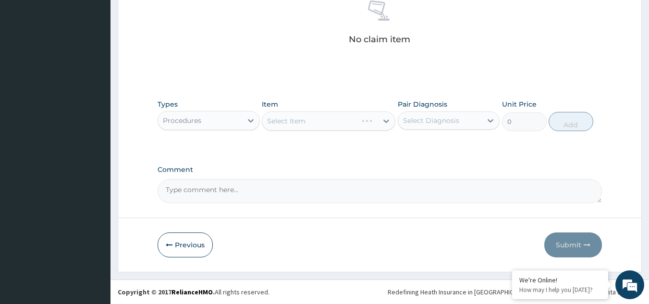
click at [384, 121] on div "Select Item" at bounding box center [328, 120] width 133 height 19
click at [384, 121] on icon at bounding box center [386, 121] width 10 height 10
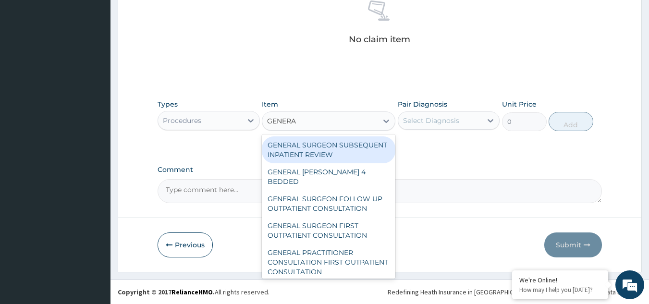
type input "GENERAL"
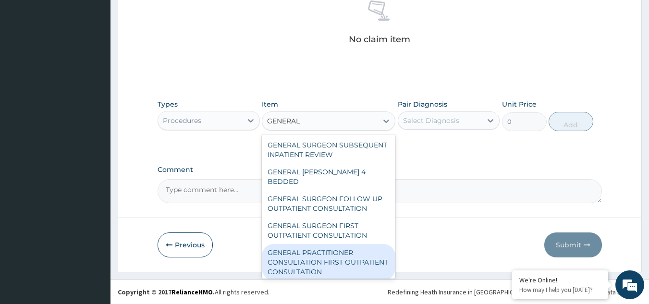
click at [339, 260] on div "GENERAL PRACTITIONER CONSULTATION FIRST OUTPATIENT CONSULTATION" at bounding box center [328, 262] width 133 height 36
type input "3000"
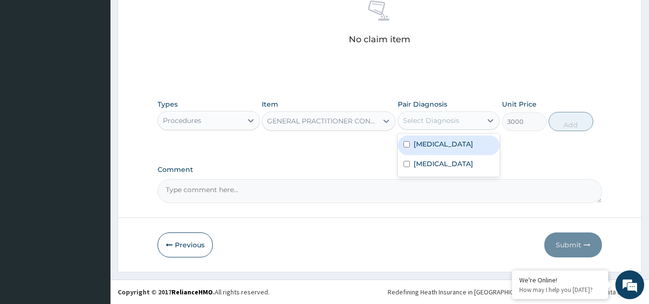
click at [448, 120] on div "Select Diagnosis" at bounding box center [431, 121] width 56 height 10
click at [425, 146] on label "[MEDICAL_DATA]" at bounding box center [443, 144] width 60 height 10
checkbox input "true"
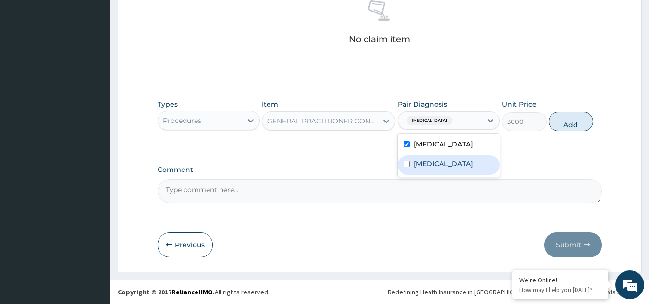
click at [418, 170] on div "[MEDICAL_DATA]" at bounding box center [449, 165] width 102 height 20
checkbox input "true"
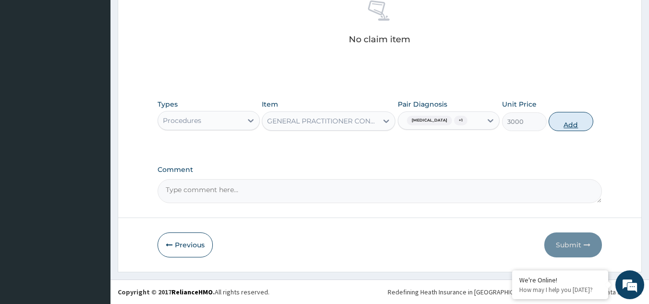
click at [570, 127] on button "Add" at bounding box center [570, 121] width 45 height 19
type input "0"
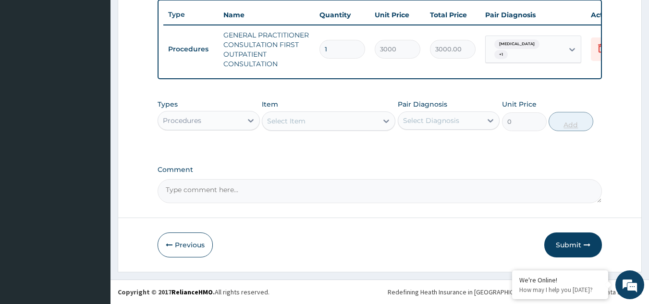
scroll to position [365, 0]
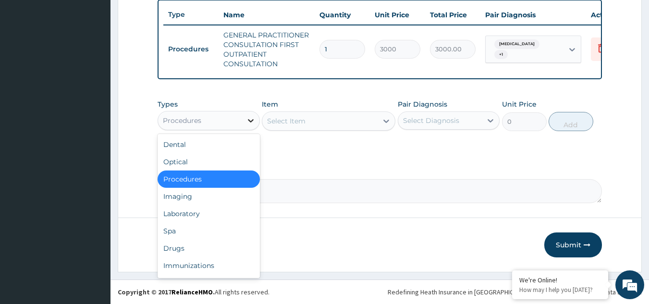
click at [250, 123] on icon at bounding box center [251, 121] width 10 height 10
click at [199, 250] on div "Drugs" at bounding box center [208, 248] width 102 height 17
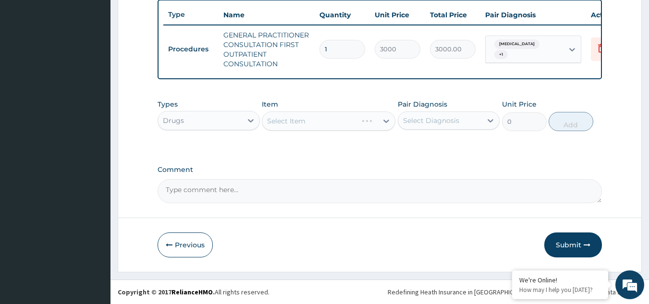
click at [382, 119] on div "Select Item" at bounding box center [328, 120] width 133 height 19
click at [386, 122] on div "Select Item" at bounding box center [328, 120] width 133 height 19
click at [381, 124] on icon at bounding box center [386, 121] width 10 height 10
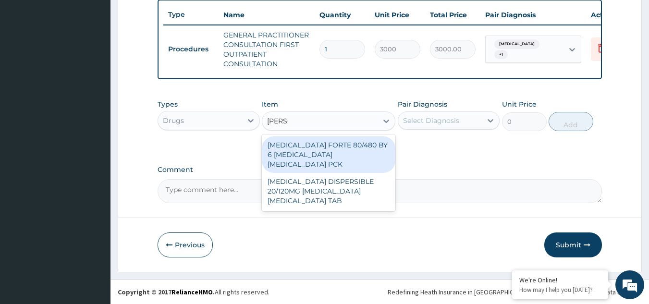
type input "COART"
click at [312, 151] on div "[MEDICAL_DATA] FORTE 80/480 BY 6 [MEDICAL_DATA] [MEDICAL_DATA] PCK" at bounding box center [328, 154] width 133 height 36
type input "5313"
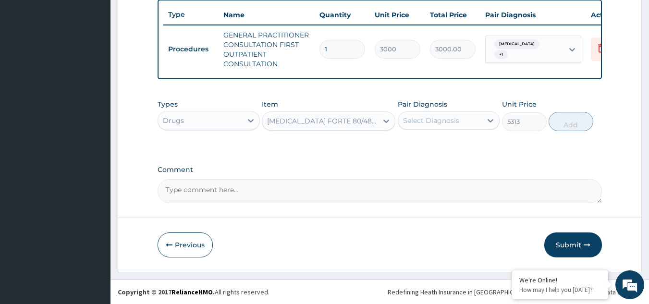
click at [446, 115] on div "Select Diagnosis" at bounding box center [440, 120] width 84 height 15
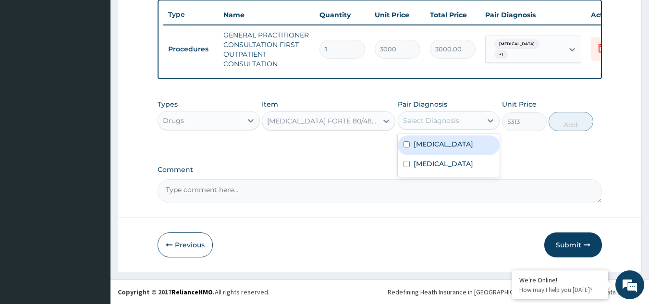
click at [423, 143] on label "[MEDICAL_DATA]" at bounding box center [443, 144] width 60 height 10
checkbox input "true"
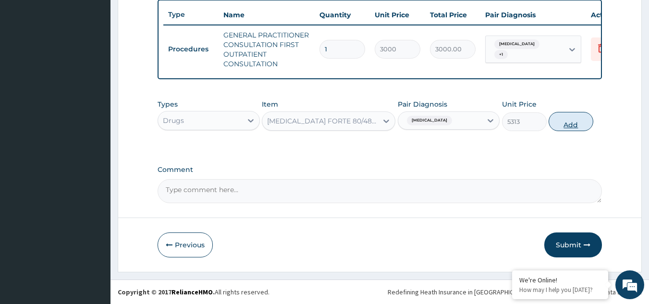
click at [573, 121] on button "Add" at bounding box center [570, 121] width 45 height 19
type input "0"
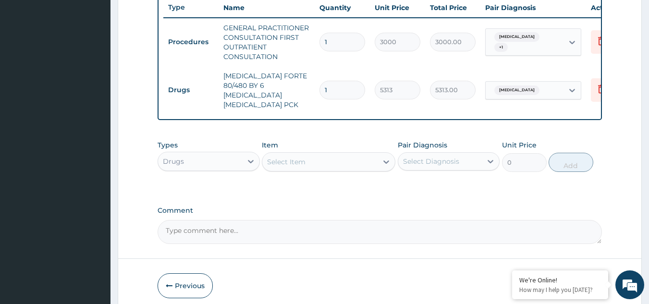
click at [327, 164] on div "Select Item" at bounding box center [319, 161] width 115 height 15
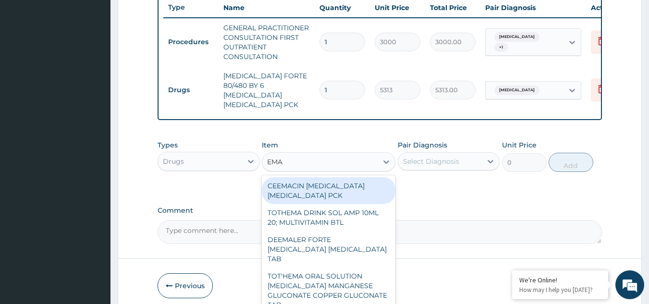
type input "EMAL"
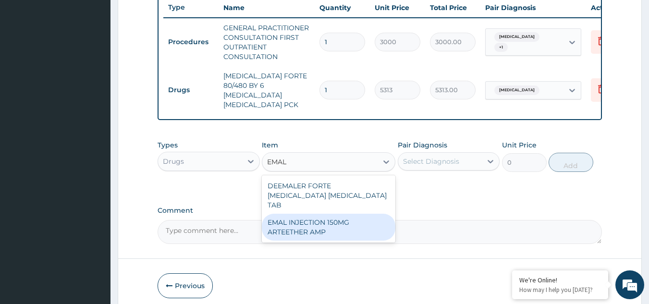
click at [305, 221] on div "EMAL INJECTION 150MG ARTEETHER AMP" at bounding box center [328, 227] width 133 height 27
type input "4685.18017578125"
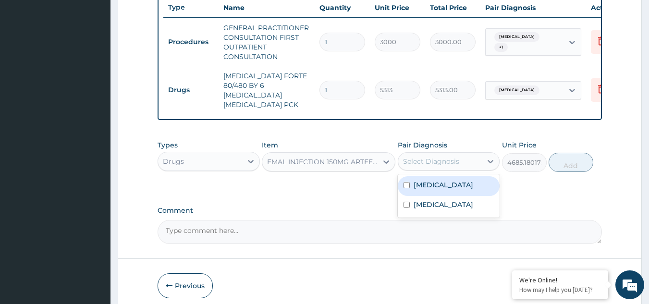
drag, startPoint x: 438, startPoint y: 157, endPoint x: 422, endPoint y: 189, distance: 35.4
click at [422, 170] on div "option [MEDICAL_DATA], selected. option [MEDICAL_DATA] focused, 1 of 2. 2 resul…" at bounding box center [449, 161] width 102 height 18
click at [422, 189] on div "[MEDICAL_DATA]" at bounding box center [449, 186] width 102 height 20
checkbox input "true"
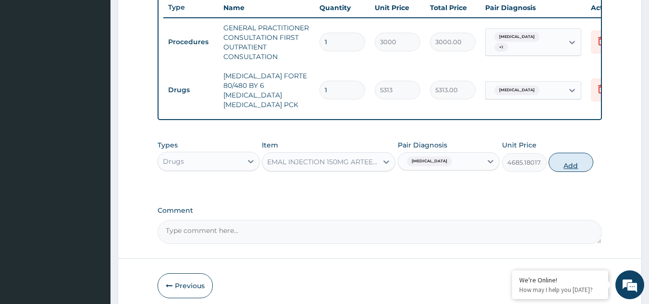
click at [573, 161] on button "Add" at bounding box center [570, 162] width 45 height 19
type input "0"
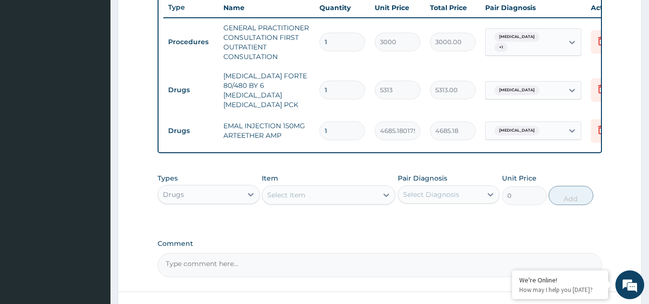
click at [327, 198] on div "Select Item" at bounding box center [319, 194] width 115 height 15
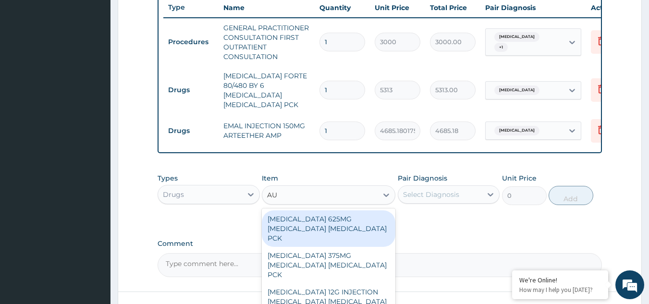
type input "AUG"
click at [323, 221] on div "[MEDICAL_DATA] 625MG [MEDICAL_DATA] [MEDICAL_DATA] PCK" at bounding box center [328, 228] width 133 height 36
type input "17600"
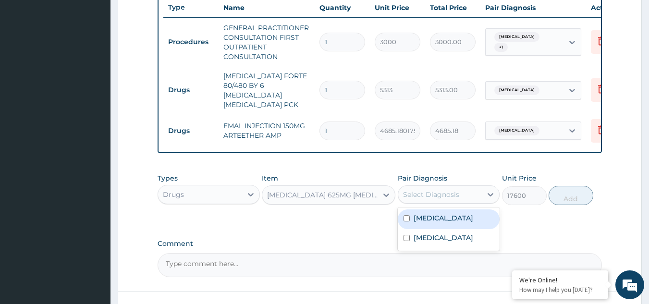
click at [446, 187] on div "Select Diagnosis" at bounding box center [440, 194] width 84 height 15
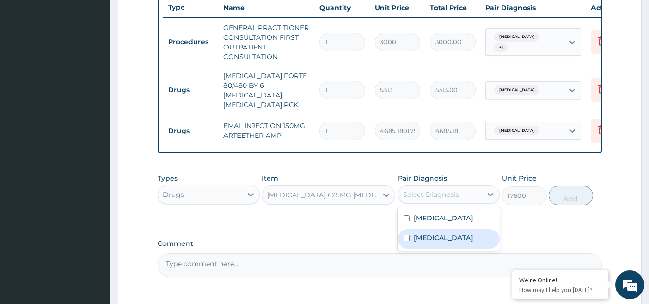
click at [418, 233] on label "[MEDICAL_DATA]" at bounding box center [443, 238] width 60 height 10
checkbox input "true"
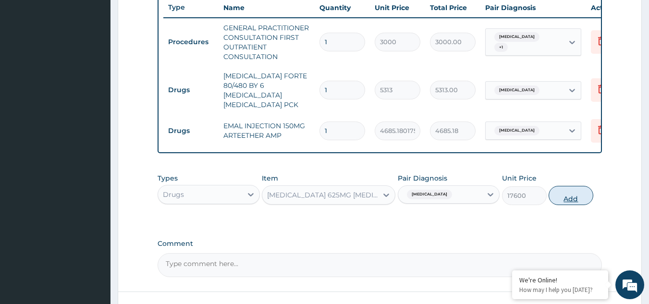
click at [559, 188] on button "Add" at bounding box center [570, 195] width 45 height 19
type input "0"
